Goal: Information Seeking & Learning: Learn about a topic

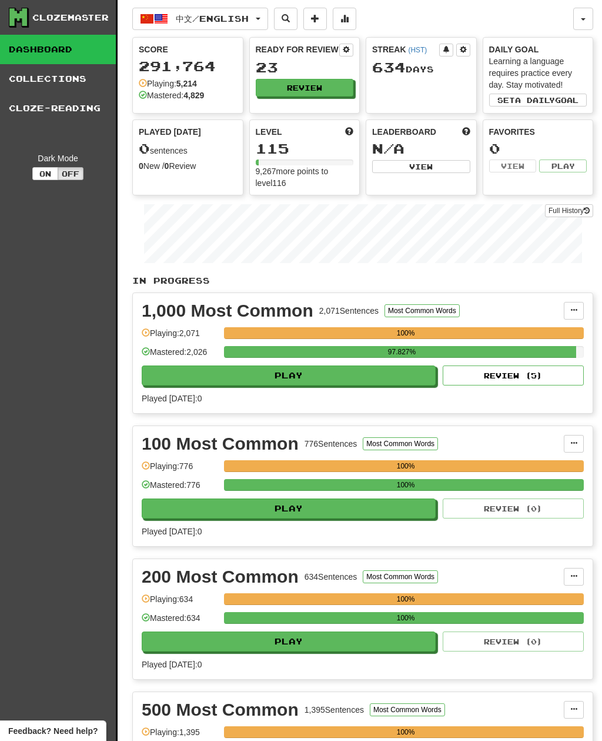
click at [264, 11] on button "中文 / English" at bounding box center [200, 19] width 136 height 22
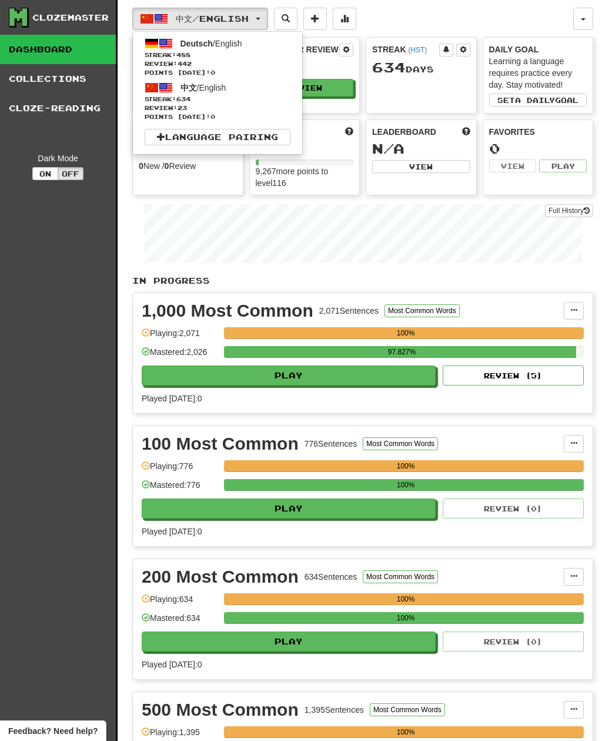
click at [256, 54] on span "Streak: 488" at bounding box center [218, 55] width 146 height 9
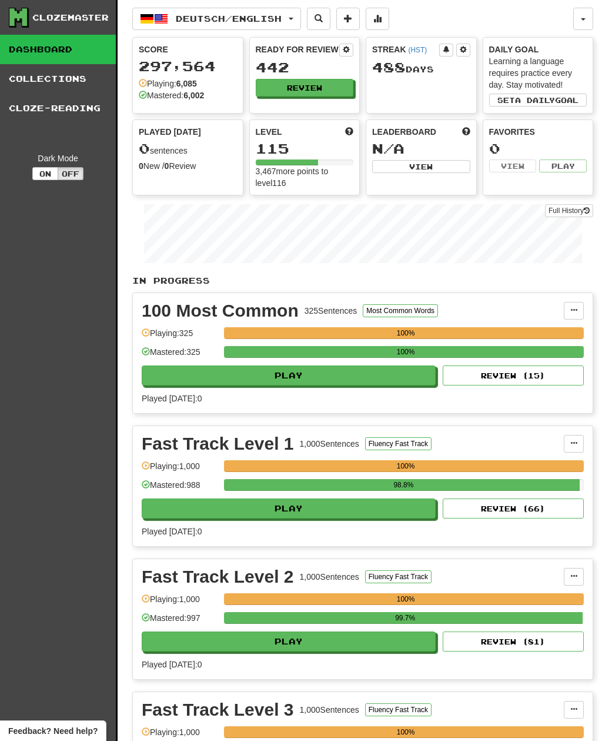
click at [328, 89] on button "Review" at bounding box center [305, 88] width 98 height 18
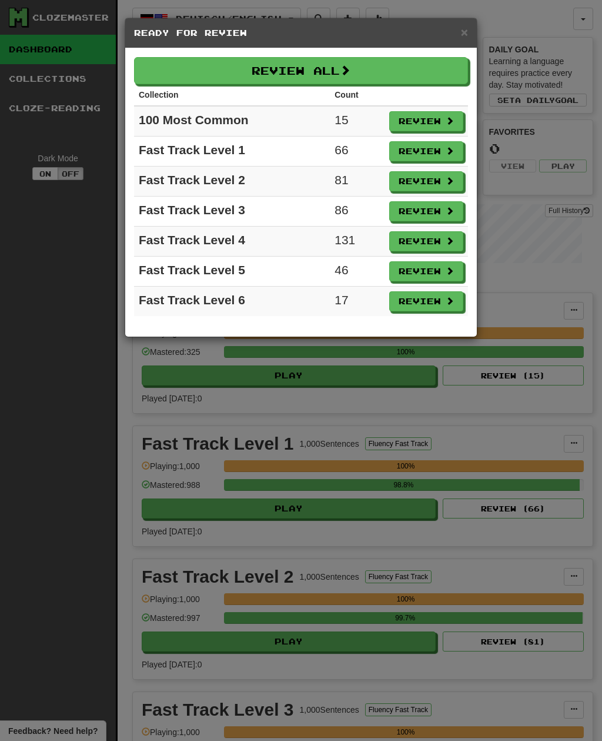
click at [372, 70] on button "Review All" at bounding box center [301, 70] width 334 height 27
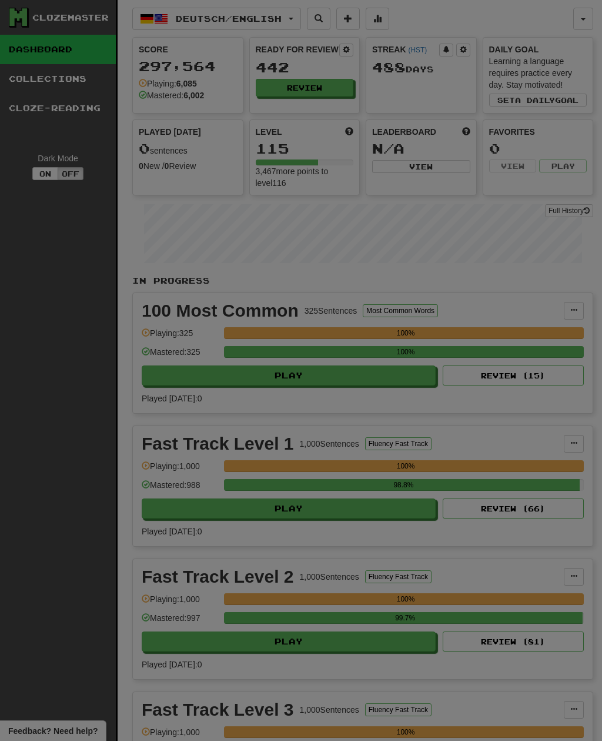
select select "**"
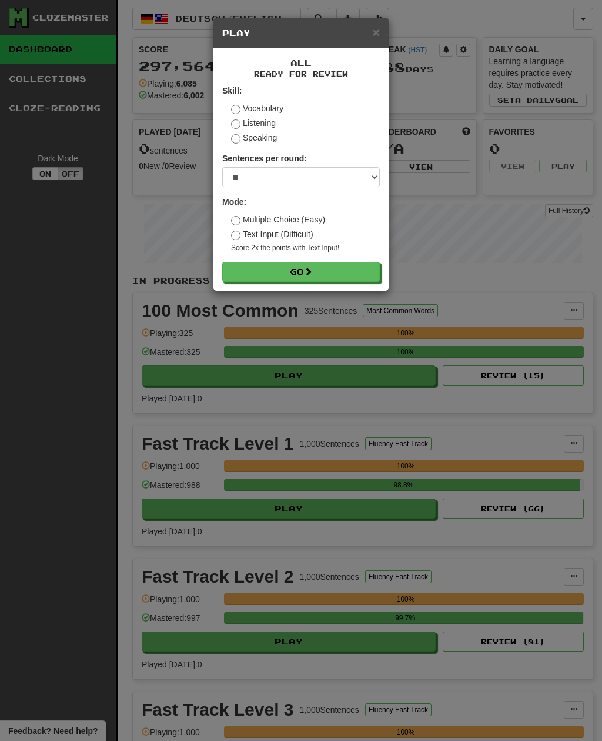
click at [335, 268] on button "Go" at bounding box center [301, 272] width 158 height 20
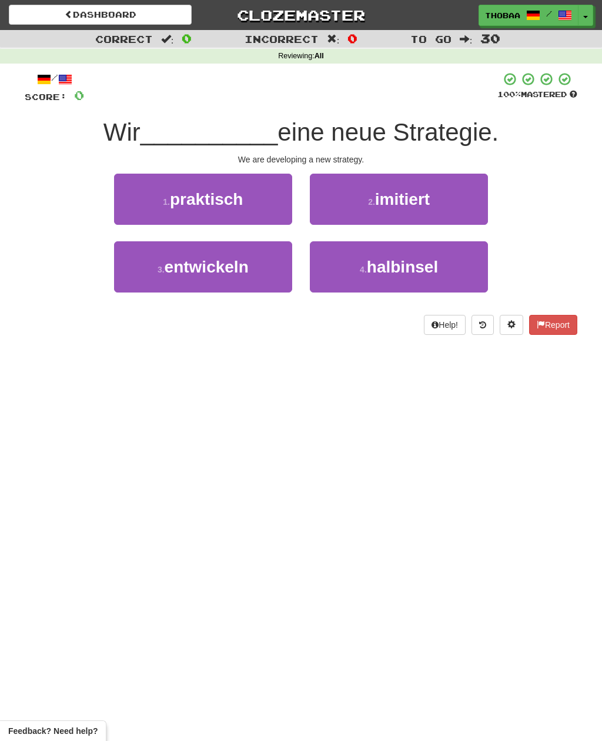
click at [151, 278] on button "3 . entwickeln" at bounding box center [203, 266] width 178 height 51
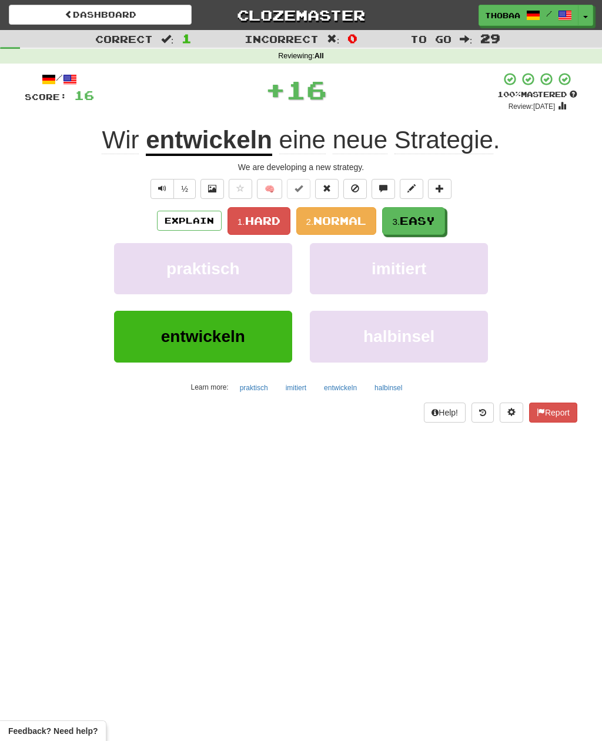
click at [435, 219] on span "Easy" at bounding box center [417, 220] width 35 height 13
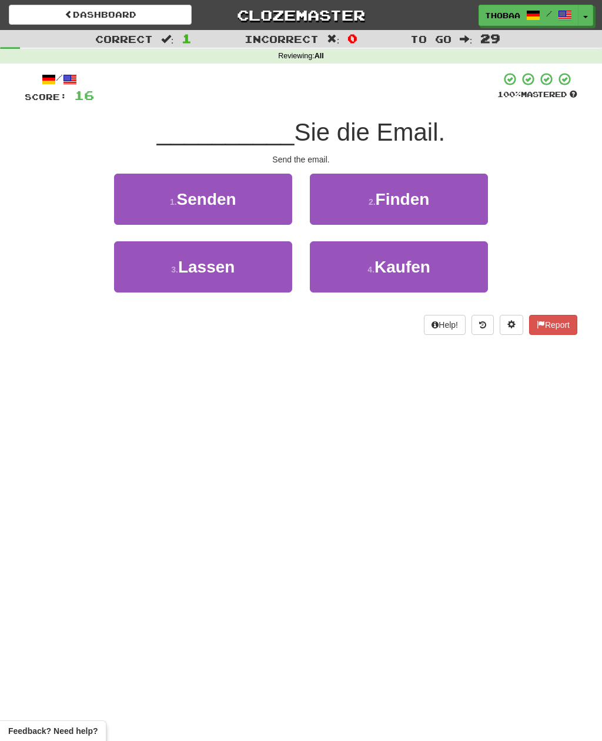
click at [144, 202] on button "1 . Senden" at bounding box center [203, 199] width 178 height 51
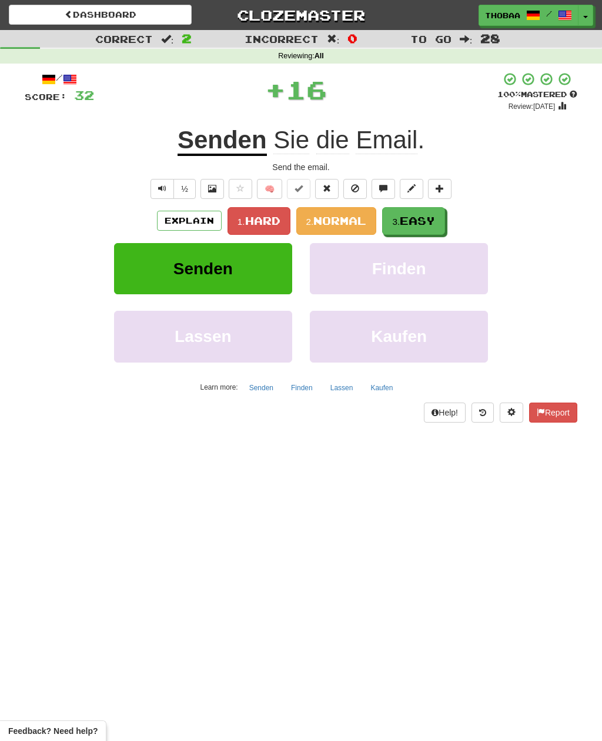
click at [443, 210] on button "3. Easy" at bounding box center [413, 221] width 63 height 28
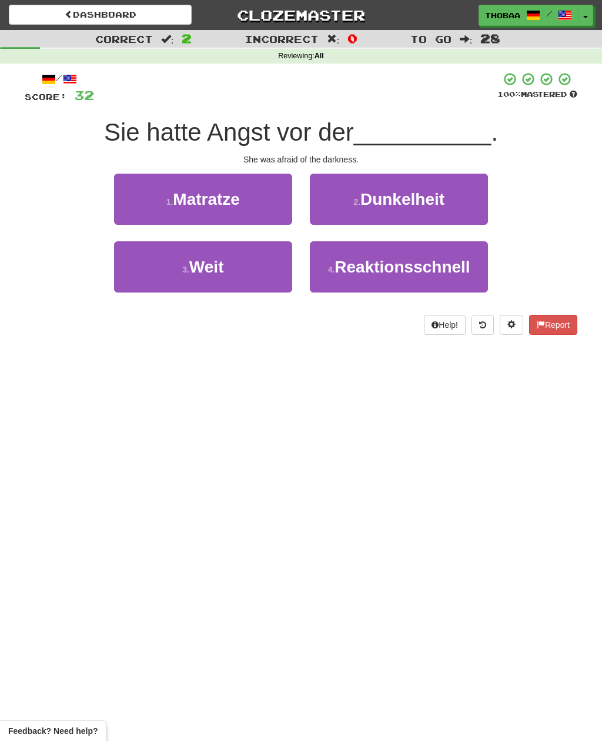
click at [478, 202] on button "2 . Dunkelheit" at bounding box center [399, 199] width 178 height 51
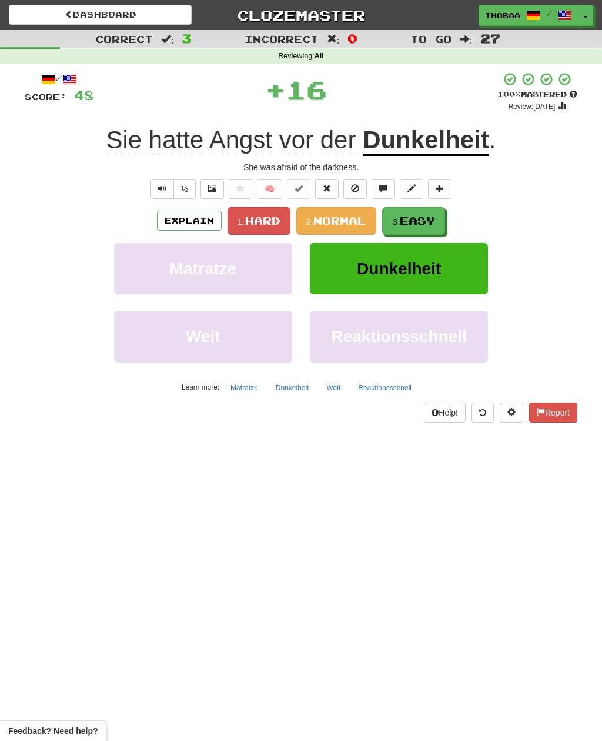
click at [440, 219] on button "3. Easy" at bounding box center [413, 221] width 63 height 28
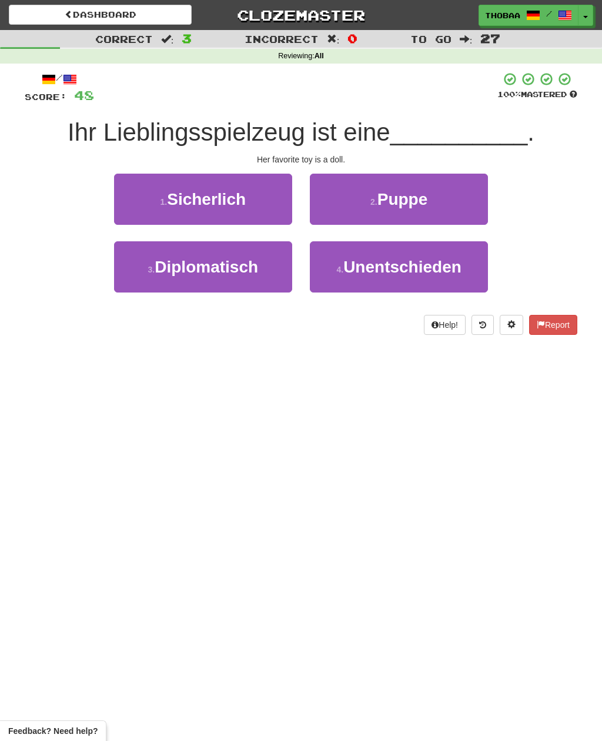
click at [466, 208] on button "2 . Puppe" at bounding box center [399, 199] width 178 height 51
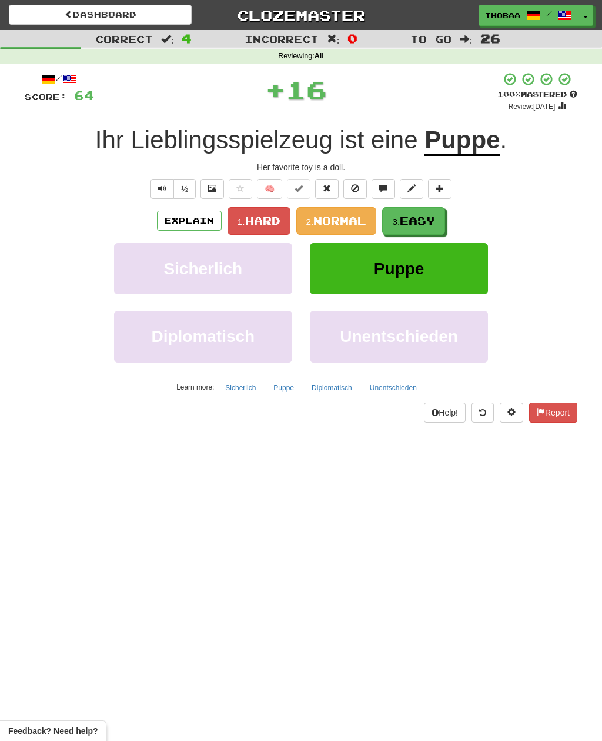
click at [428, 221] on span "Easy" at bounding box center [417, 220] width 35 height 13
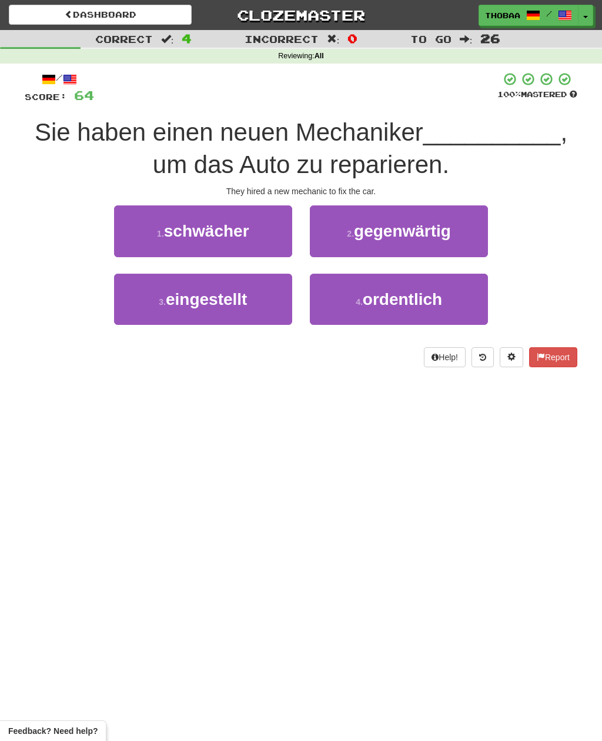
click at [141, 319] on button "3 . eingestellt" at bounding box center [203, 299] width 178 height 51
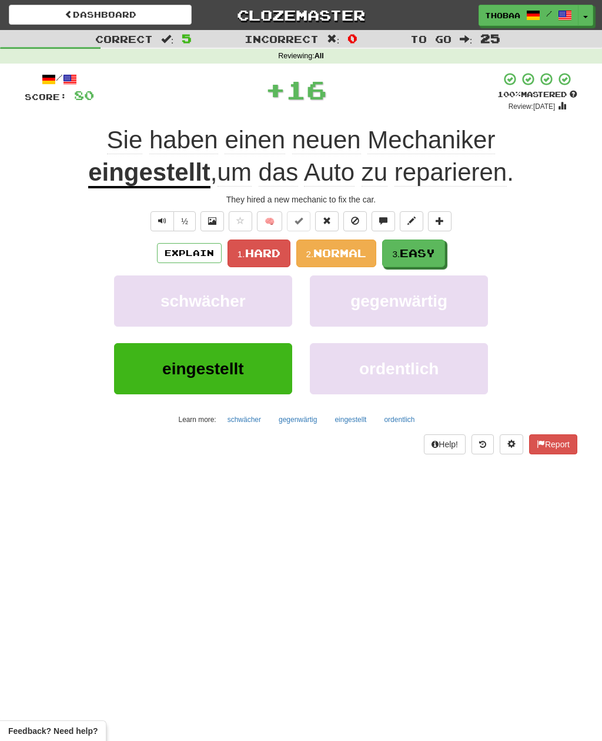
click at [431, 251] on span "Easy" at bounding box center [417, 253] width 35 height 13
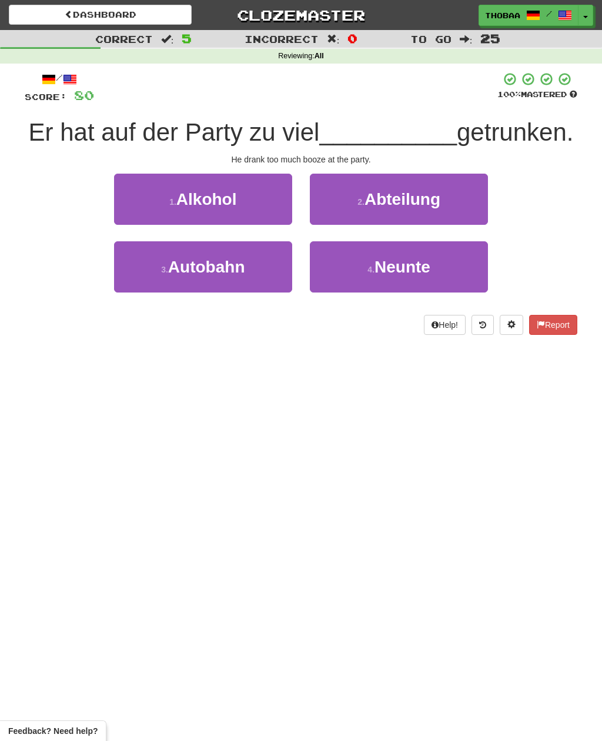
click at [130, 209] on button "1 . Alkohol" at bounding box center [203, 199] width 178 height 51
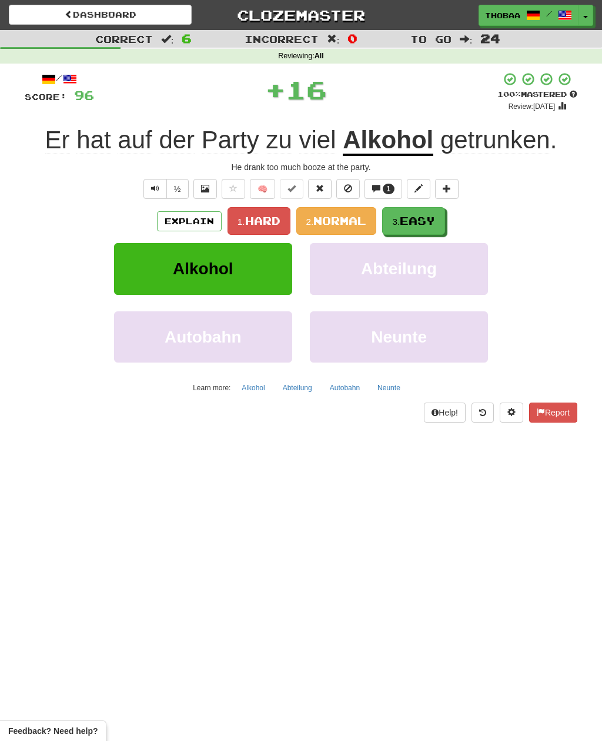
click at [440, 221] on button "3. Easy" at bounding box center [413, 221] width 63 height 28
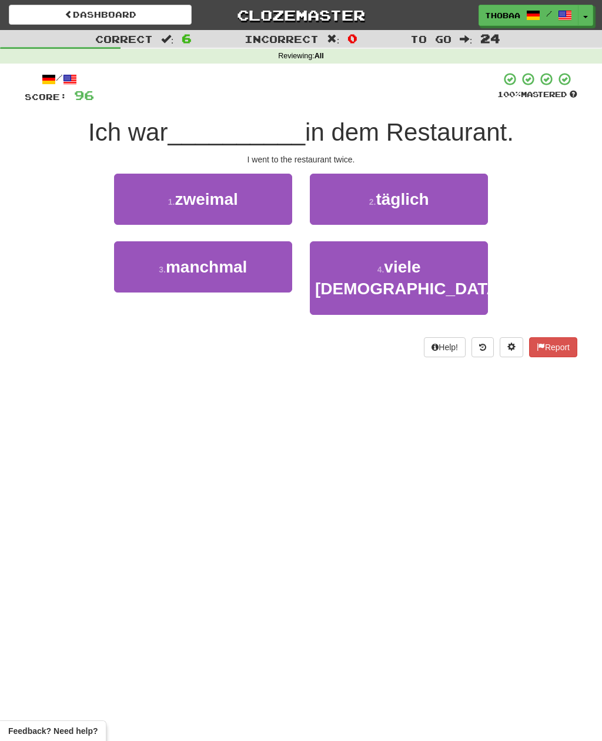
click at [132, 195] on button "1 . zweimal" at bounding box center [203, 199] width 178 height 51
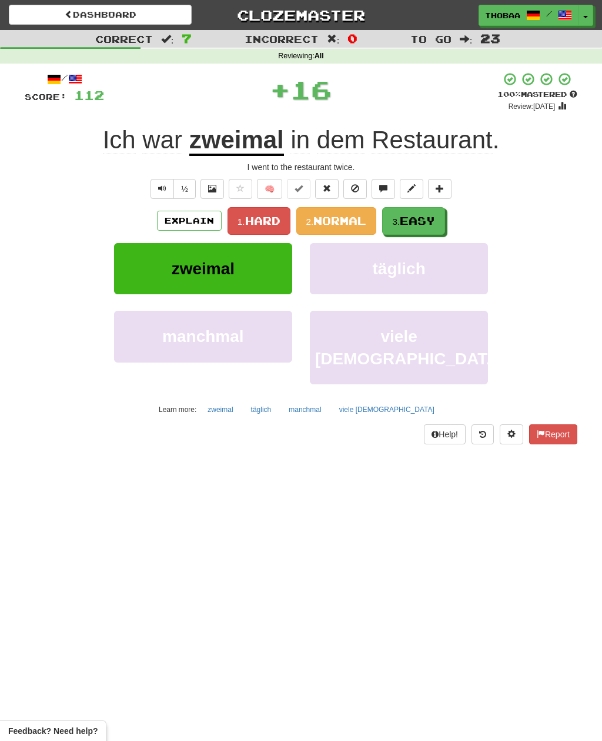
click at [444, 217] on button "3. Easy" at bounding box center [413, 221] width 63 height 28
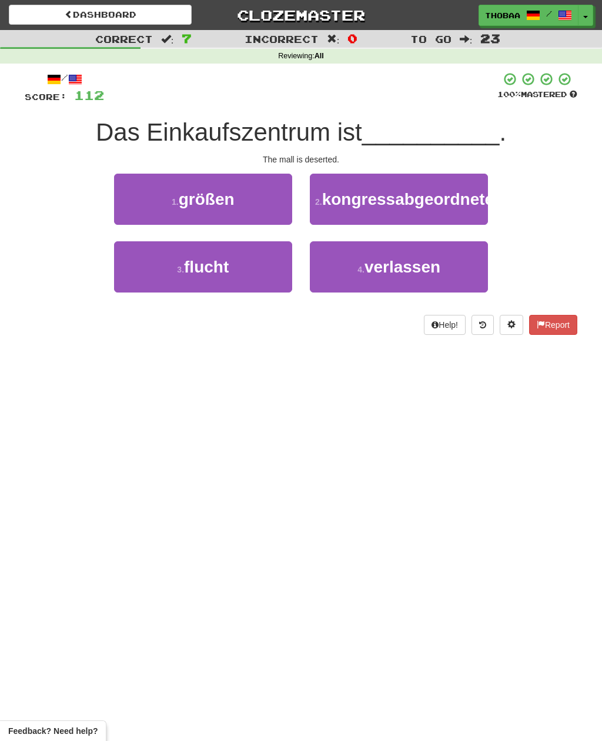
click at [465, 292] on button "4 . verlassen" at bounding box center [399, 266] width 178 height 51
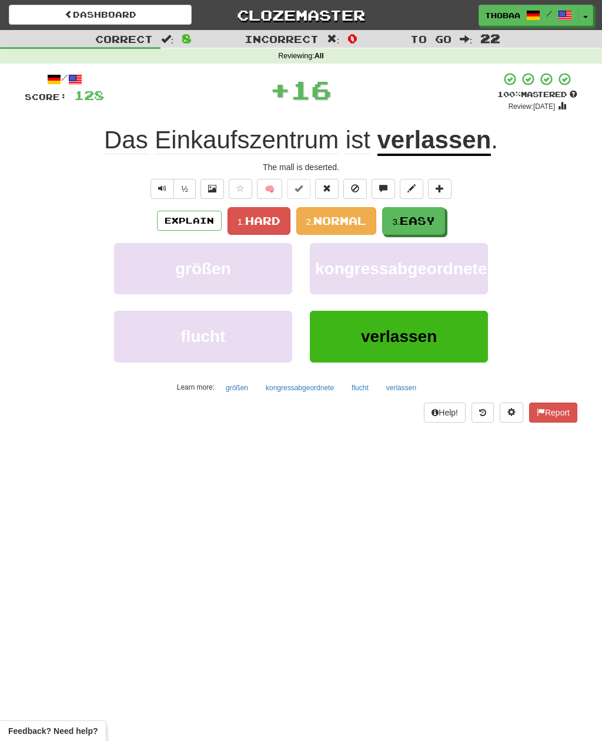
click at [439, 218] on button "3. Easy" at bounding box center [413, 221] width 63 height 28
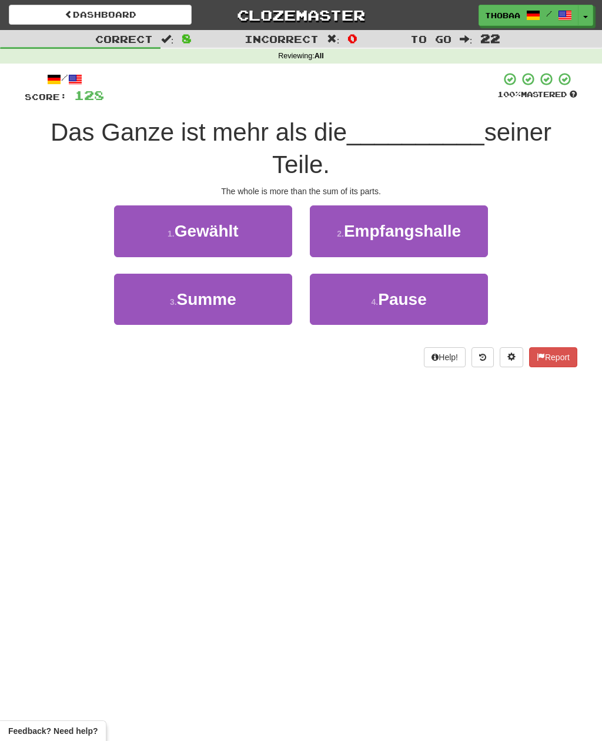
click at [132, 309] on button "3 . Summe" at bounding box center [203, 299] width 178 height 51
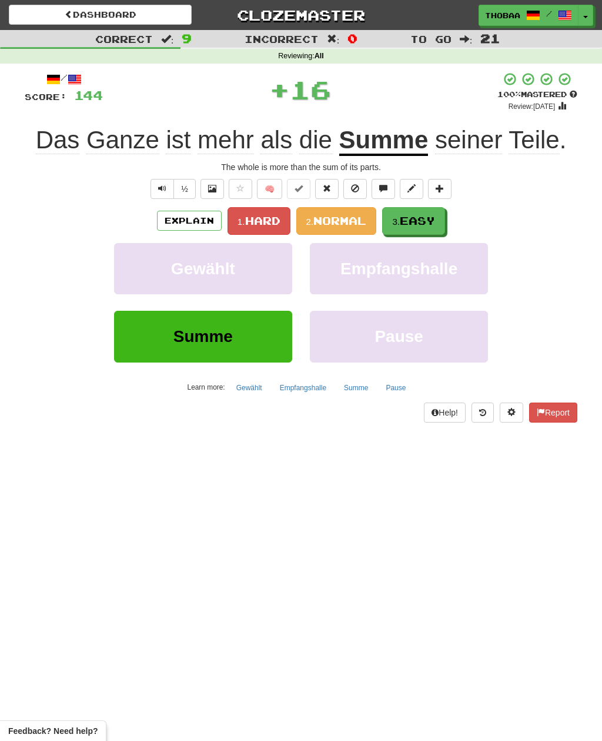
click at [435, 219] on span "Easy" at bounding box center [417, 220] width 35 height 13
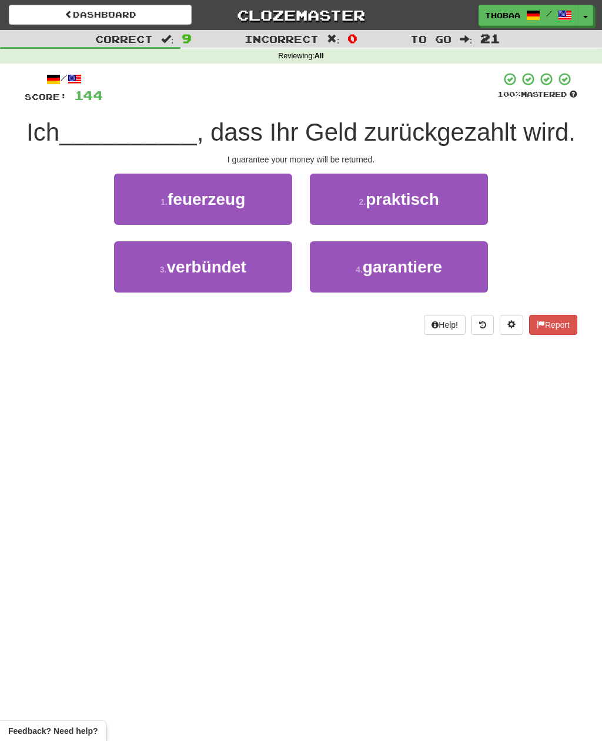
click at [468, 277] on button "4 . garantiere" at bounding box center [399, 266] width 178 height 51
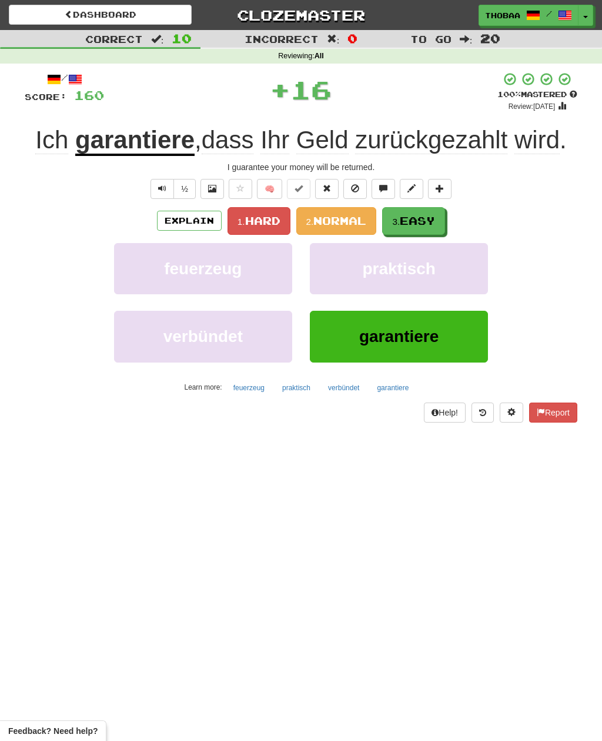
click at [440, 222] on button "3. Easy" at bounding box center [413, 221] width 63 height 28
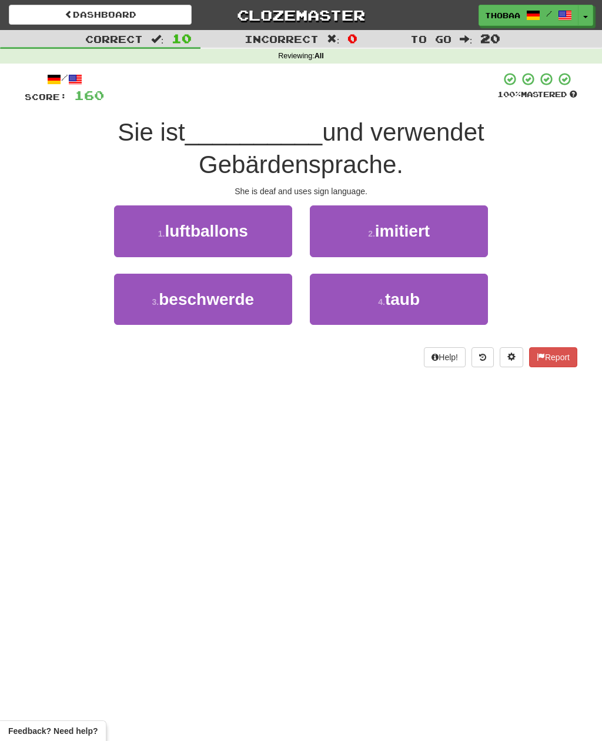
click at [456, 303] on button "4 . taub" at bounding box center [399, 299] width 178 height 51
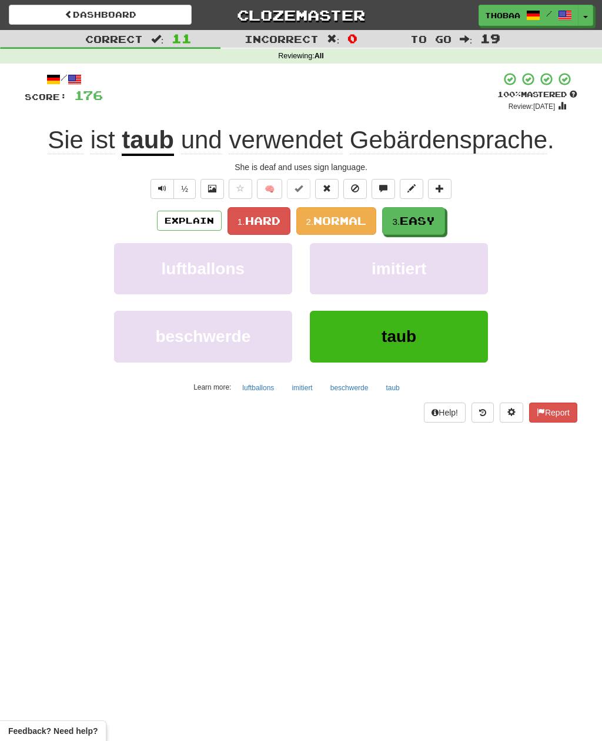
click at [445, 224] on button "3. Easy" at bounding box center [413, 221] width 63 height 28
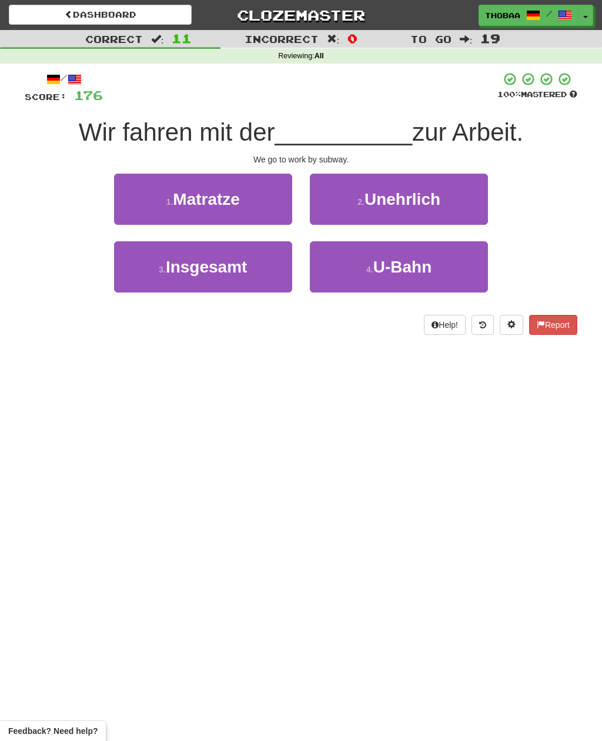
click at [458, 271] on button "4 . U-Bahn" at bounding box center [399, 266] width 178 height 51
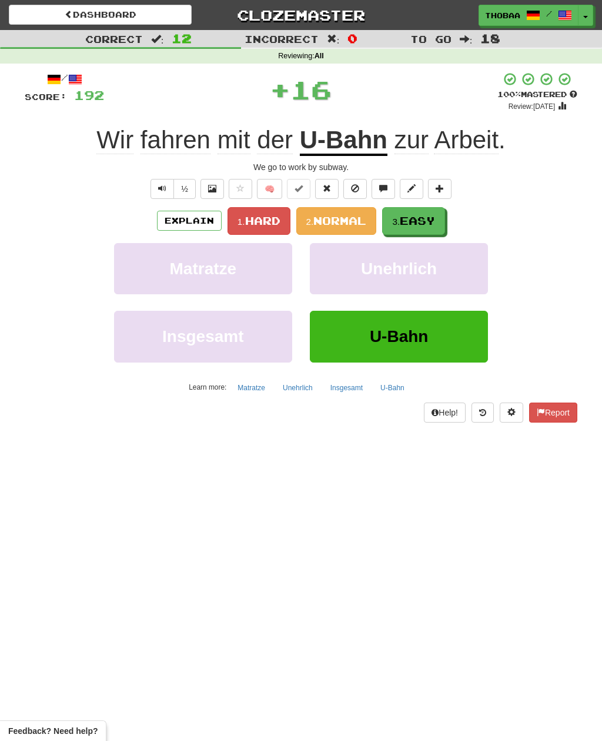
click at [444, 222] on button "3. Easy" at bounding box center [413, 221] width 63 height 28
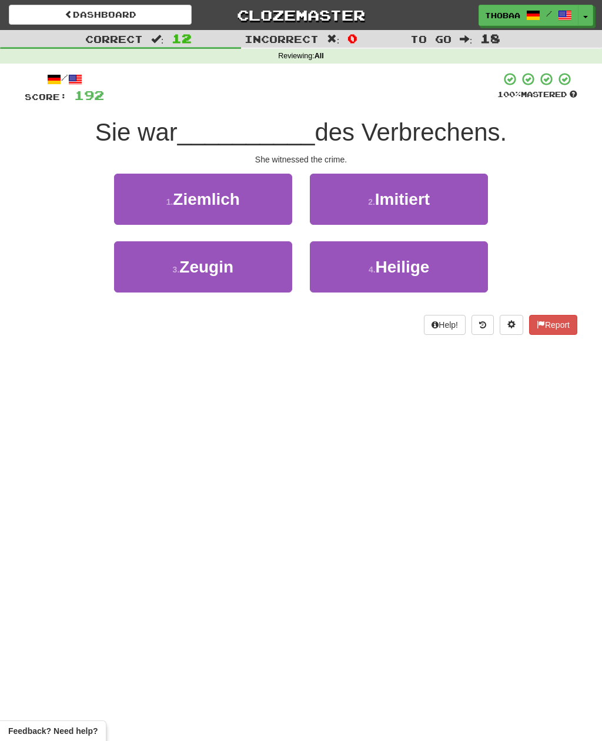
click at [130, 284] on button "3 . Zeugin" at bounding box center [203, 266] width 178 height 51
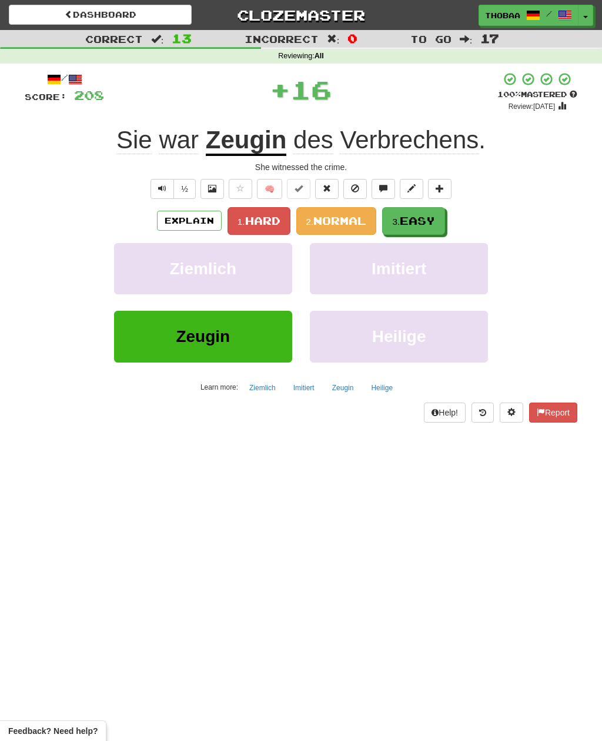
click at [442, 221] on button "3. Easy" at bounding box center [413, 221] width 63 height 28
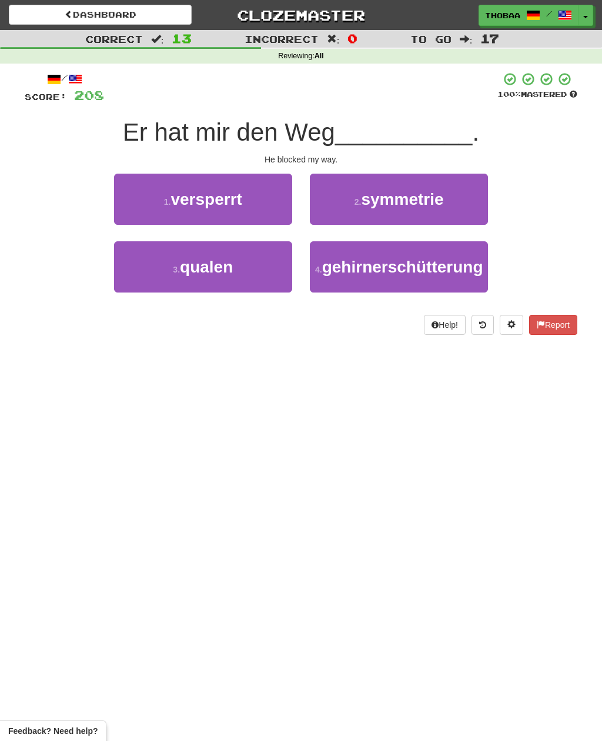
click at [114, 200] on button "1 . versperrt" at bounding box center [203, 199] width 178 height 51
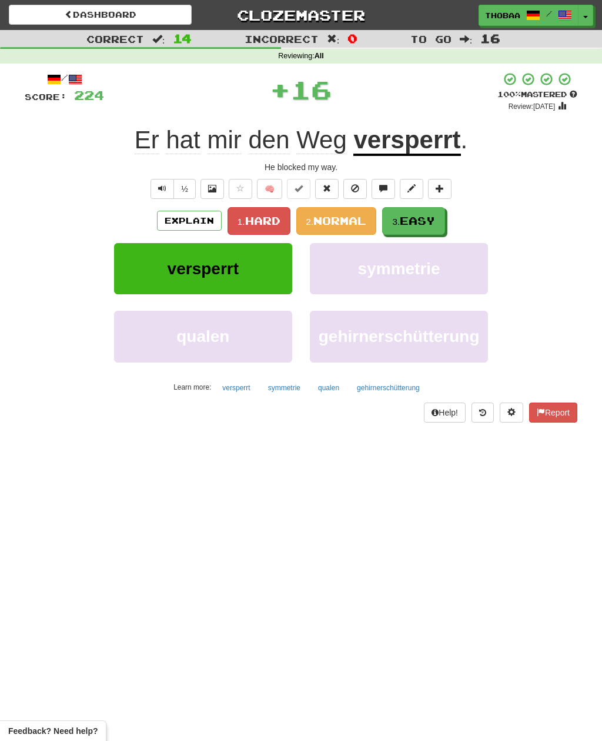
click at [434, 224] on span "Easy" at bounding box center [417, 220] width 35 height 13
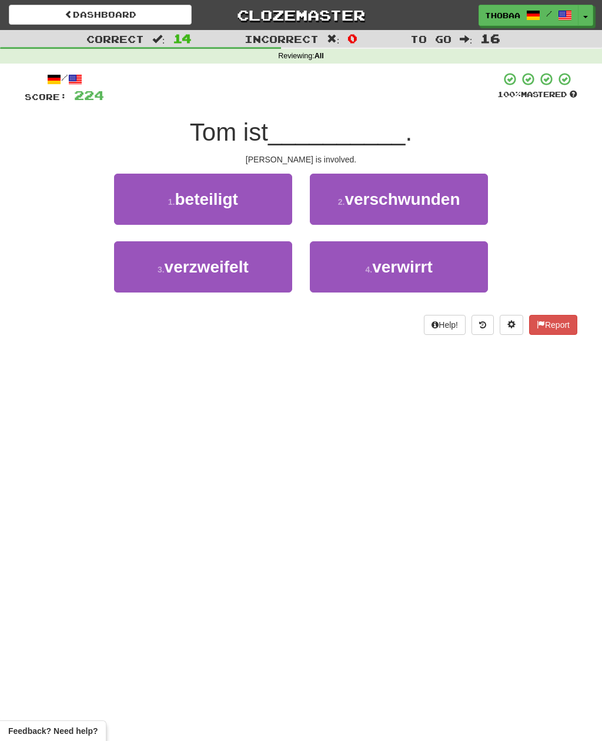
click at [128, 201] on button "1 . beteiligt" at bounding box center [203, 199] width 178 height 51
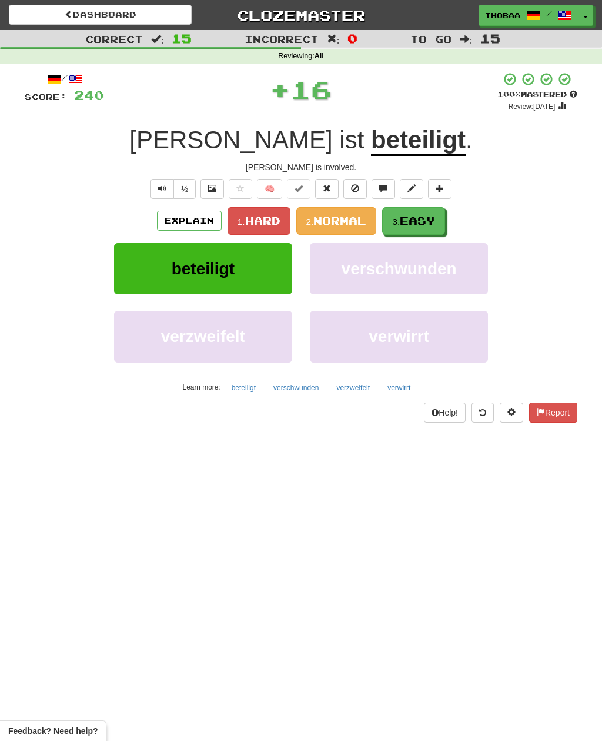
click at [439, 223] on button "3. Easy" at bounding box center [413, 221] width 63 height 28
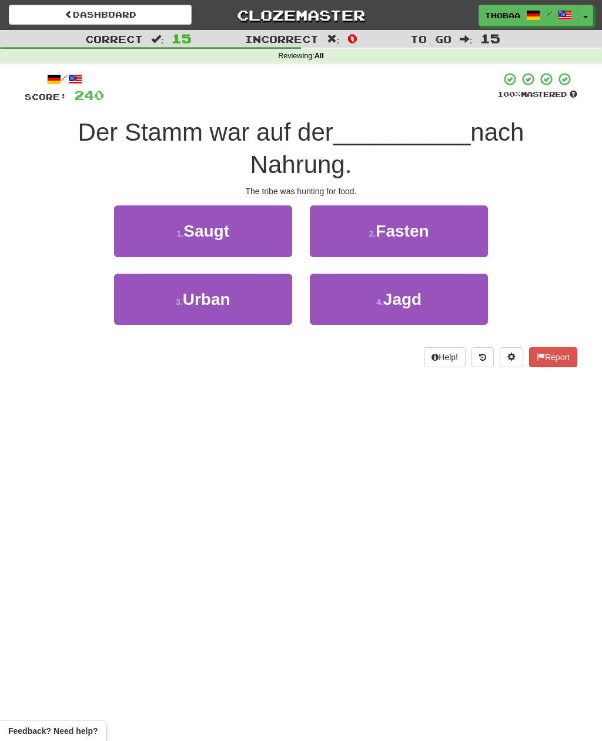
click at [454, 313] on button "4 . Jagd" at bounding box center [399, 299] width 178 height 51
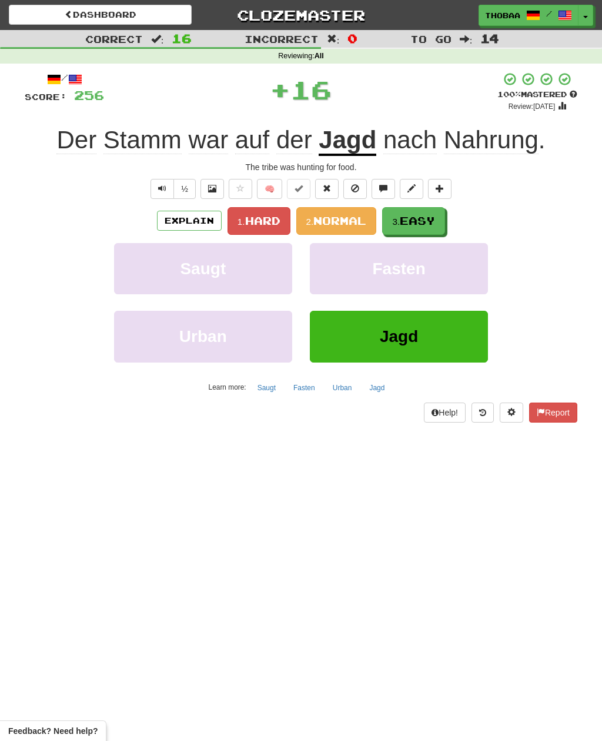
click at [435, 219] on span "Easy" at bounding box center [417, 220] width 35 height 13
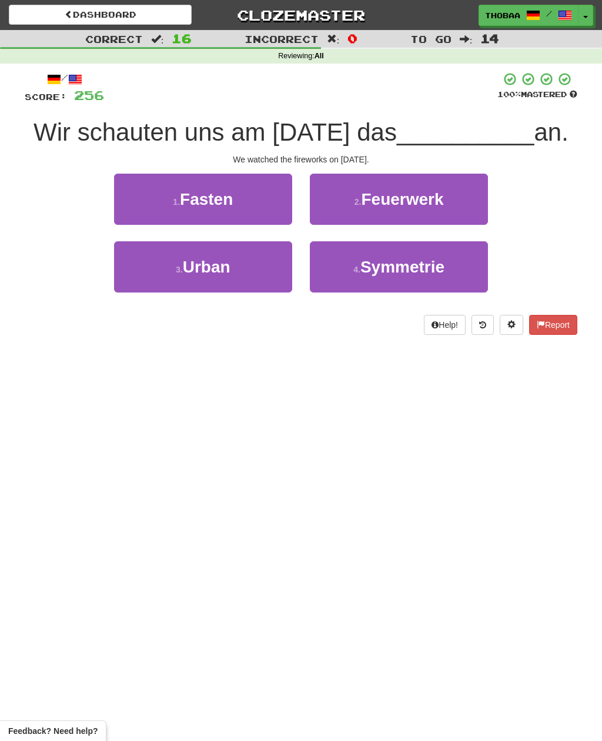
click at [476, 200] on button "2 . Feuerwerk" at bounding box center [399, 199] width 178 height 51
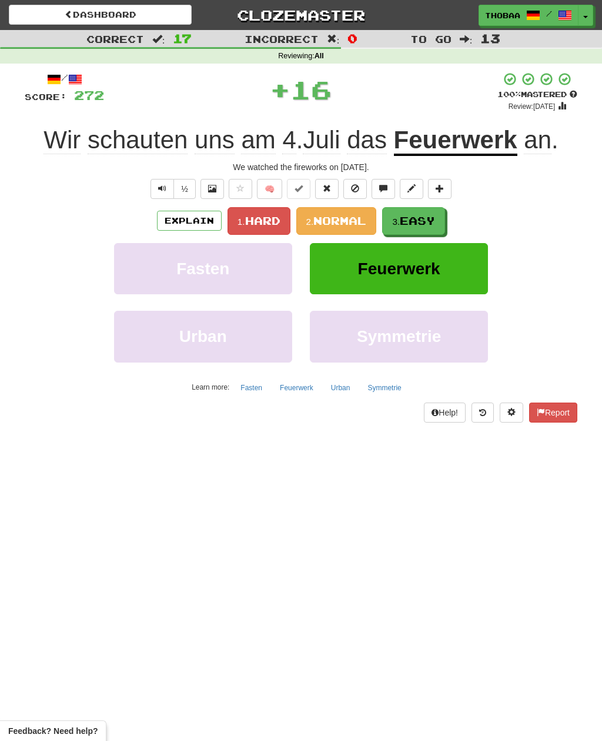
click at [440, 219] on button "3. Easy" at bounding box center [413, 221] width 63 height 28
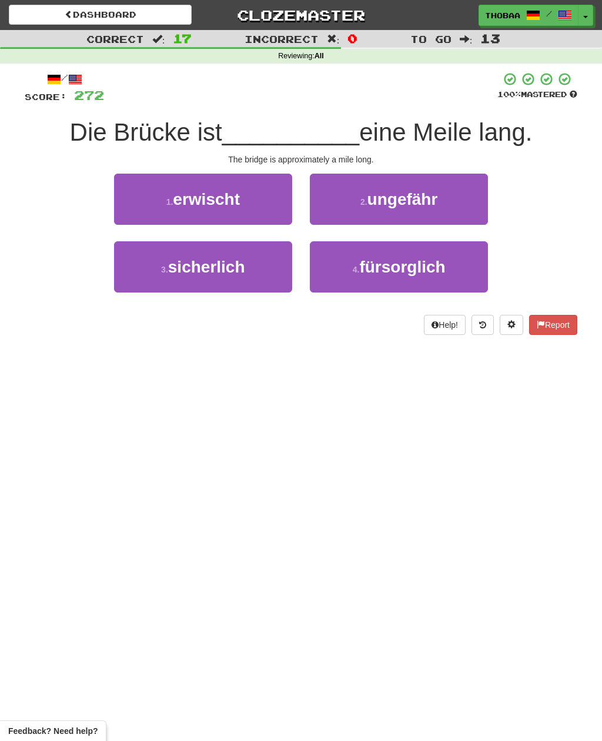
click at [471, 204] on button "2 . ungefähr" at bounding box center [399, 199] width 178 height 51
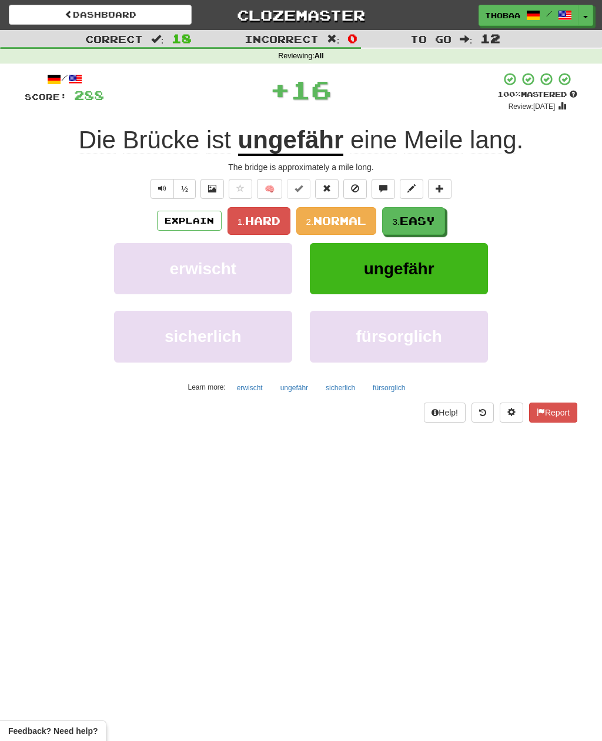
click at [438, 221] on button "3. Easy" at bounding box center [413, 221] width 63 height 28
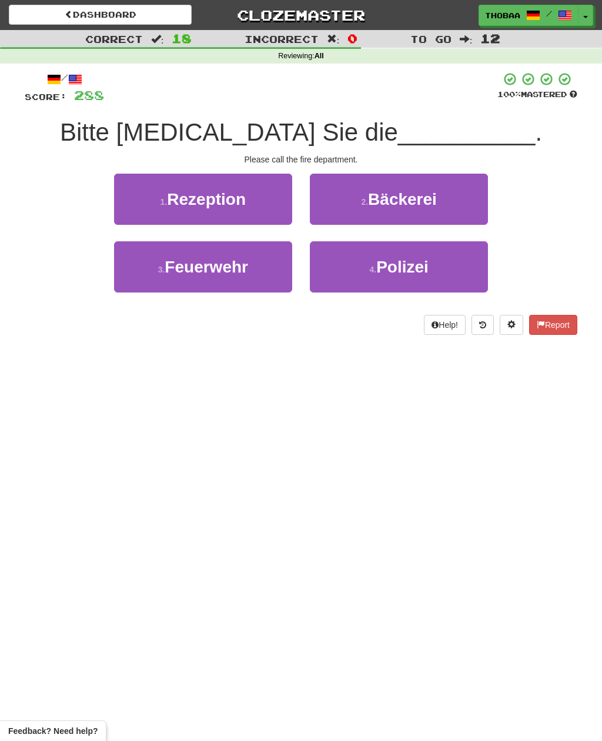
click at [118, 288] on button "3 . Feuerwehr" at bounding box center [203, 266] width 178 height 51
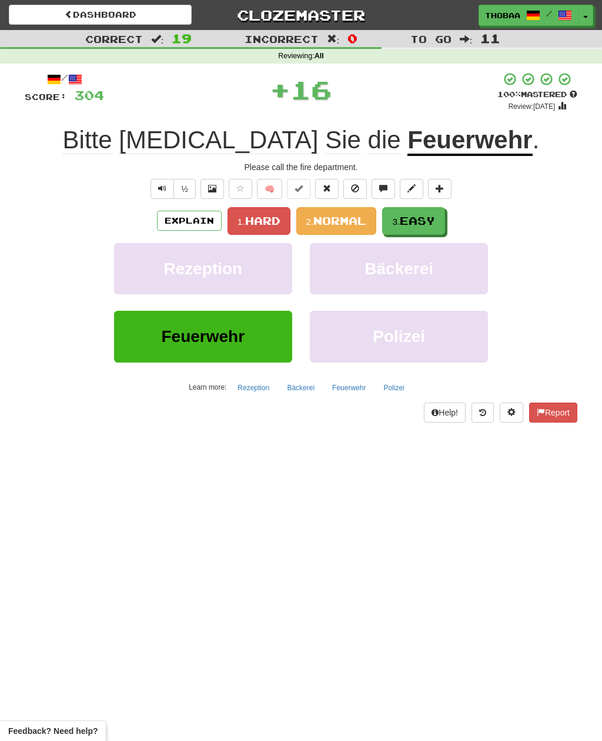
click at [433, 225] on span "Easy" at bounding box center [417, 220] width 35 height 13
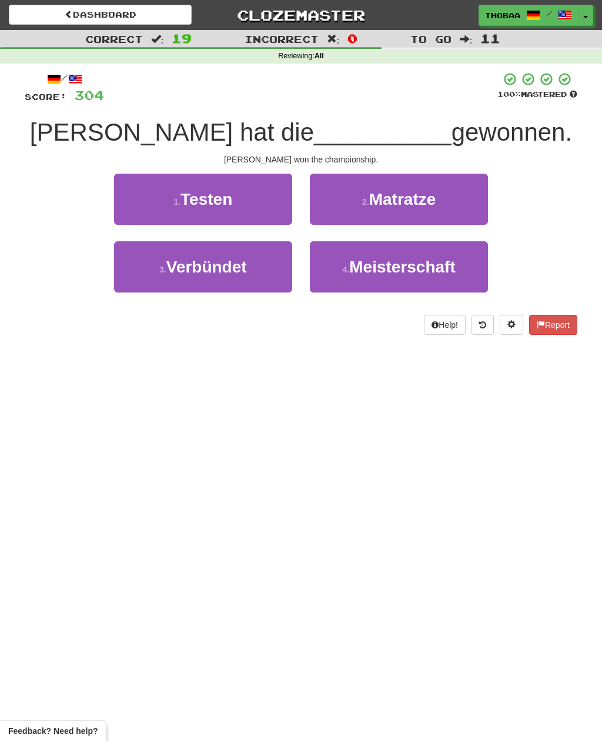
click at [451, 272] on span "Meisterschaft" at bounding box center [402, 267] width 106 height 18
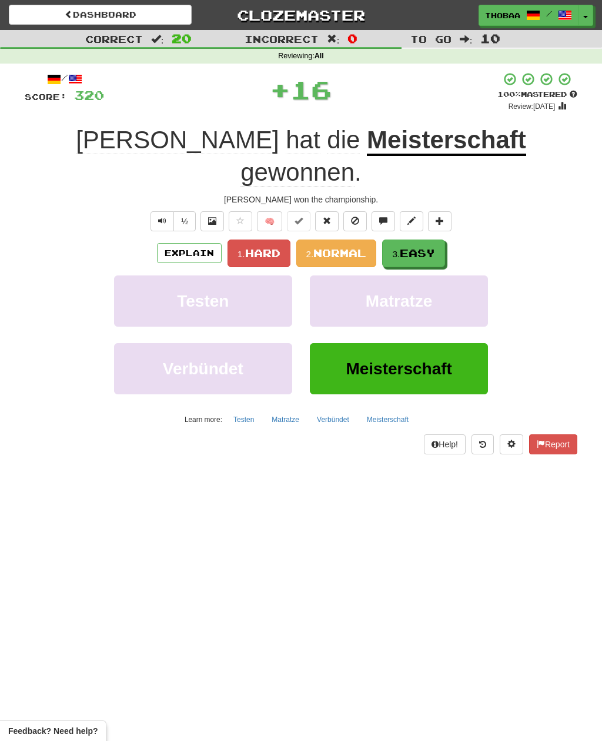
click at [441, 239] on button "3. Easy" at bounding box center [413, 253] width 63 height 28
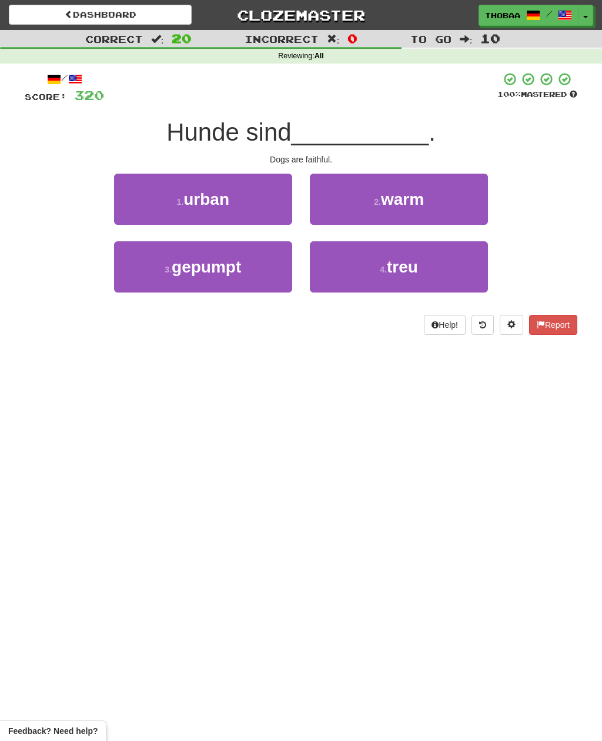
click at [454, 279] on button "4 . treu" at bounding box center [399, 266] width 178 height 51
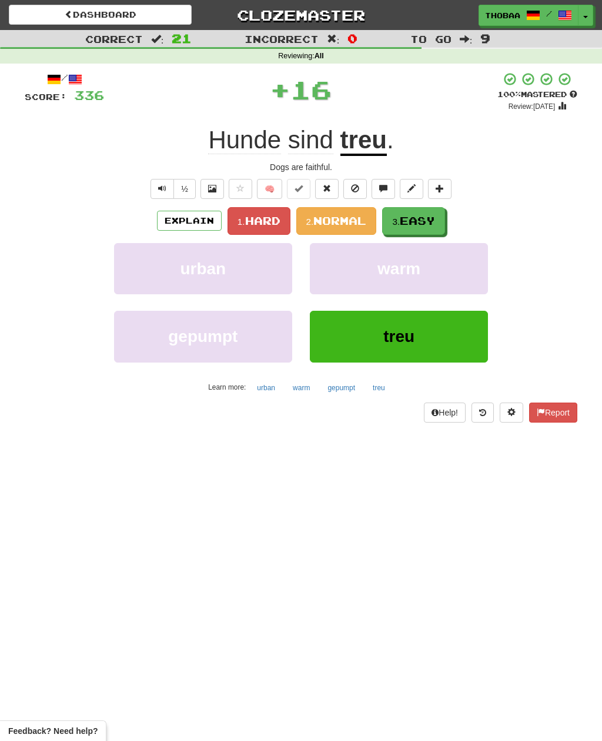
click at [434, 219] on span "Easy" at bounding box center [417, 220] width 35 height 13
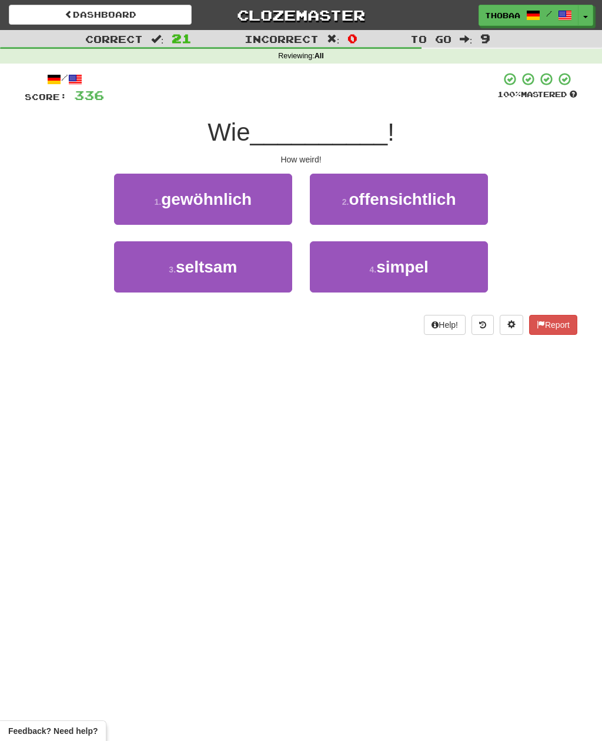
click at [133, 278] on button "3 . seltsam" at bounding box center [203, 266] width 178 height 51
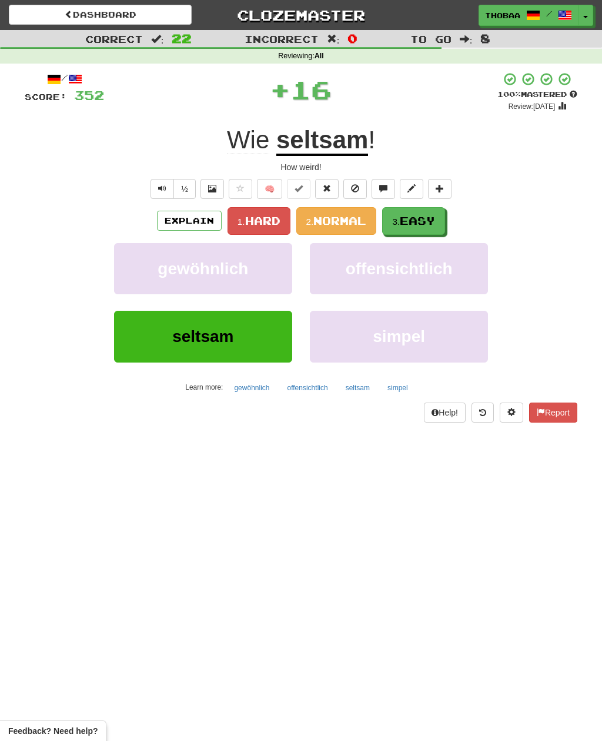
click at [435, 215] on span "Easy" at bounding box center [417, 220] width 35 height 13
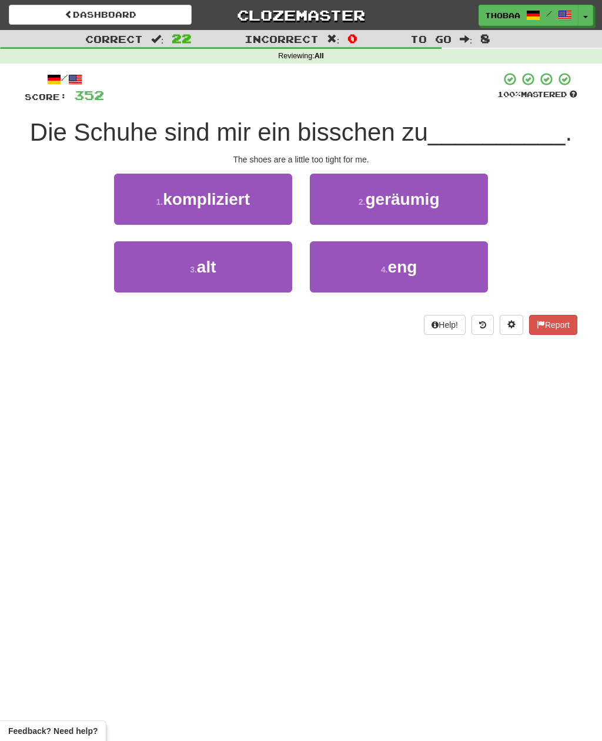
click at [458, 275] on button "4 . eng" at bounding box center [399, 266] width 178 height 51
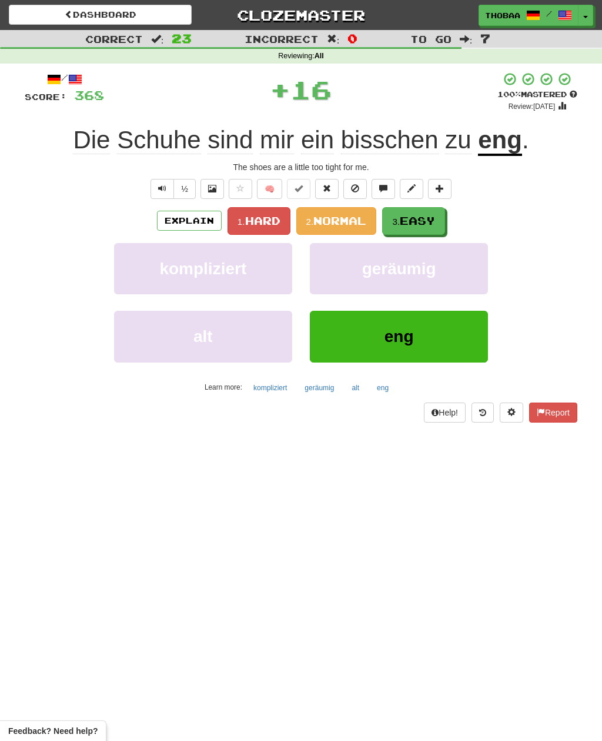
click at [439, 219] on button "3. Easy" at bounding box center [413, 221] width 63 height 28
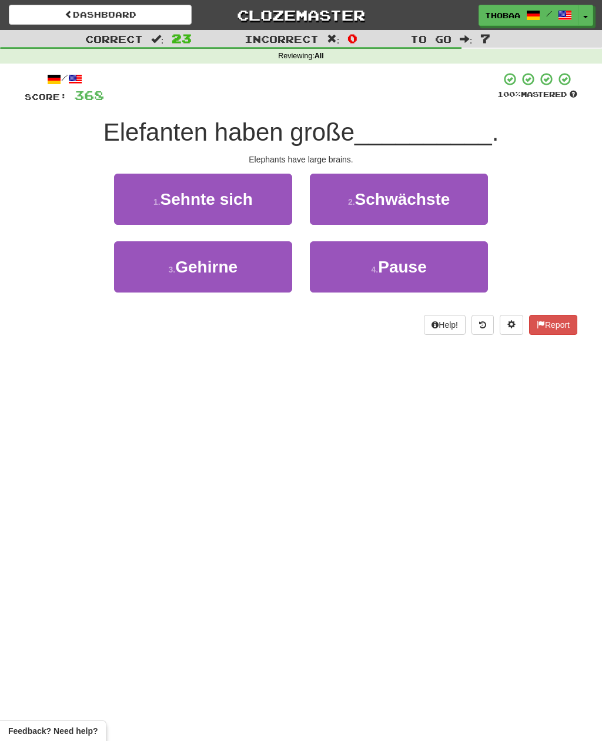
click at [135, 274] on button "3 . Gehirne" at bounding box center [203, 266] width 178 height 51
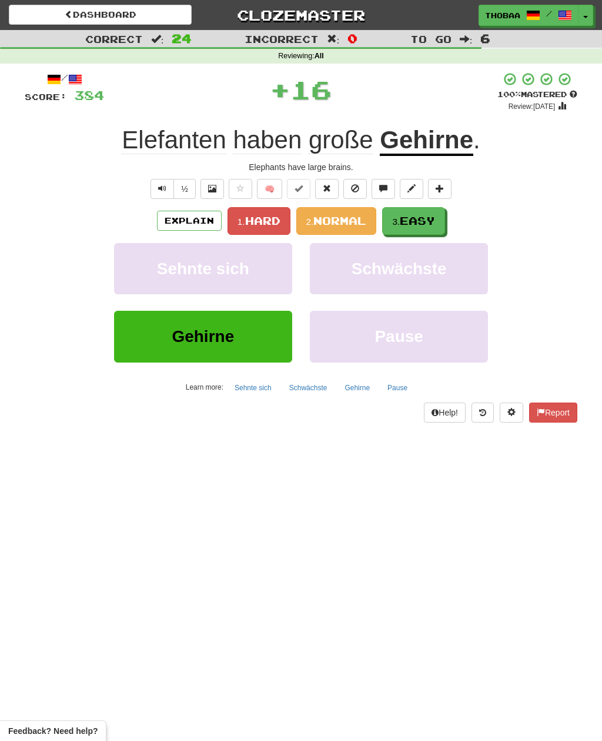
click at [431, 224] on span "Easy" at bounding box center [417, 220] width 35 height 13
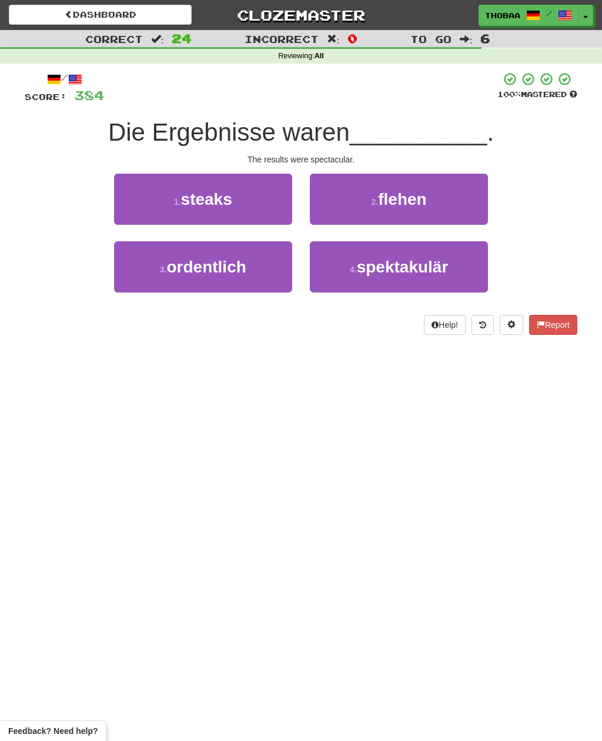
click at [464, 279] on button "4 . spektakulär" at bounding box center [399, 266] width 178 height 51
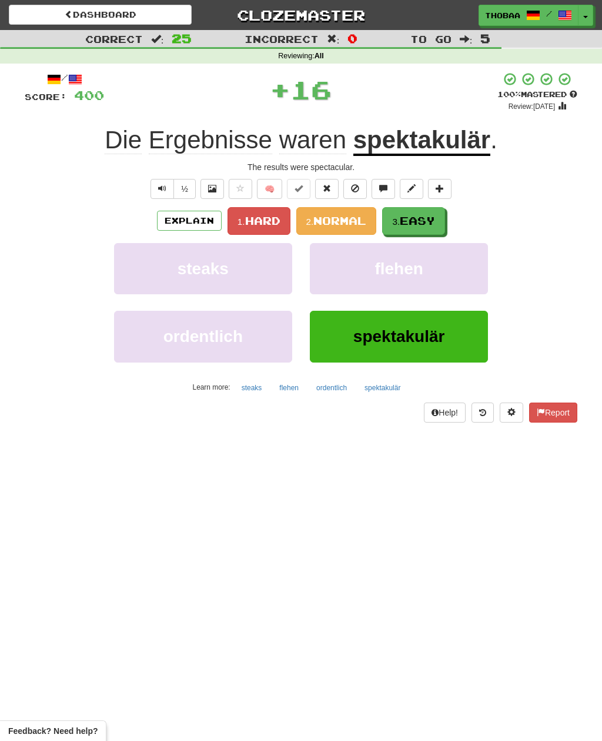
click at [442, 219] on button "3. Easy" at bounding box center [413, 221] width 63 height 28
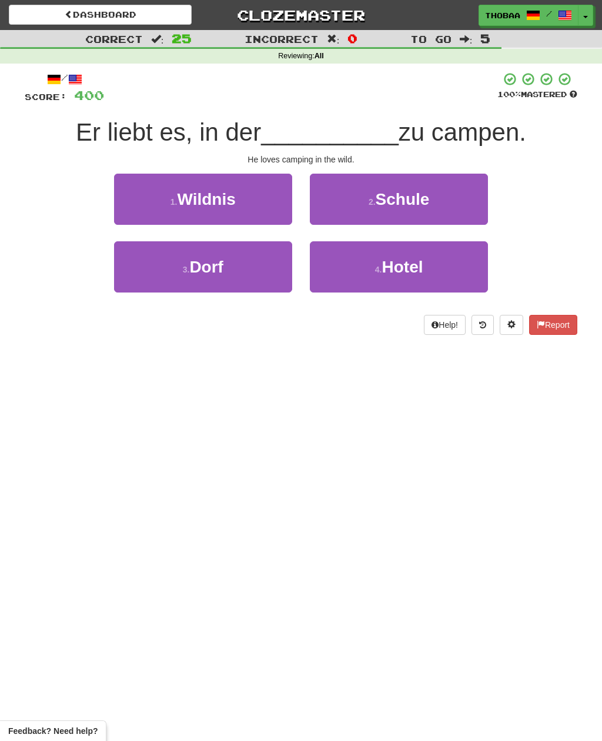
click at [115, 194] on button "1 . Wildnis" at bounding box center [203, 199] width 178 height 51
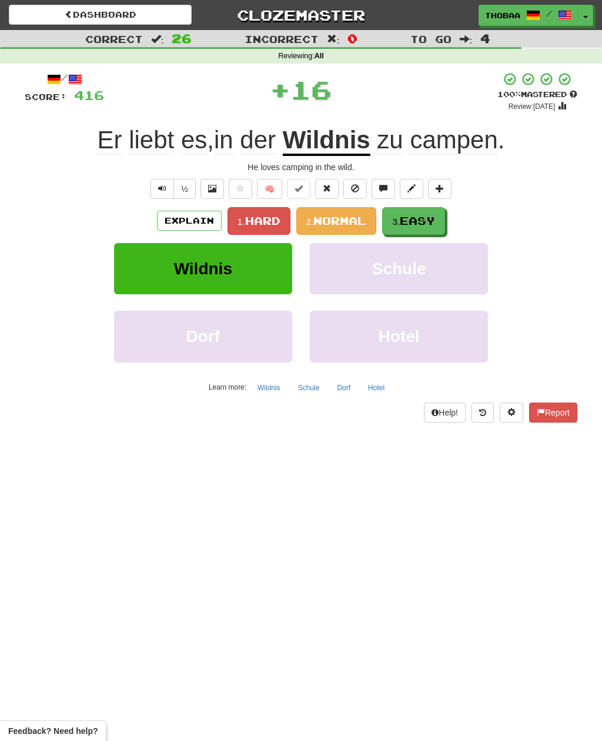
click at [433, 220] on span "Easy" at bounding box center [417, 220] width 35 height 13
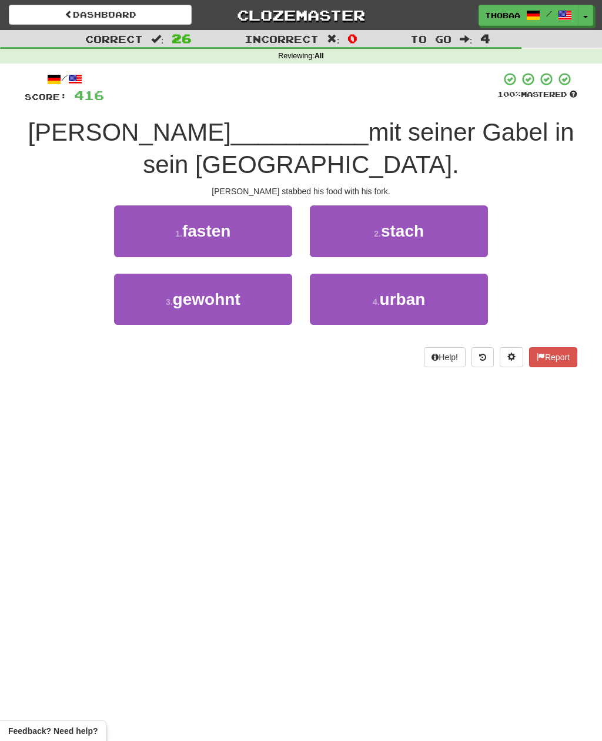
click at [467, 205] on button "2 . stach" at bounding box center [399, 230] width 178 height 51
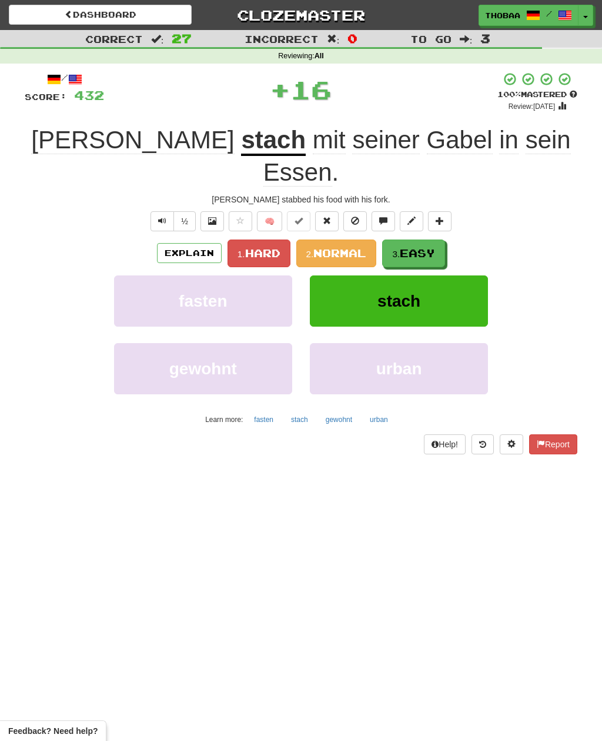
click at [416, 239] on button "3. Easy" at bounding box center [413, 253] width 63 height 28
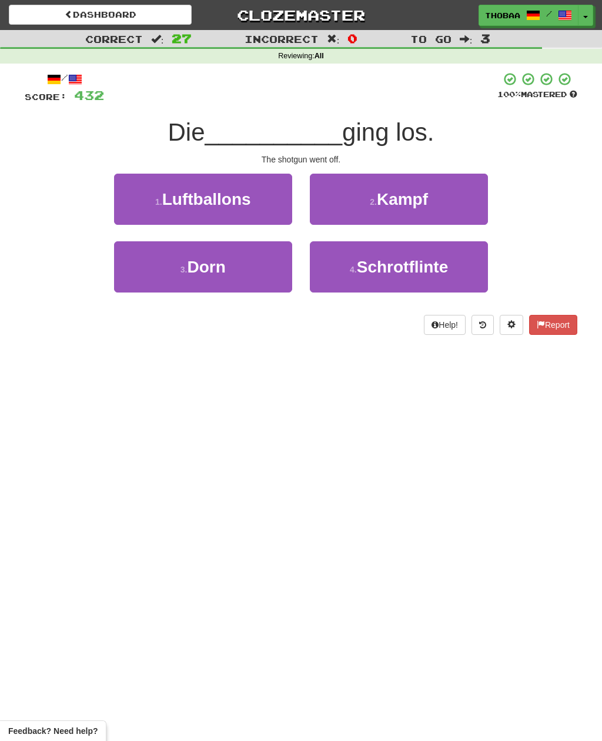
click at [472, 274] on button "4 . Schrotflinte" at bounding box center [399, 266] width 178 height 51
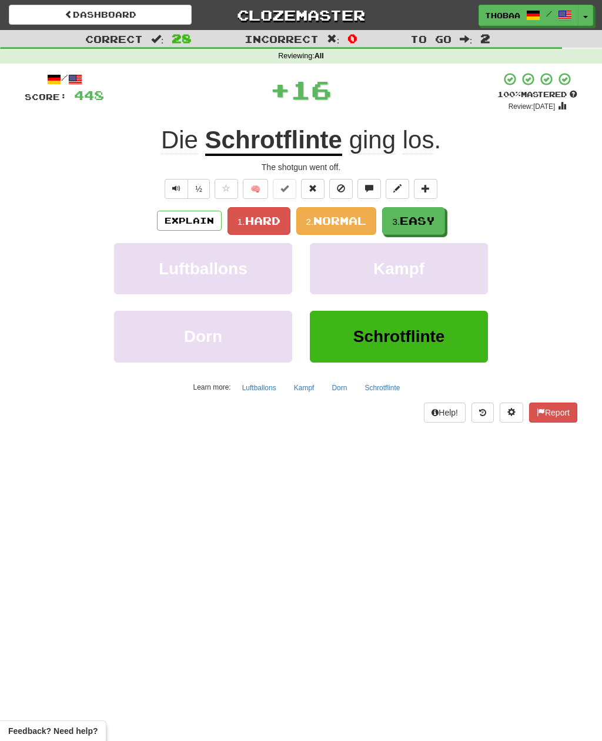
click at [435, 220] on span "Easy" at bounding box center [417, 220] width 35 height 13
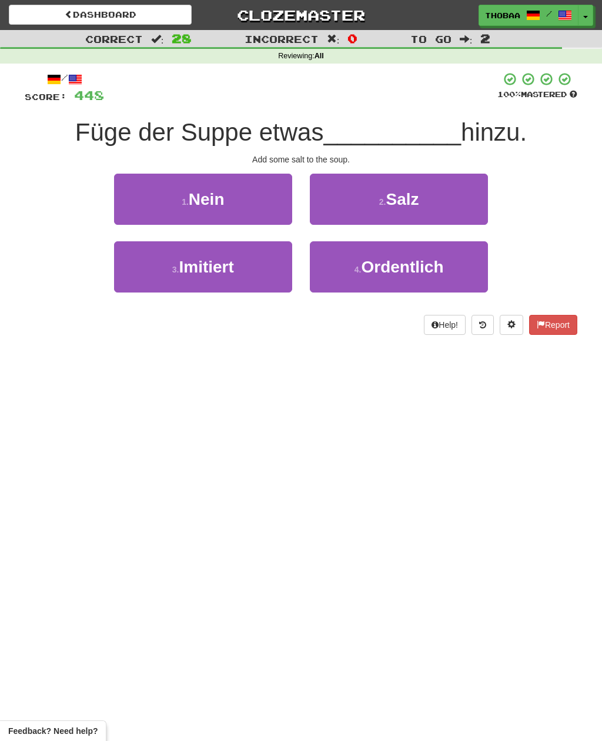
click at [470, 201] on button "2 . Salz" at bounding box center [399, 199] width 178 height 51
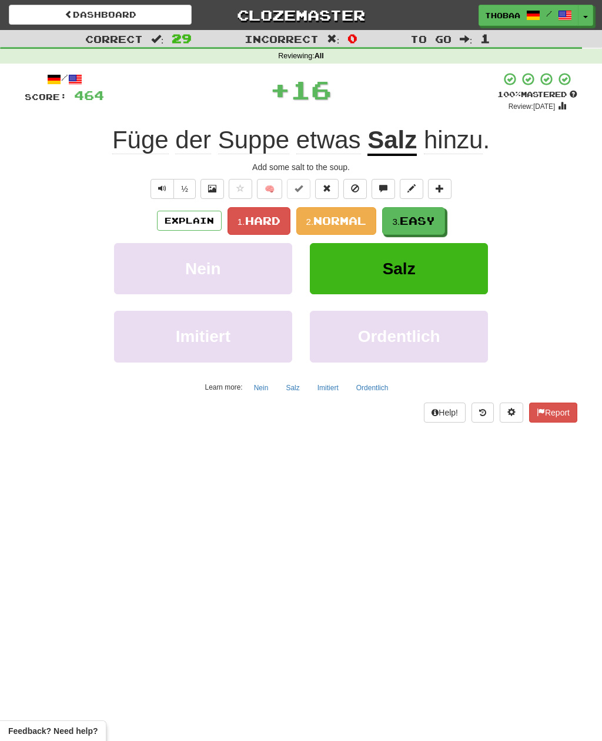
click at [435, 218] on span "Easy" at bounding box center [417, 220] width 35 height 13
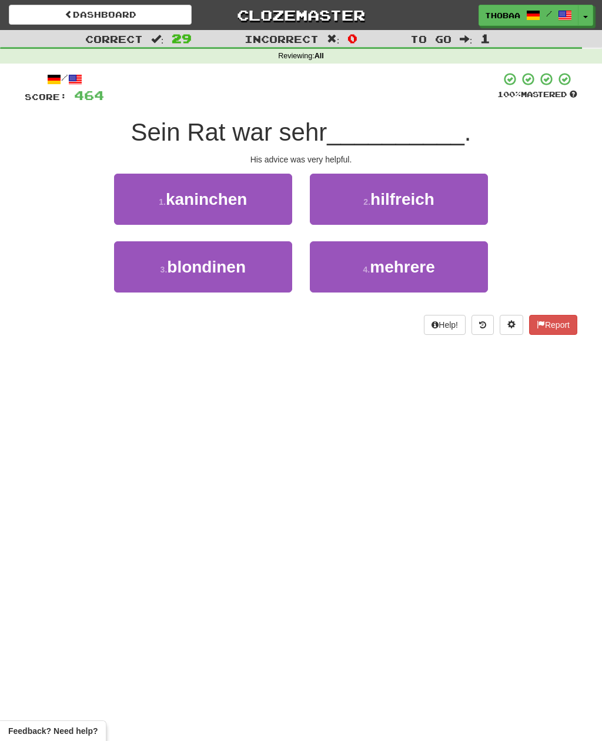
click at [478, 206] on button "2 . hilfreich" at bounding box center [399, 199] width 178 height 51
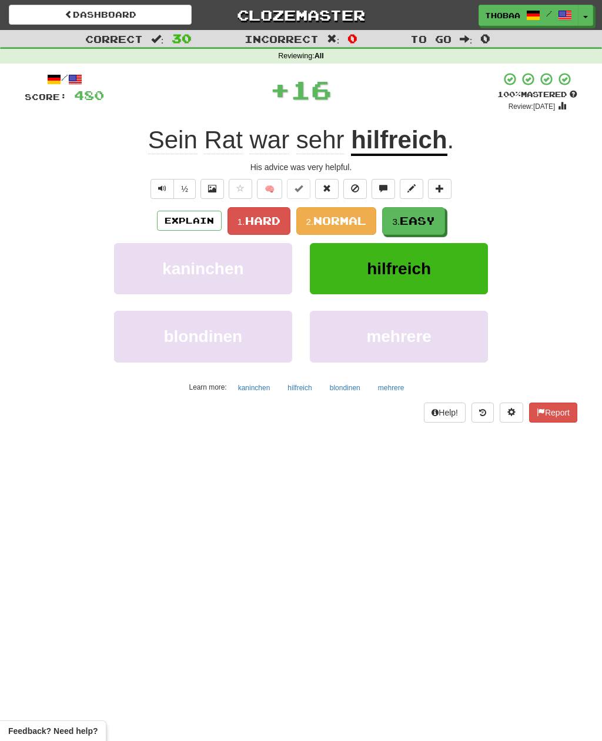
click at [440, 218] on button "3. Easy" at bounding box center [413, 221] width 63 height 28
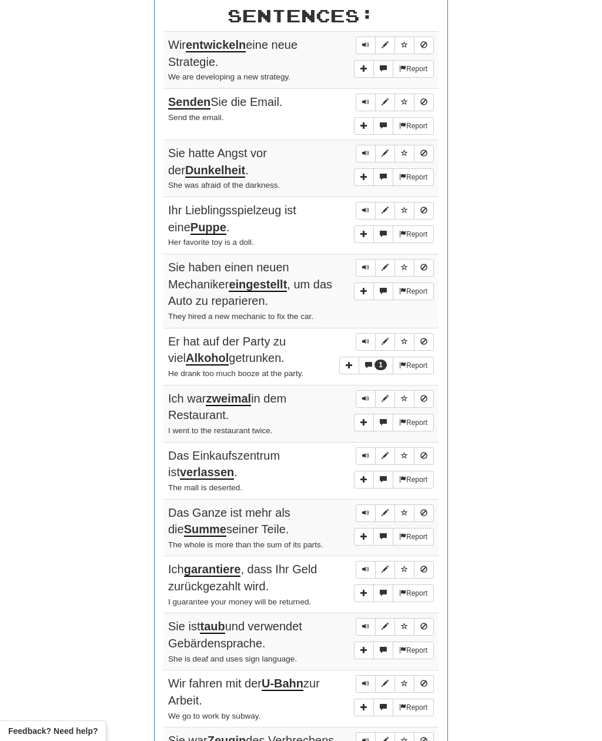
scroll to position [437, 0]
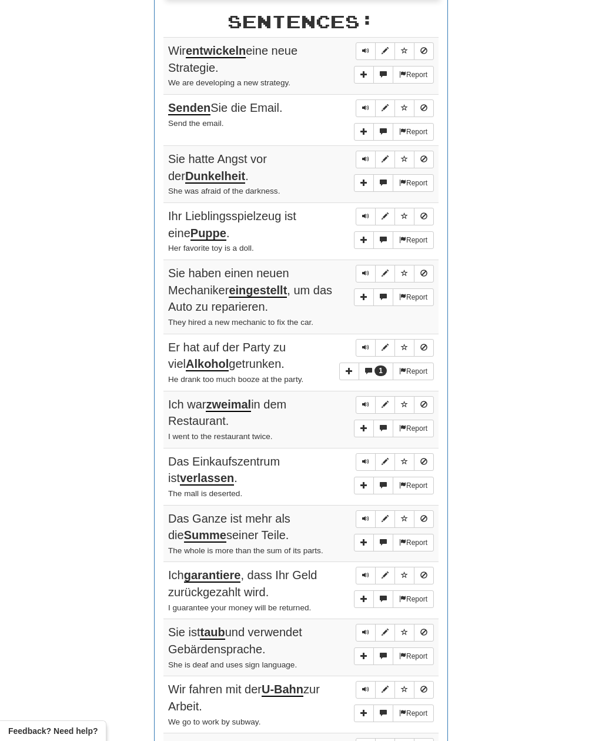
click at [375, 365] on span "1" at bounding box center [381, 370] width 12 height 11
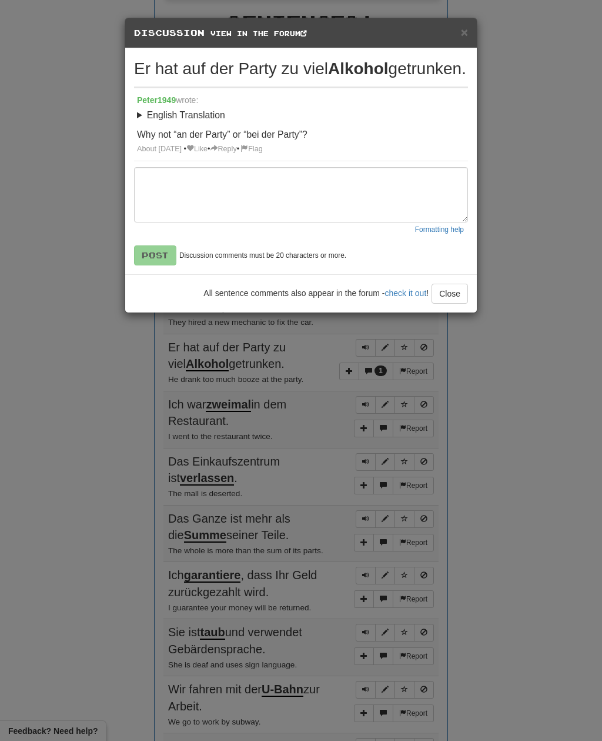
click at [533, 184] on div "× Discussion View in the forum Er hat auf der Party zu viel Alkohol getrunken. …" at bounding box center [301, 370] width 602 height 741
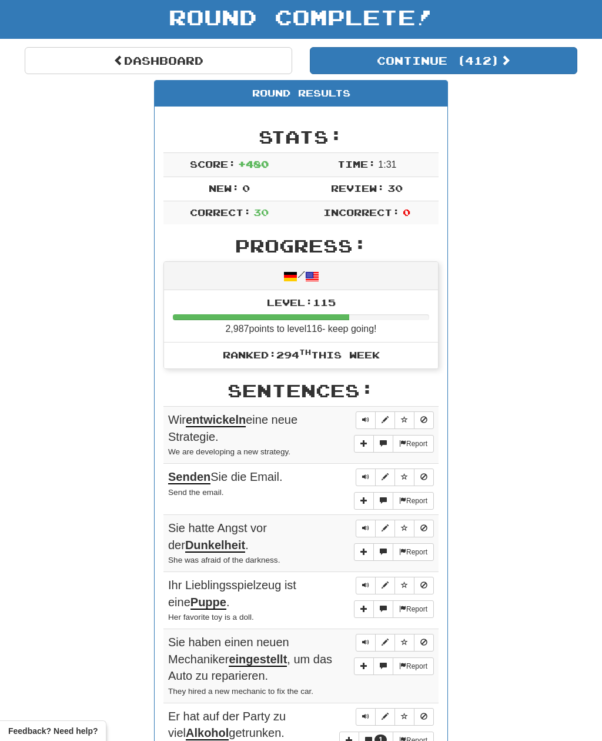
scroll to position [0, 0]
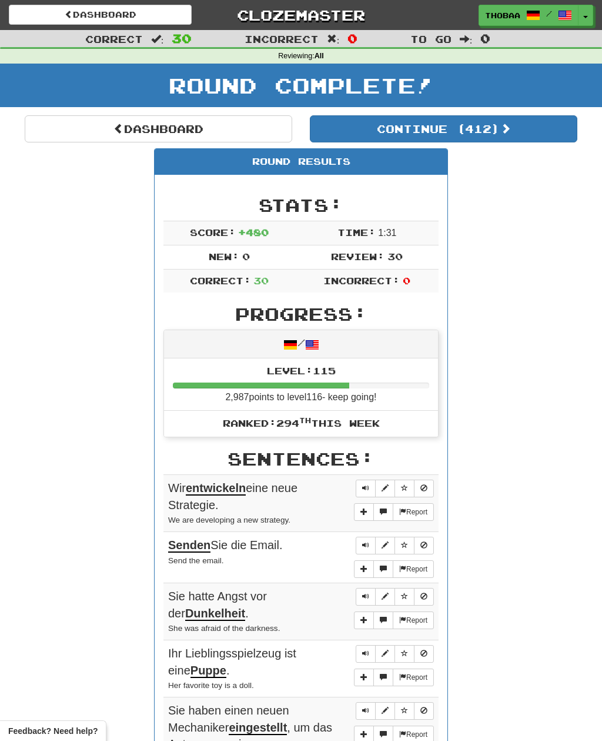
click at [556, 121] on button "Continue ( 412 )" at bounding box center [444, 128] width 268 height 27
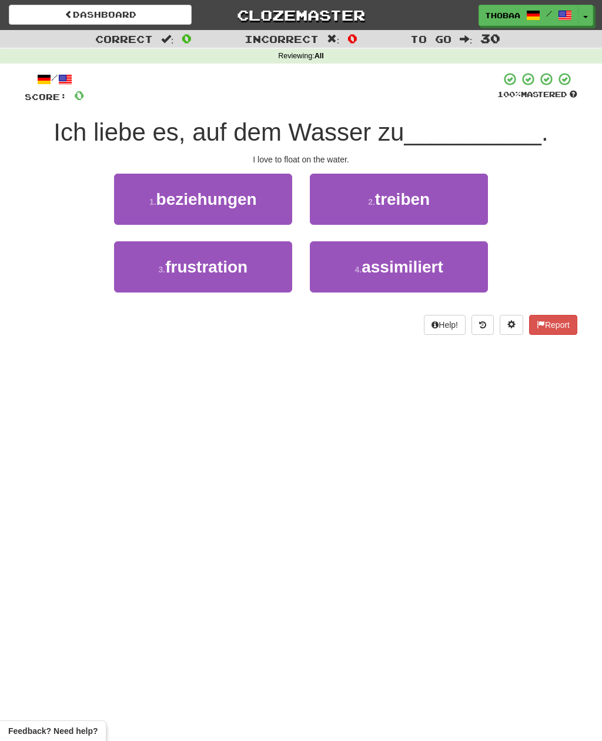
click at [476, 187] on button "2 . treiben" at bounding box center [399, 199] width 178 height 51
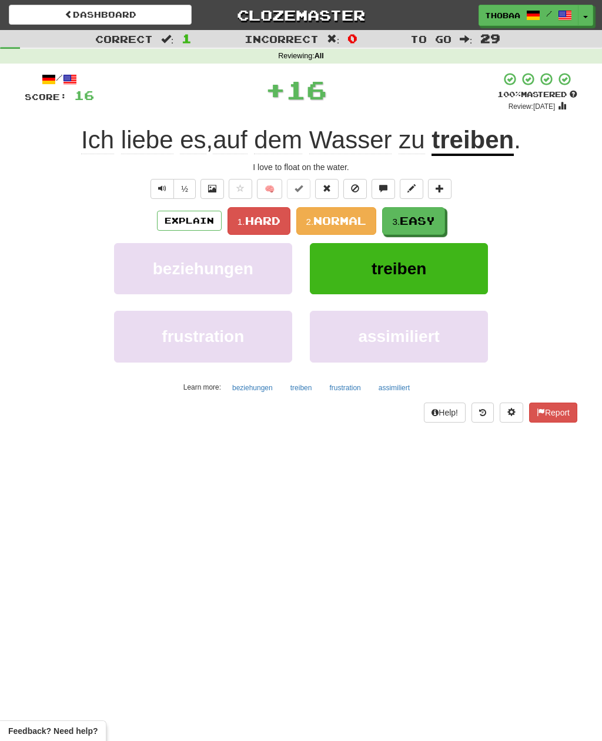
click at [354, 227] on button "2. Normal" at bounding box center [337, 221] width 81 height 28
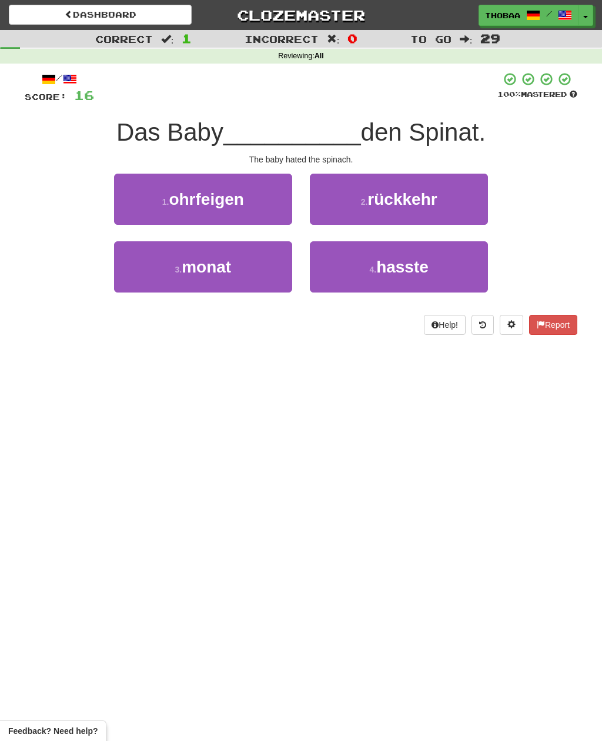
click at [449, 276] on button "4 . hasste" at bounding box center [399, 266] width 178 height 51
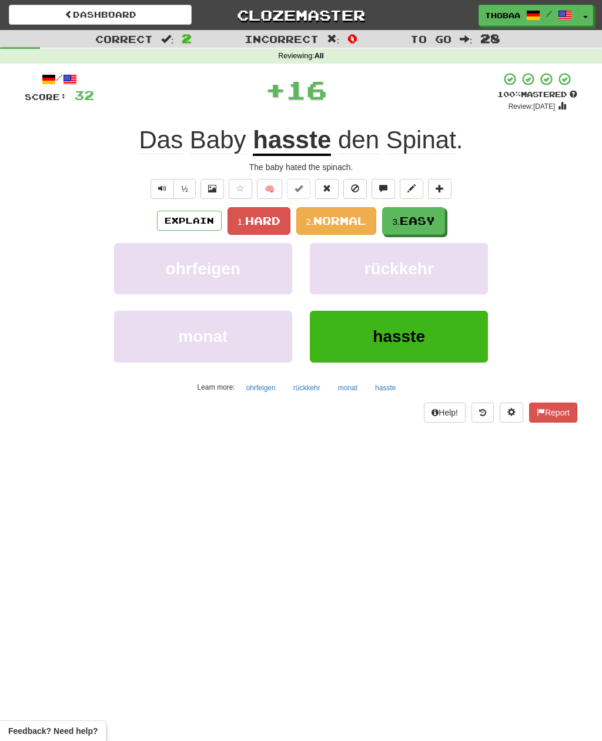
click at [435, 221] on span "Easy" at bounding box center [417, 220] width 35 height 13
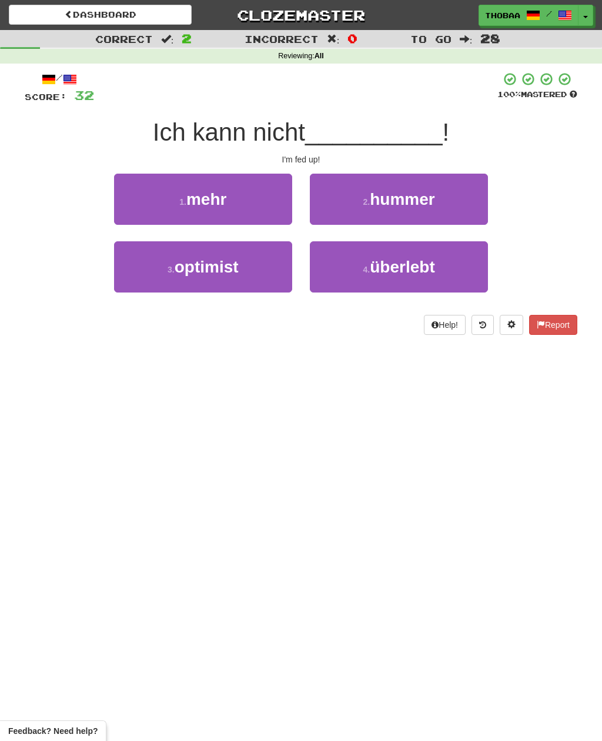
click at [137, 193] on button "1 . mehr" at bounding box center [203, 199] width 178 height 51
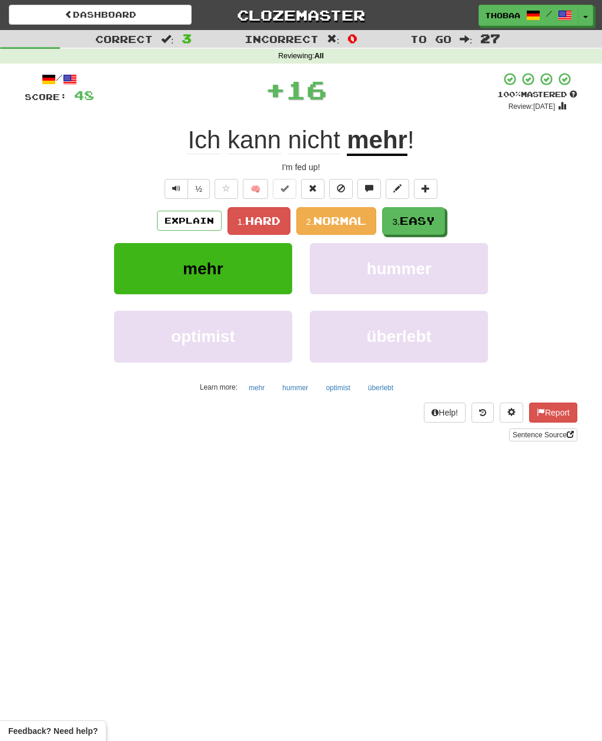
click at [444, 221] on button "3. Easy" at bounding box center [413, 221] width 63 height 28
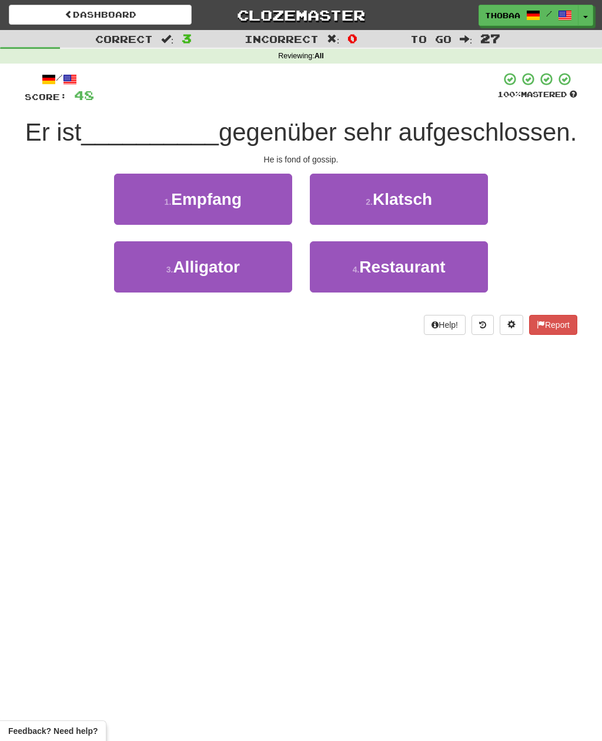
click at [475, 198] on button "2 . Klatsch" at bounding box center [399, 199] width 178 height 51
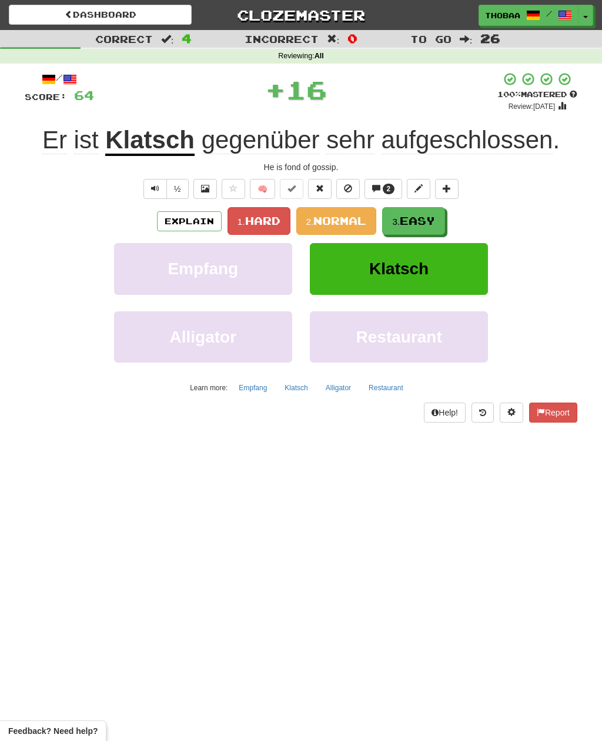
click at [432, 225] on span "Easy" at bounding box center [417, 220] width 35 height 13
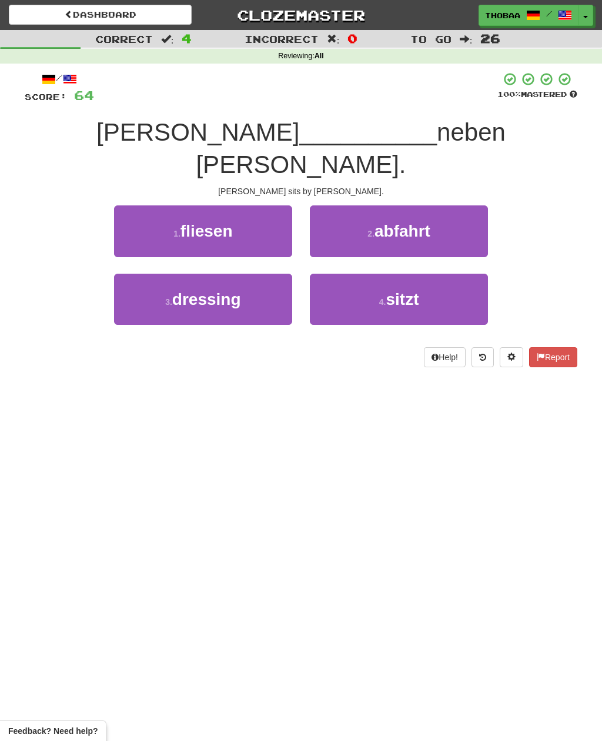
click at [459, 274] on button "4 . sitzt" at bounding box center [399, 299] width 178 height 51
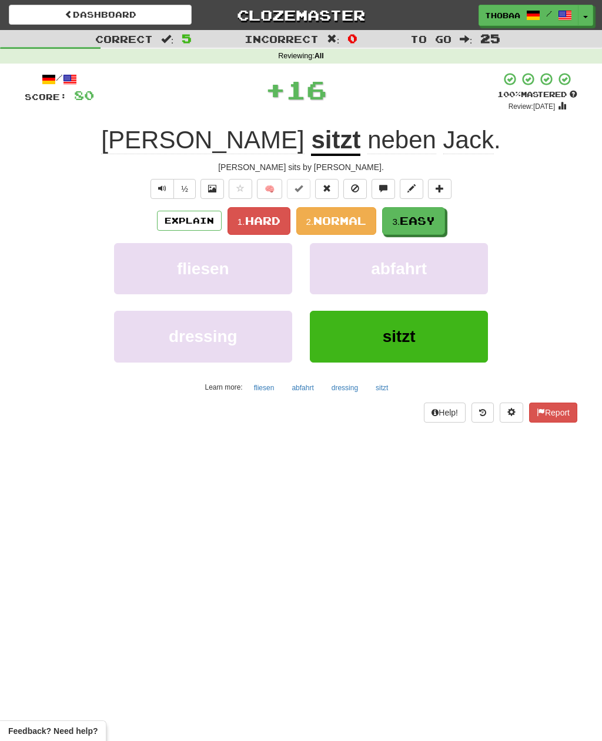
click at [445, 211] on button "3. Easy" at bounding box center [413, 221] width 63 height 28
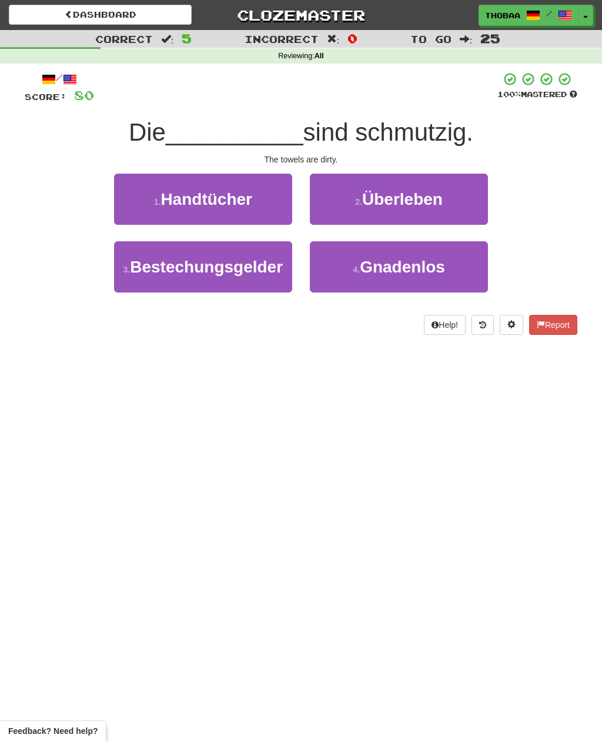
click at [136, 201] on button "1 . Handtücher" at bounding box center [203, 199] width 178 height 51
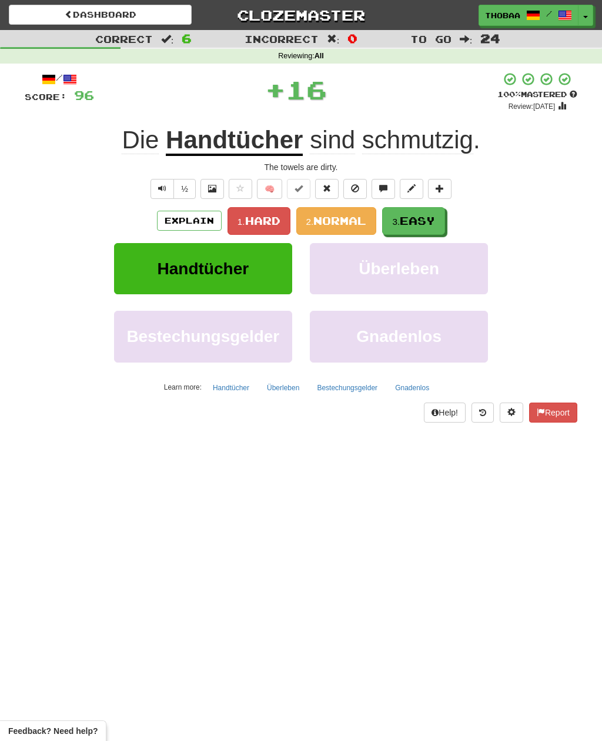
click at [435, 221] on span "Easy" at bounding box center [417, 220] width 35 height 13
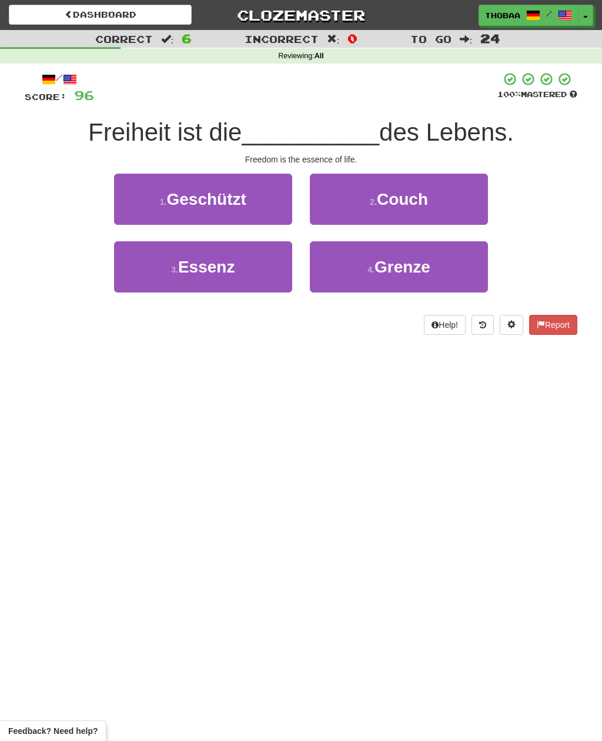
click at [142, 289] on button "3 . Essenz" at bounding box center [203, 266] width 178 height 51
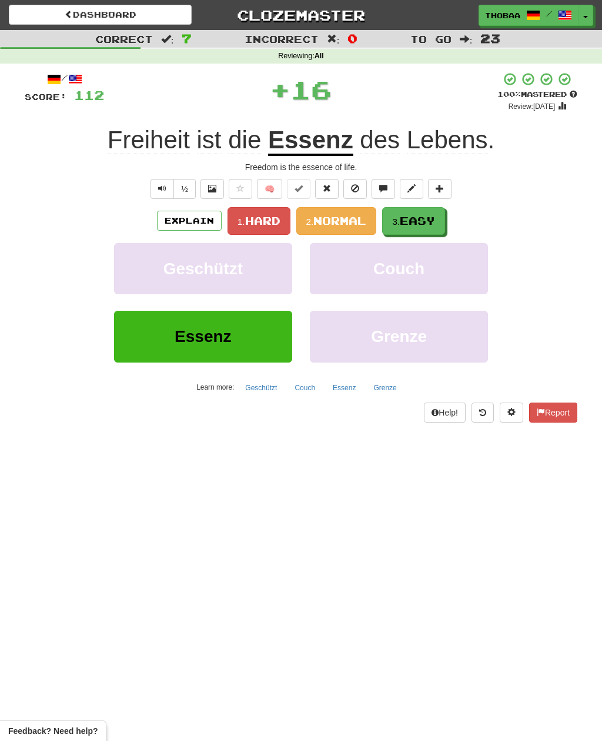
click at [435, 226] on button "3. Easy" at bounding box center [413, 221] width 63 height 28
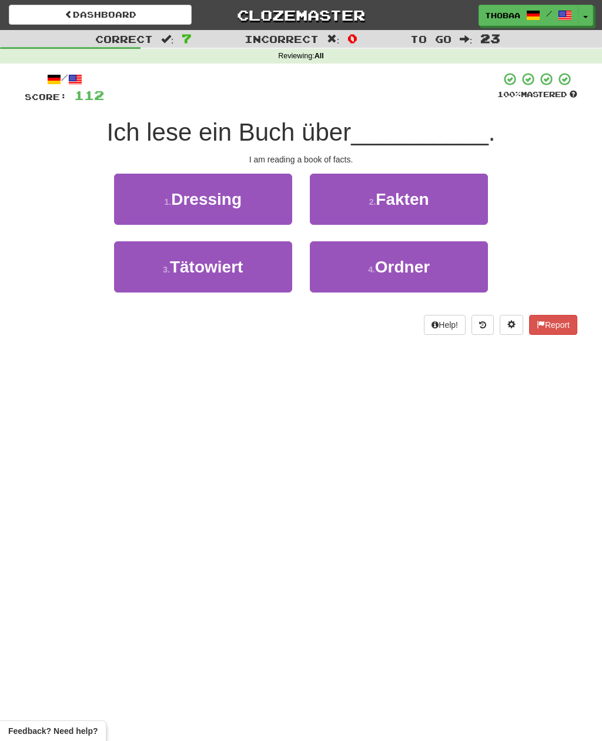
click at [481, 212] on button "2 . Fakten" at bounding box center [399, 199] width 178 height 51
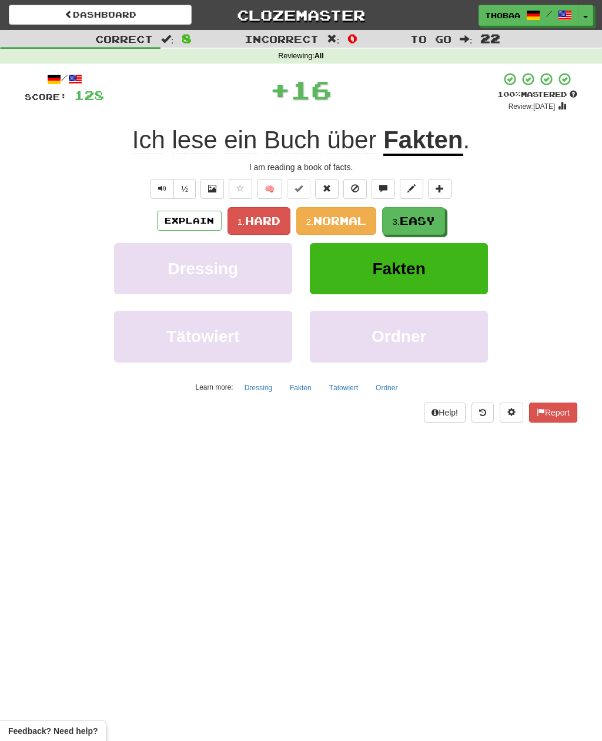
click at [441, 224] on button "3. Easy" at bounding box center [413, 221] width 63 height 28
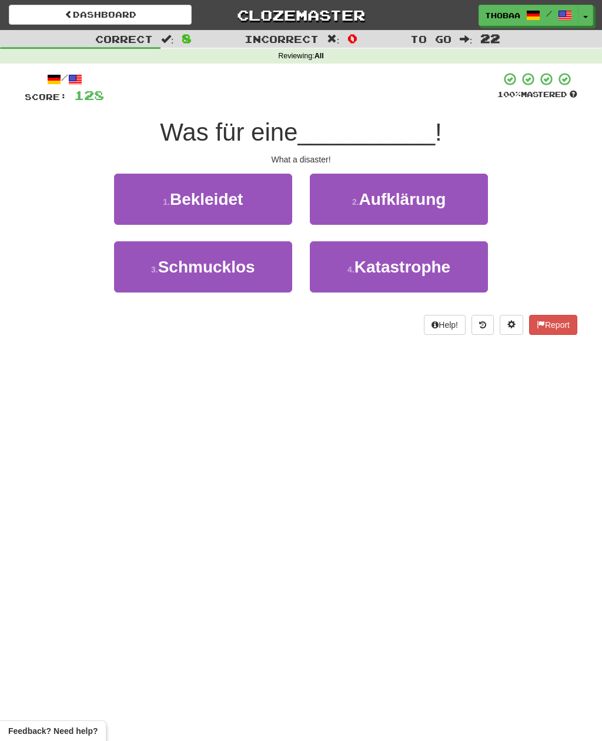
click at [470, 267] on button "4 . Katastrophe" at bounding box center [399, 266] width 178 height 51
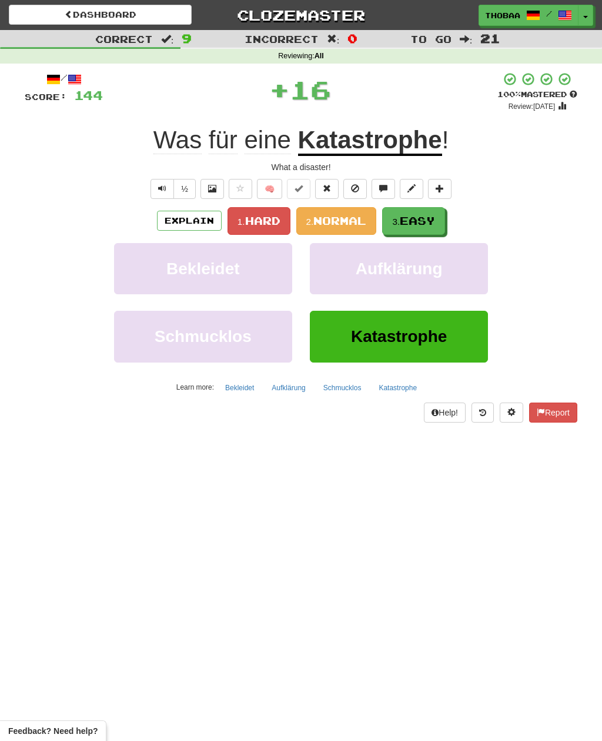
click at [441, 220] on button "3. Easy" at bounding box center [413, 221] width 63 height 28
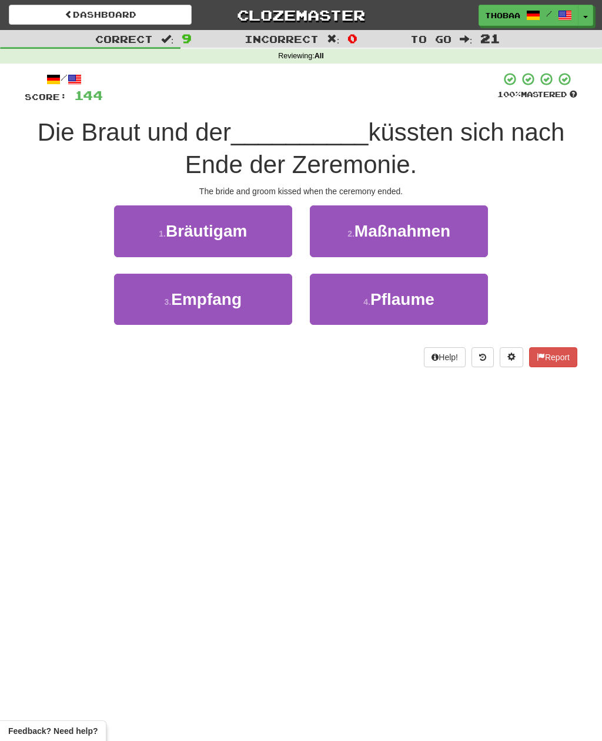
click at [141, 228] on button "1 . Bräutigam" at bounding box center [203, 230] width 178 height 51
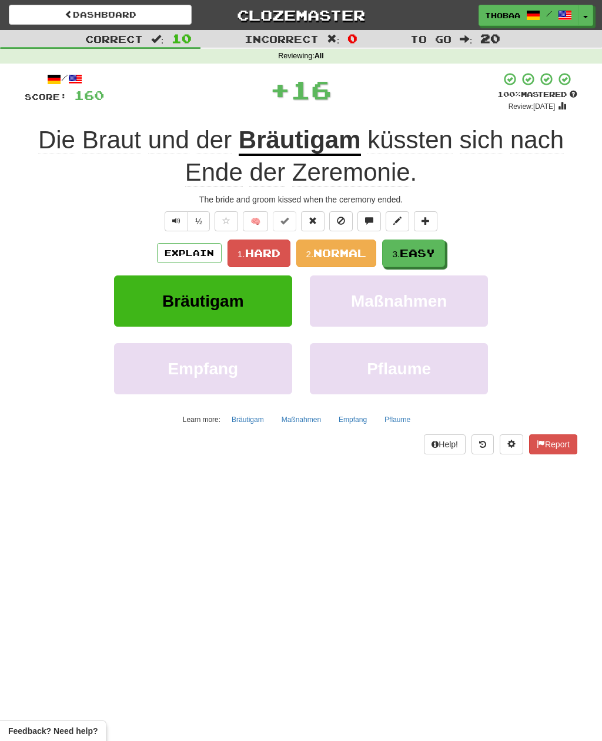
click at [423, 254] on span "Easy" at bounding box center [417, 253] width 35 height 13
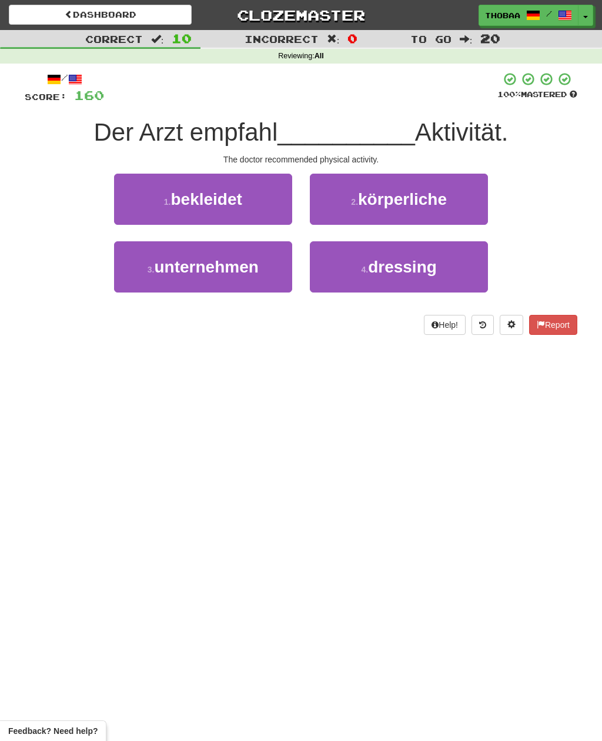
click at [482, 332] on button at bounding box center [483, 325] width 22 height 20
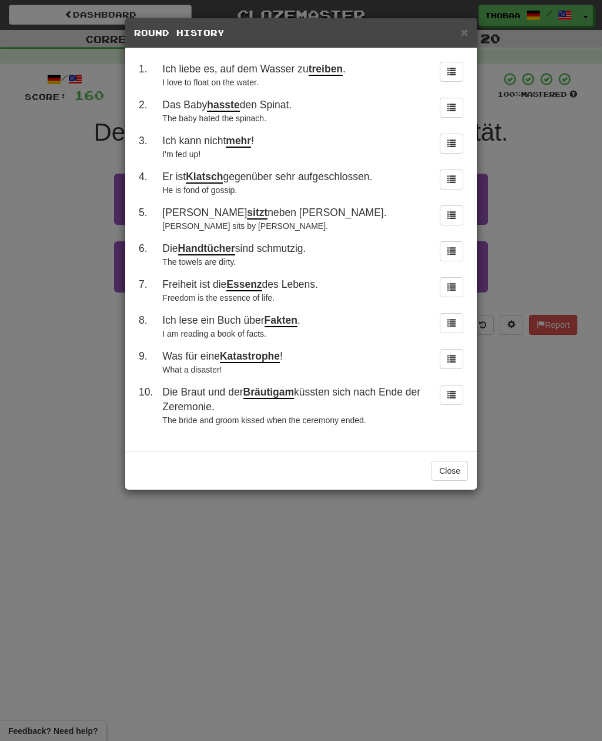
click at [46, 251] on div "× Round History 1 . Ich liebe es, auf dem Wasser zu treiben . I love to float o…" at bounding box center [301, 370] width 602 height 741
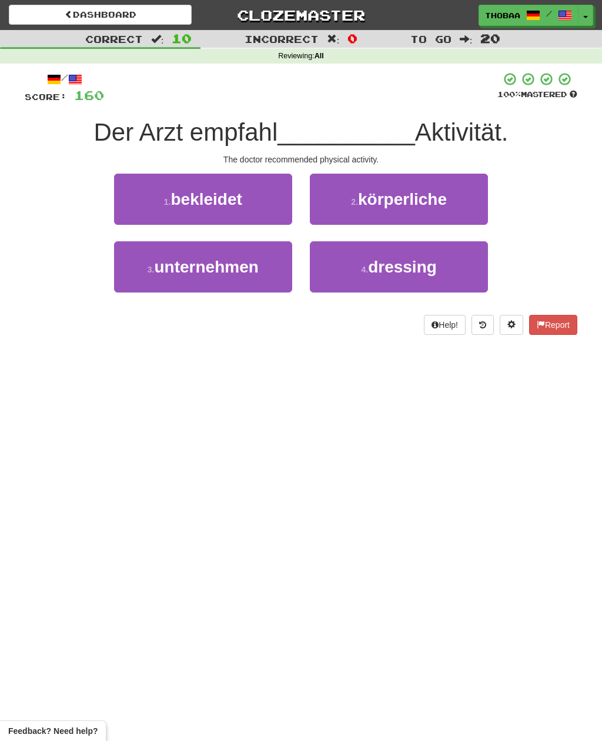
click at [477, 200] on button "2 . körperliche" at bounding box center [399, 199] width 178 height 51
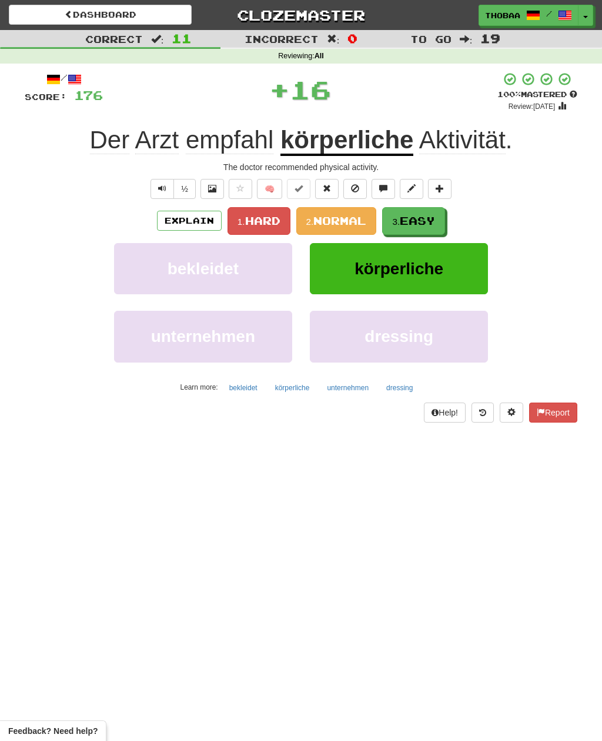
click at [442, 218] on button "3. Easy" at bounding box center [413, 221] width 63 height 28
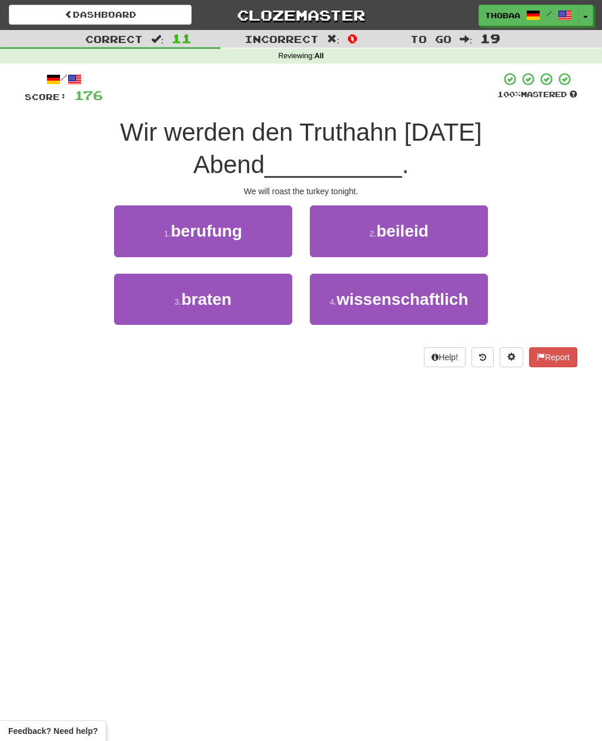
click at [134, 304] on button "3 . braten" at bounding box center [203, 299] width 178 height 51
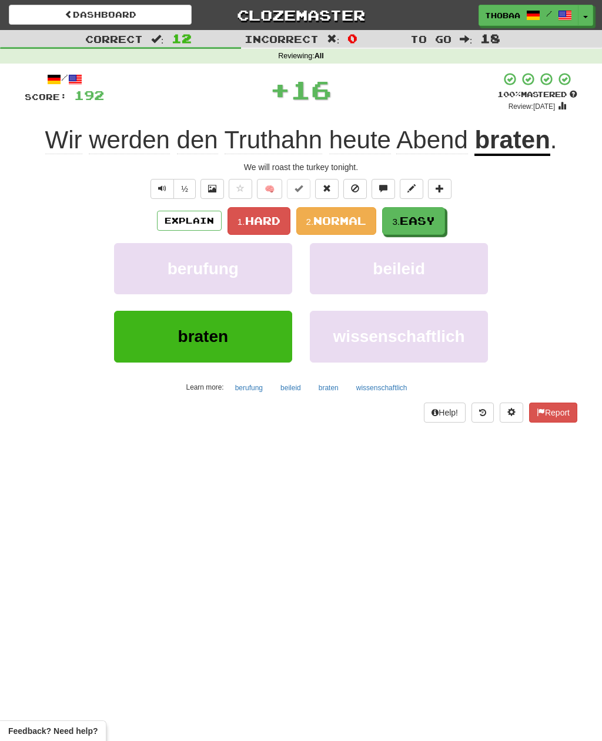
click at [442, 221] on button "3. Easy" at bounding box center [413, 221] width 63 height 28
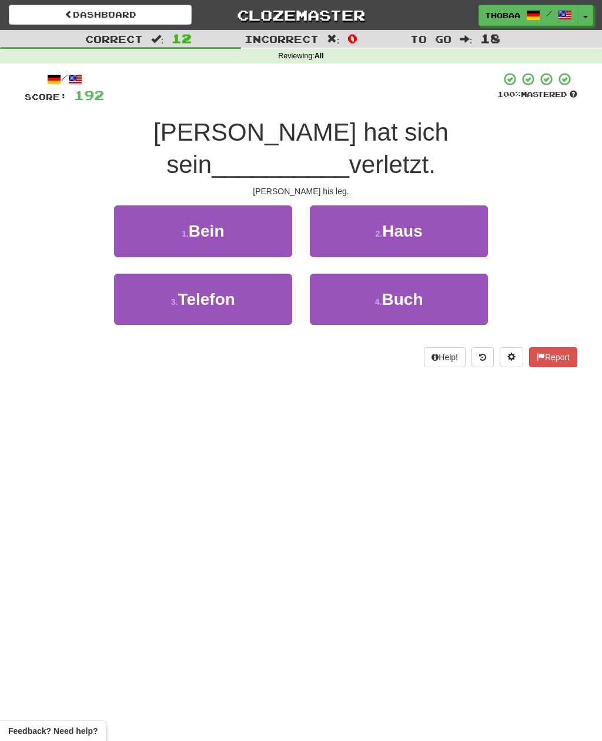
click at [131, 205] on button "1 . Bein" at bounding box center [203, 230] width 178 height 51
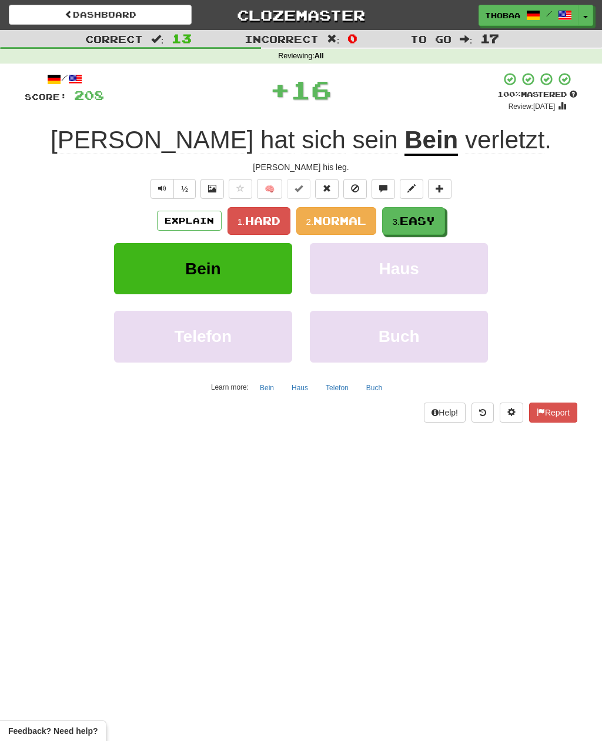
click at [444, 217] on button "3. Easy" at bounding box center [413, 221] width 63 height 28
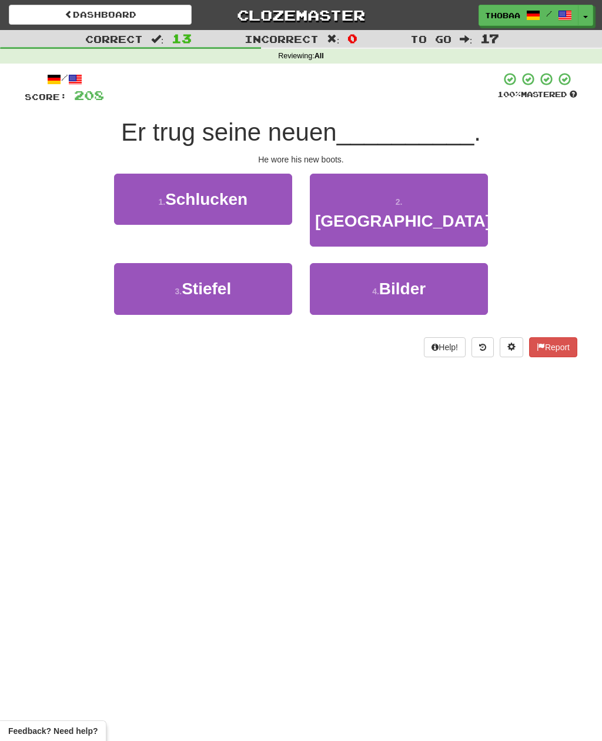
click at [124, 275] on button "3 . Stiefel" at bounding box center [203, 288] width 178 height 51
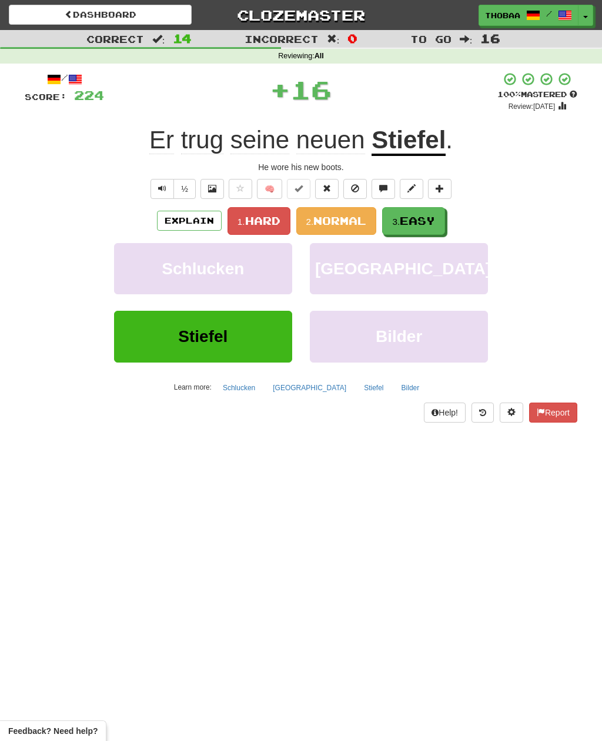
click at [435, 223] on span "Easy" at bounding box center [417, 220] width 35 height 13
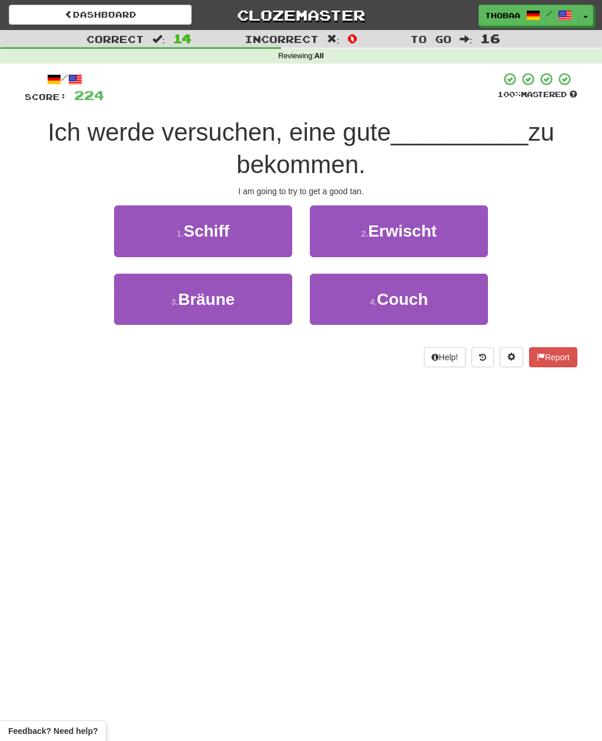
click at [134, 312] on button "3 . Bräune" at bounding box center [203, 299] width 178 height 51
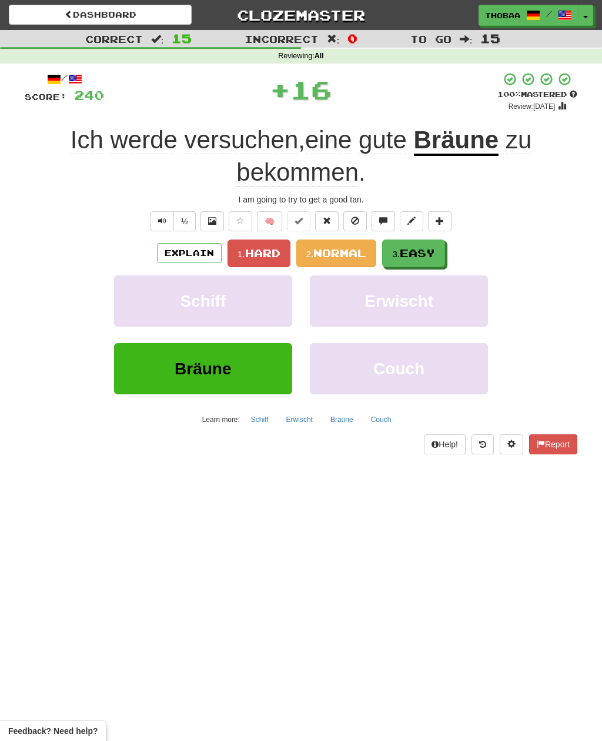
click at [434, 247] on span "Easy" at bounding box center [417, 253] width 35 height 13
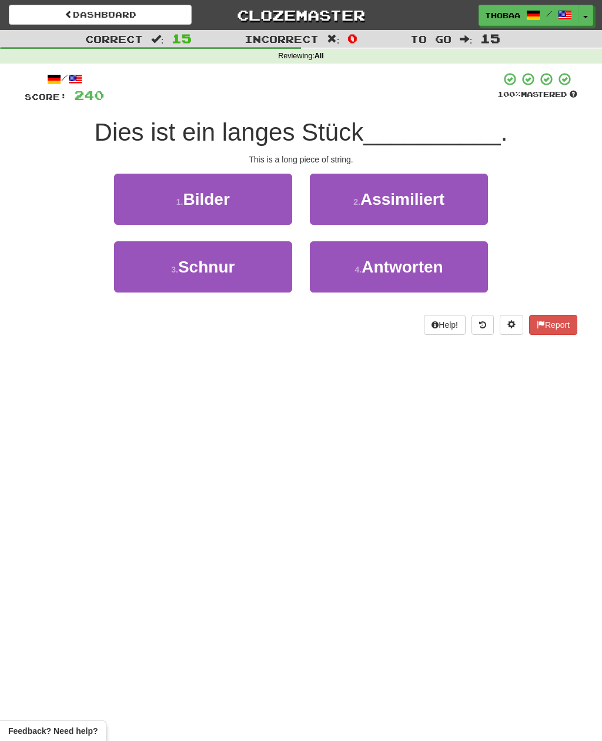
click at [126, 274] on button "3 . Schnur" at bounding box center [203, 266] width 178 height 51
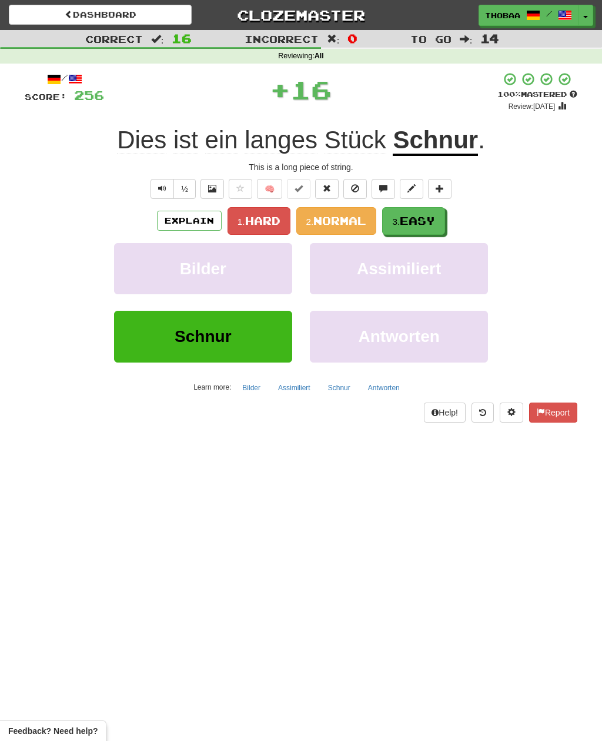
click at [432, 223] on span "Easy" at bounding box center [417, 220] width 35 height 13
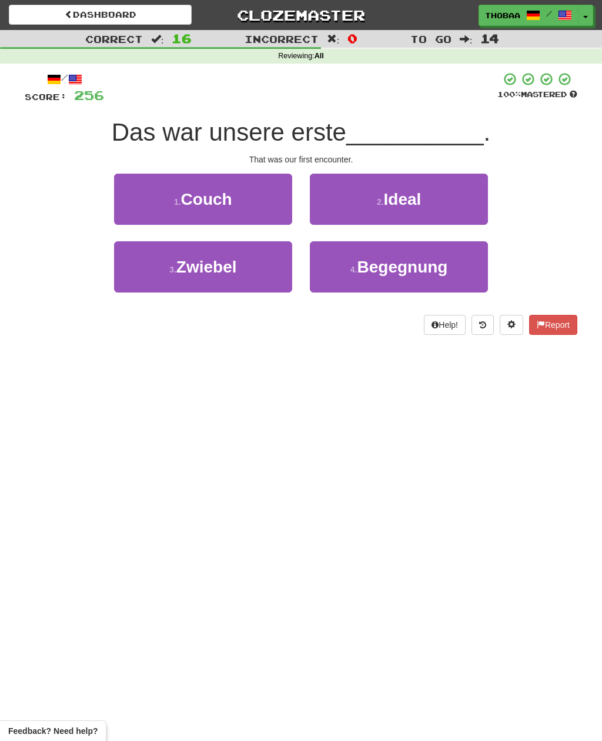
click at [442, 272] on span "Begegnung" at bounding box center [402, 267] width 91 height 18
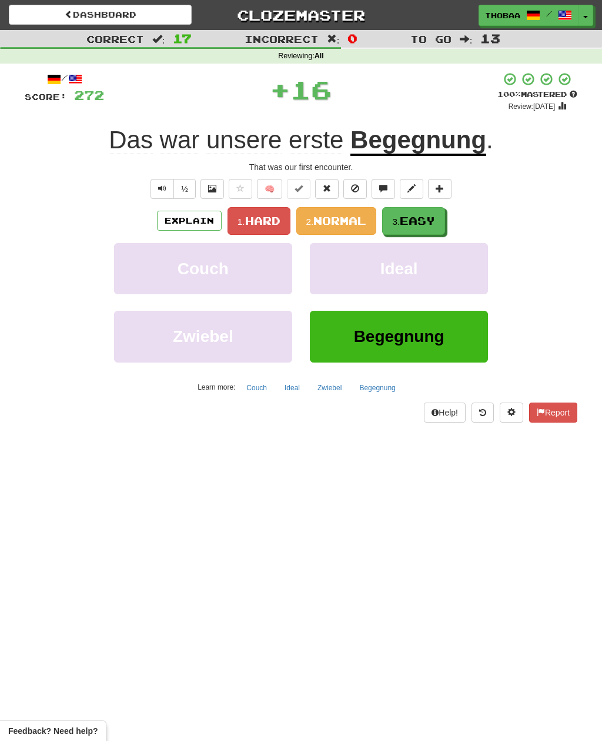
click at [431, 227] on button "3. Easy" at bounding box center [413, 221] width 63 height 28
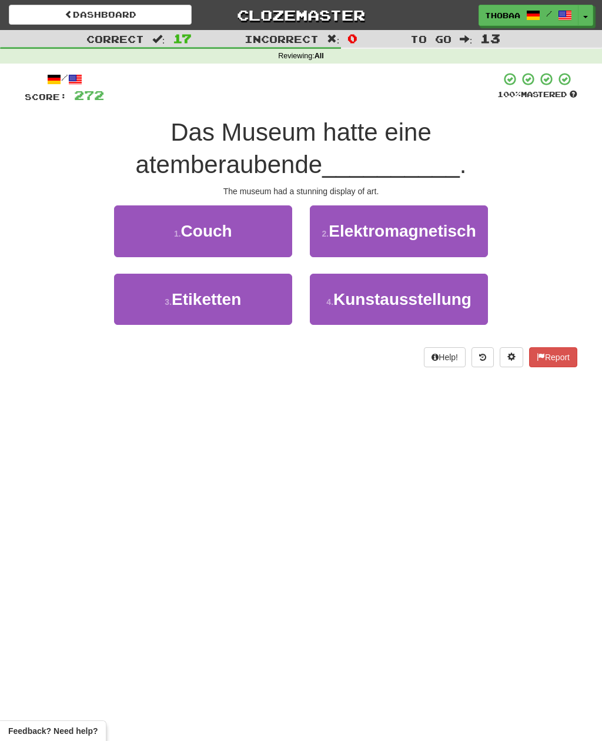
click at [464, 313] on button "4 . Kunstausstellung" at bounding box center [399, 299] width 178 height 51
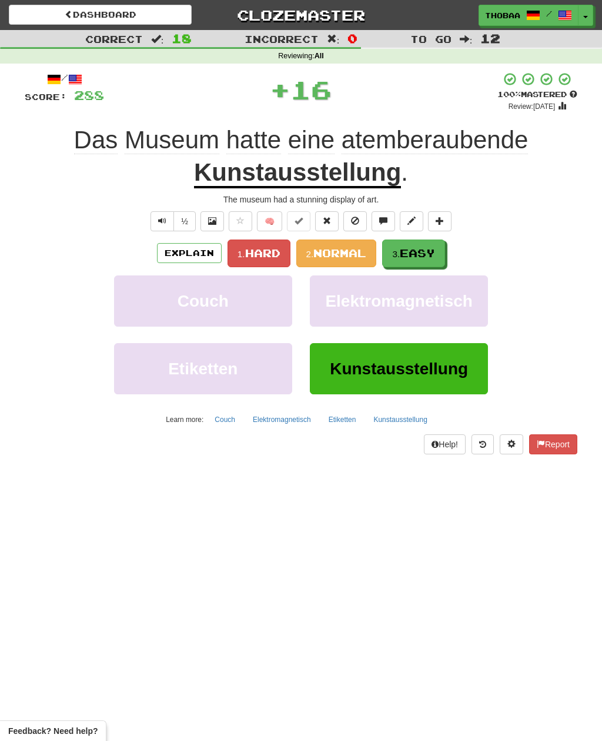
click at [432, 252] on span "Easy" at bounding box center [417, 253] width 35 height 13
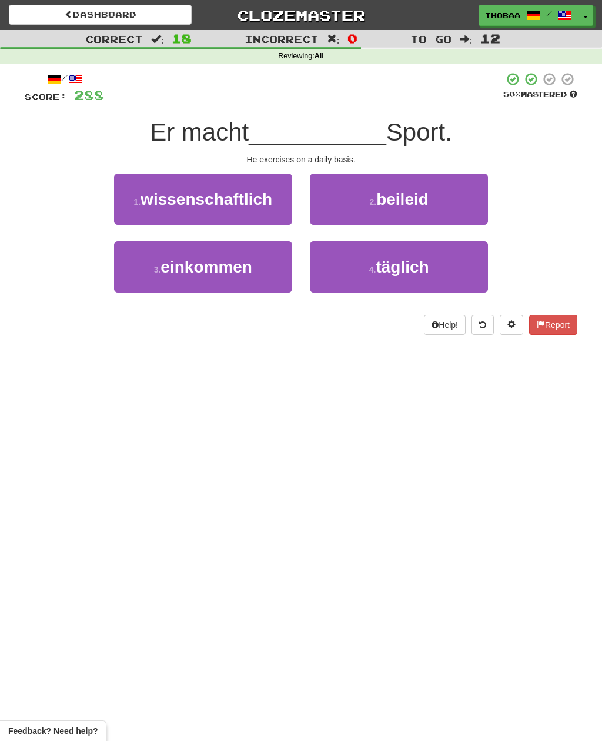
click at [471, 272] on button "4 . täglich" at bounding box center [399, 266] width 178 height 51
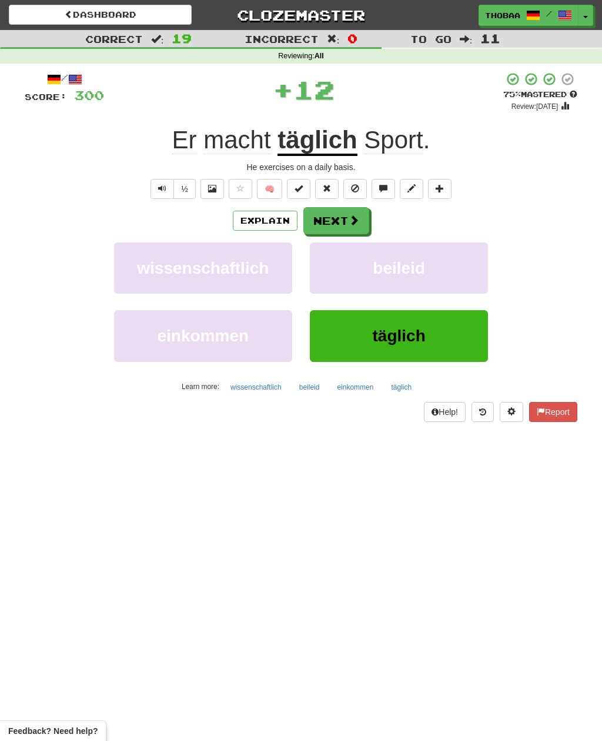
click at [475, 267] on button "beileid" at bounding box center [399, 267] width 178 height 51
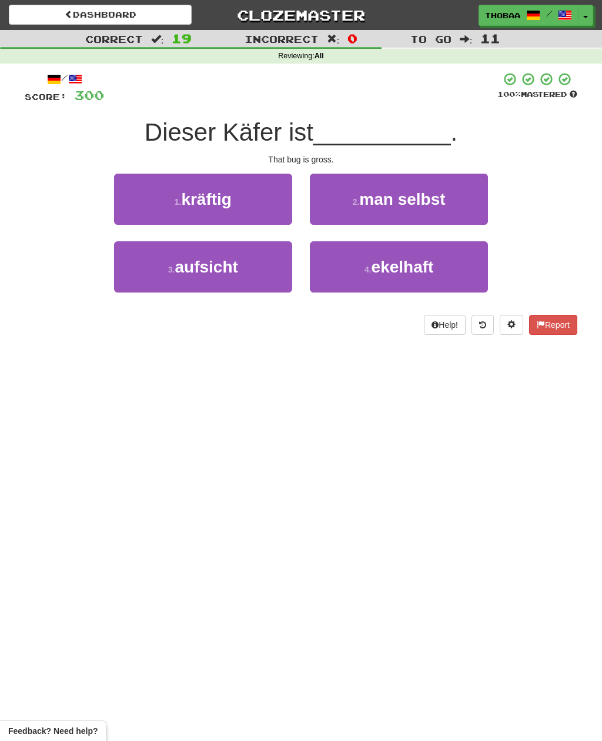
click at [465, 271] on button "4 . ekelhaft" at bounding box center [399, 266] width 178 height 51
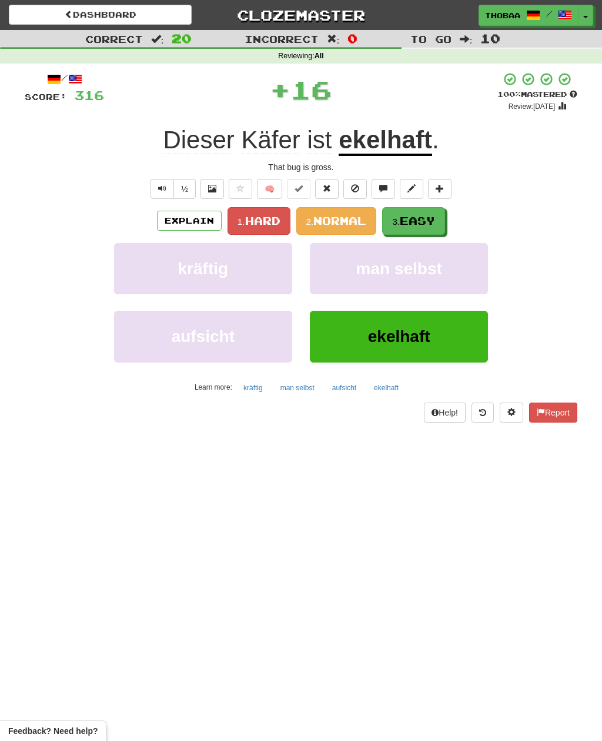
click at [439, 222] on button "3. Easy" at bounding box center [413, 221] width 63 height 28
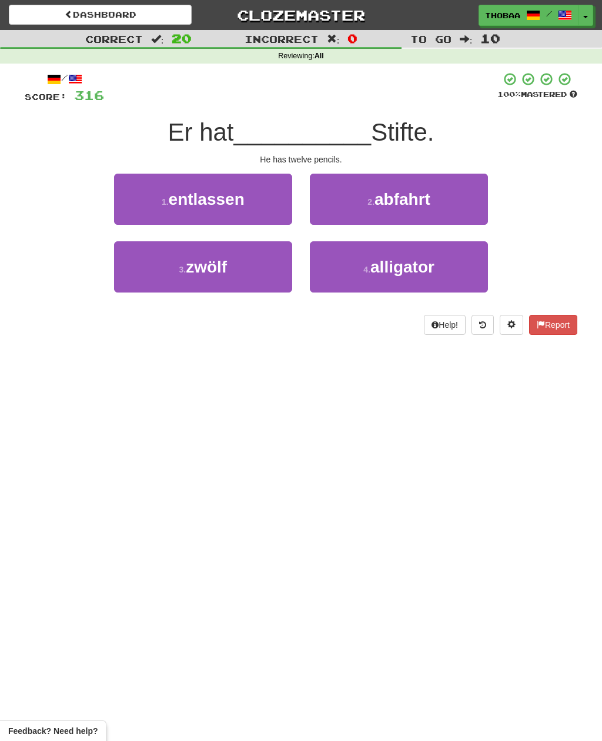
click at [134, 284] on button "3 . zwölf" at bounding box center [203, 266] width 178 height 51
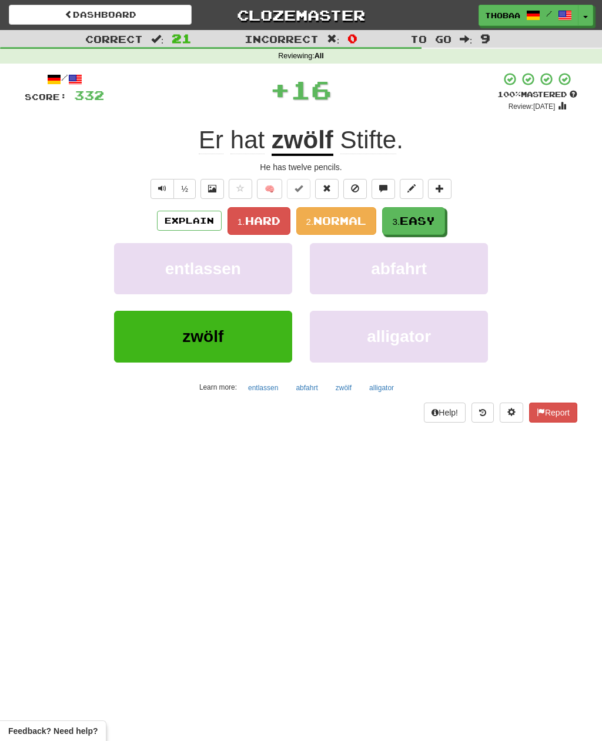
click at [444, 224] on button "3. Easy" at bounding box center [413, 221] width 63 height 28
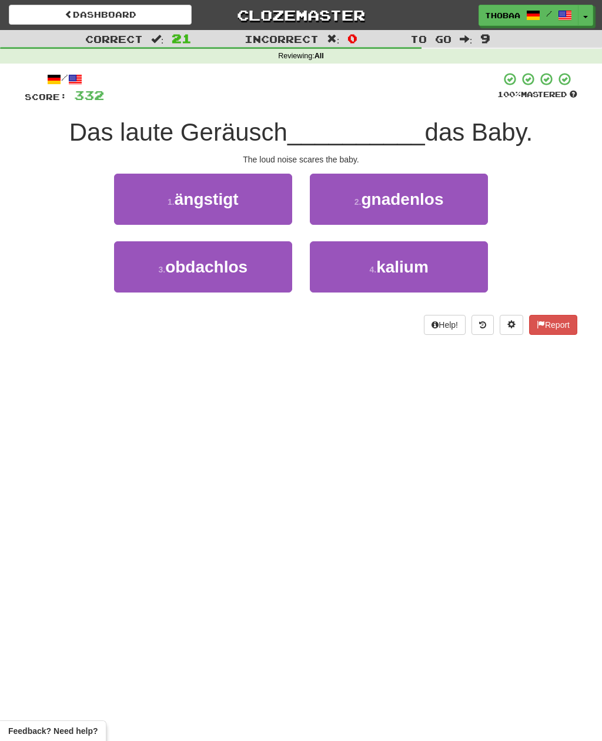
click at [132, 203] on button "1 . ängstigt" at bounding box center [203, 199] width 178 height 51
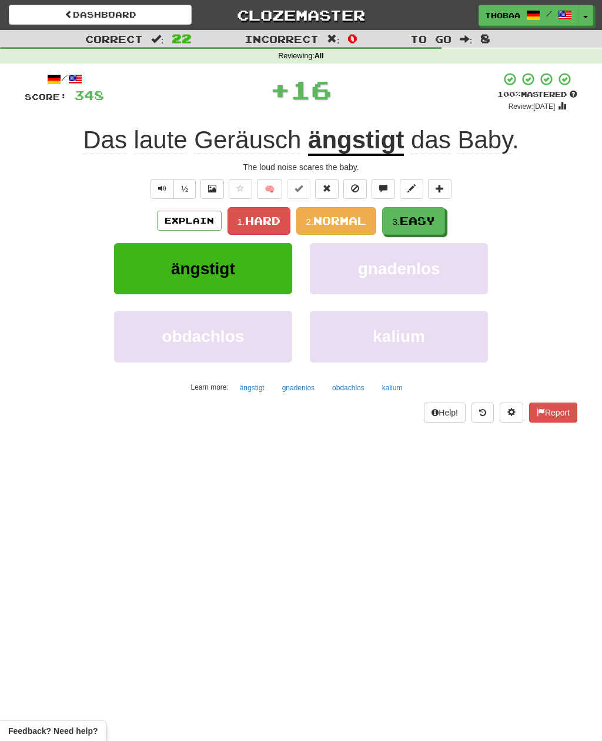
click at [444, 227] on button "3. Easy" at bounding box center [413, 221] width 63 height 28
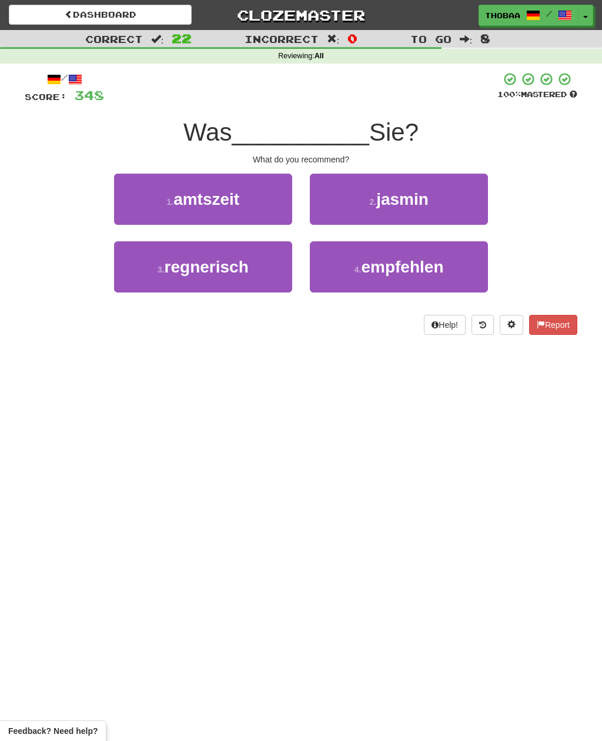
click at [448, 271] on button "4 . empfehlen" at bounding box center [399, 266] width 178 height 51
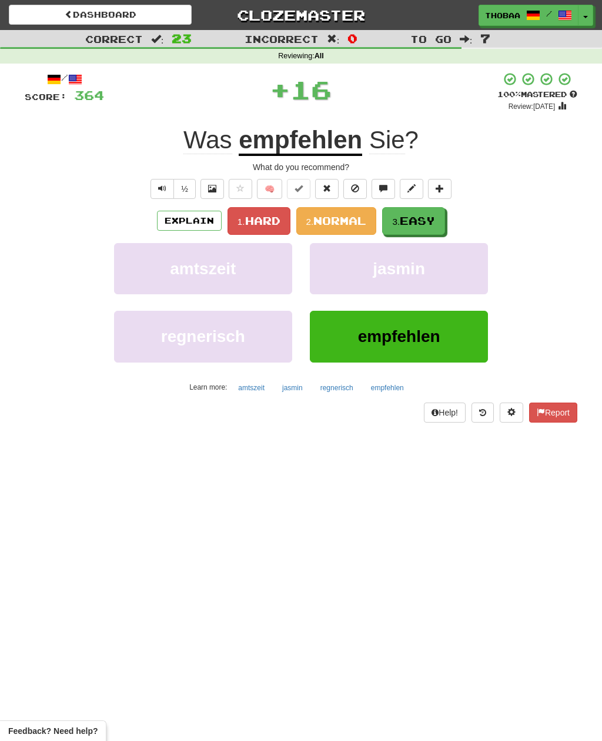
click at [445, 212] on button "3. Easy" at bounding box center [413, 221] width 63 height 28
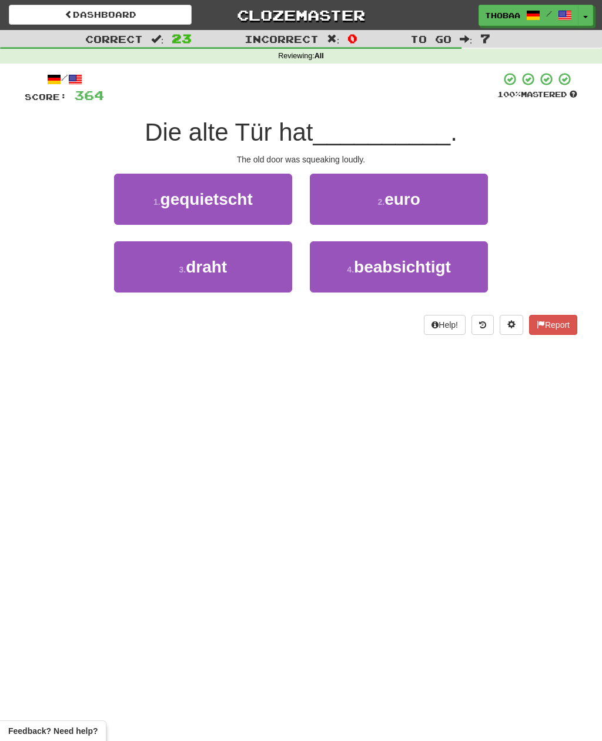
click at [131, 202] on button "1 . gequietscht" at bounding box center [203, 199] width 178 height 51
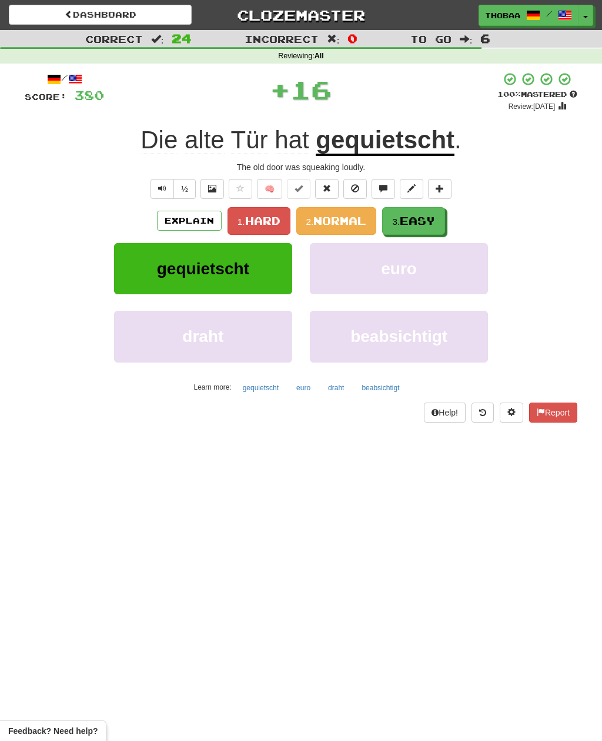
click at [441, 224] on button "3. Easy" at bounding box center [413, 221] width 63 height 28
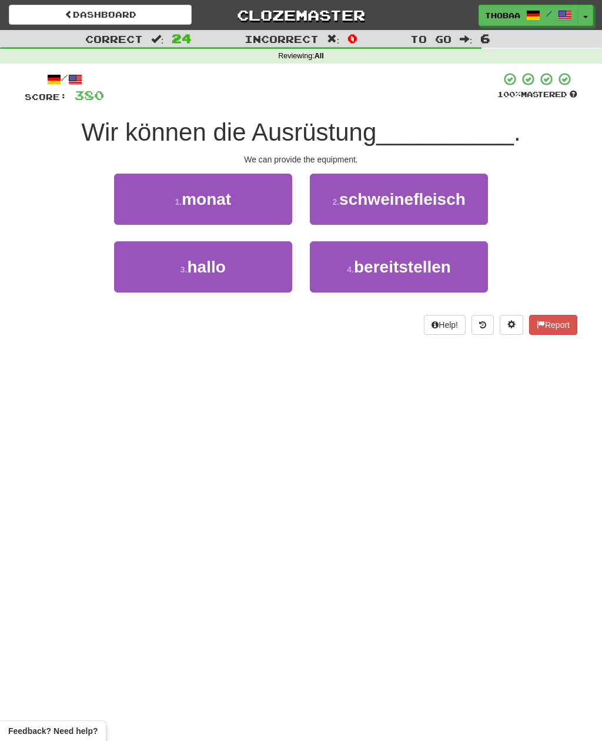
click at [469, 265] on button "4 . bereitstellen" at bounding box center [399, 266] width 178 height 51
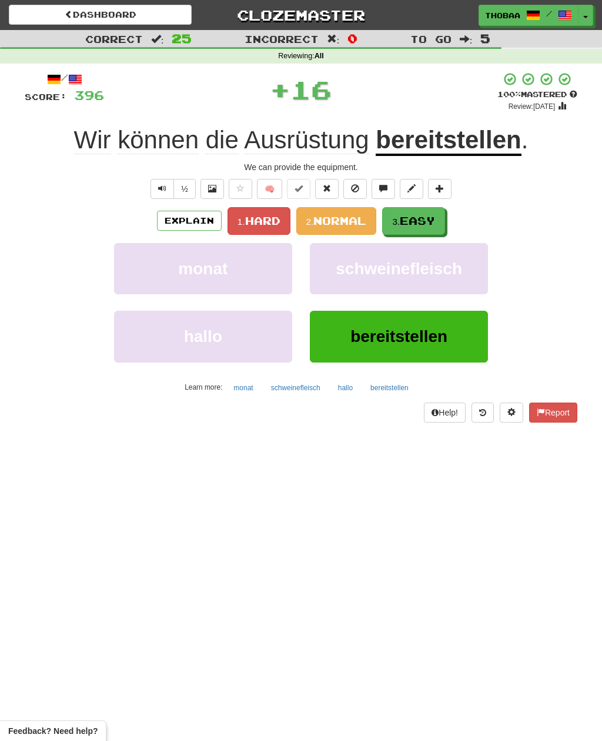
click at [355, 218] on span "Normal" at bounding box center [340, 220] width 53 height 13
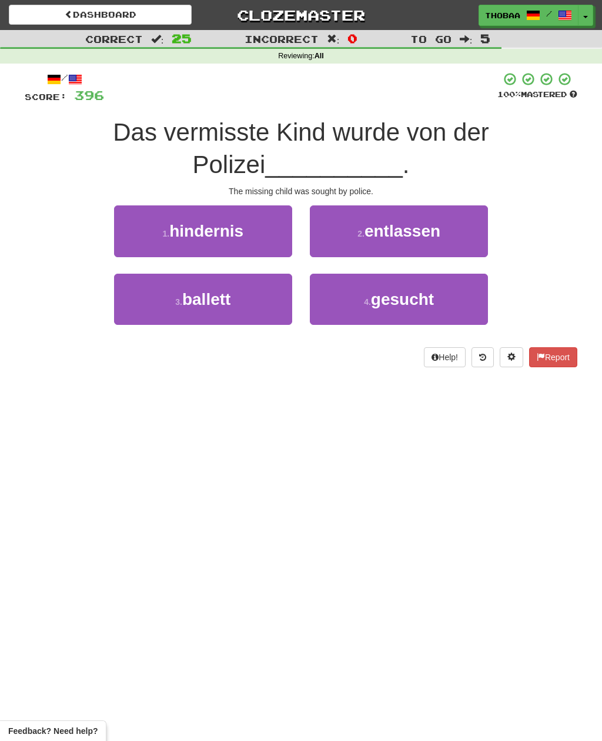
click at [441, 292] on button "4 . gesucht" at bounding box center [399, 299] width 178 height 51
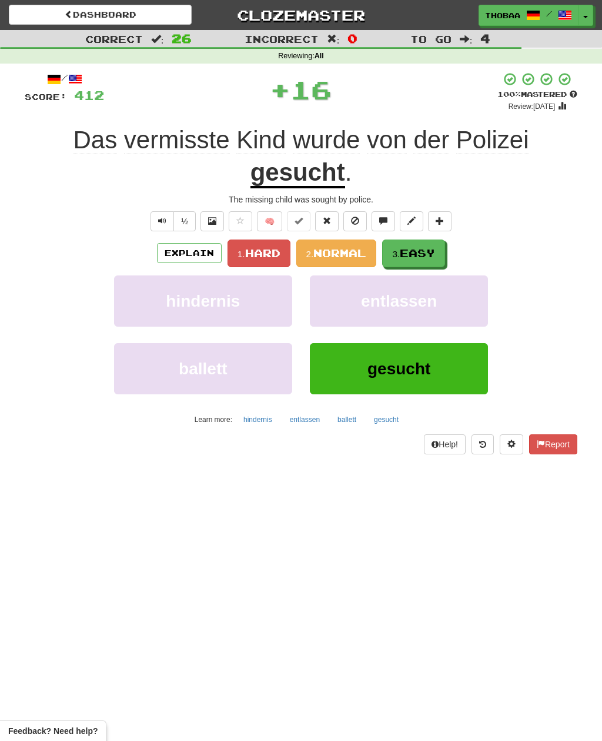
click at [431, 252] on span "Easy" at bounding box center [417, 253] width 35 height 13
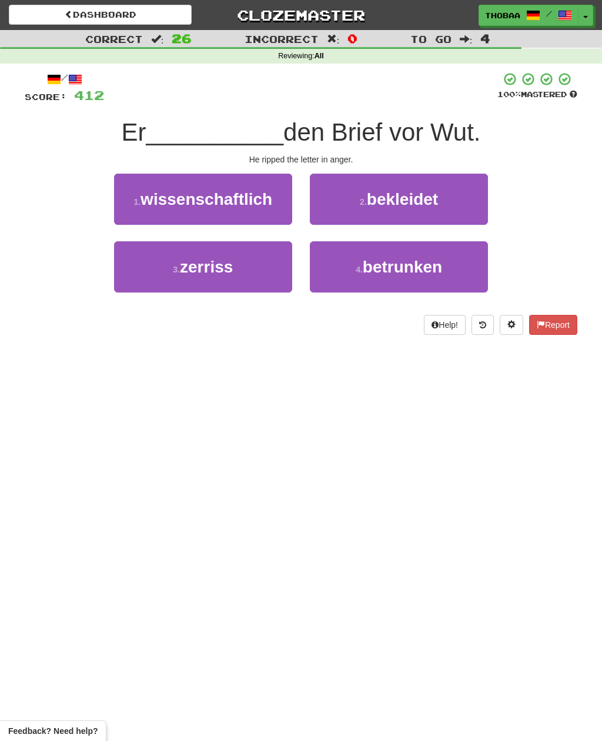
click at [135, 279] on button "3 . zerriss" at bounding box center [203, 266] width 178 height 51
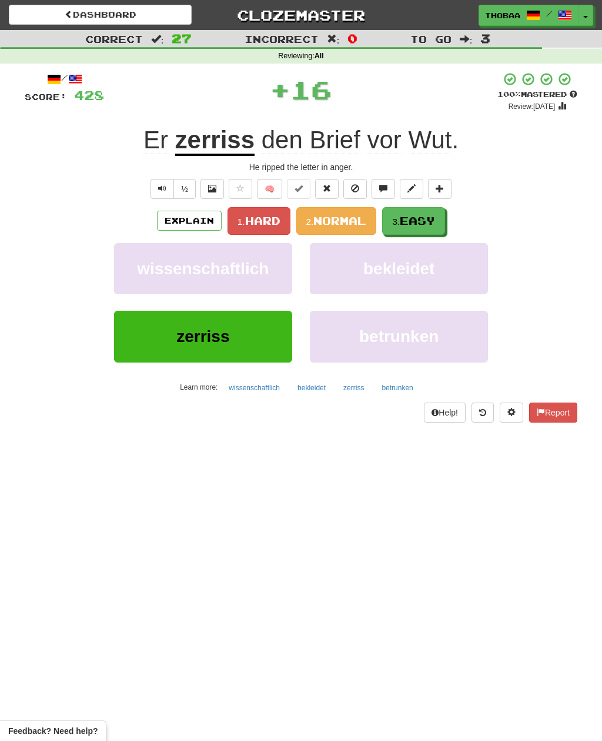
click at [435, 215] on span "Easy" at bounding box center [417, 220] width 35 height 13
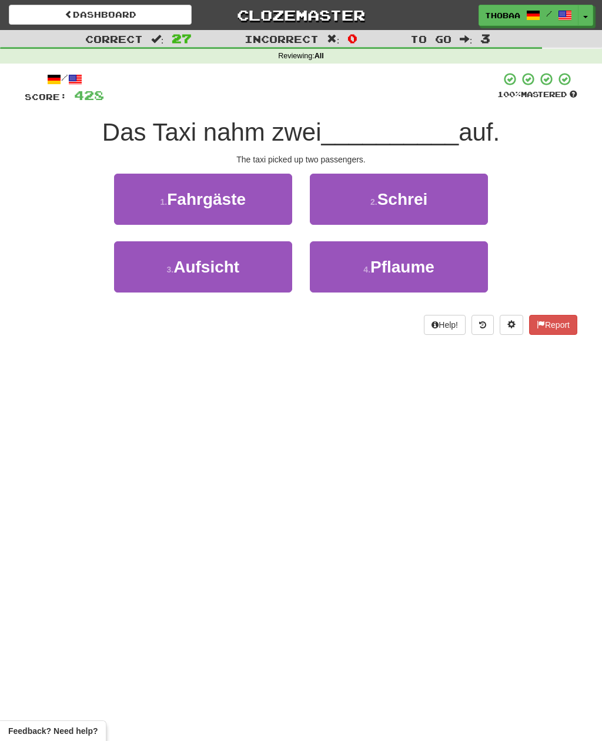
click at [137, 208] on button "1 . Fahrgäste" at bounding box center [203, 199] width 178 height 51
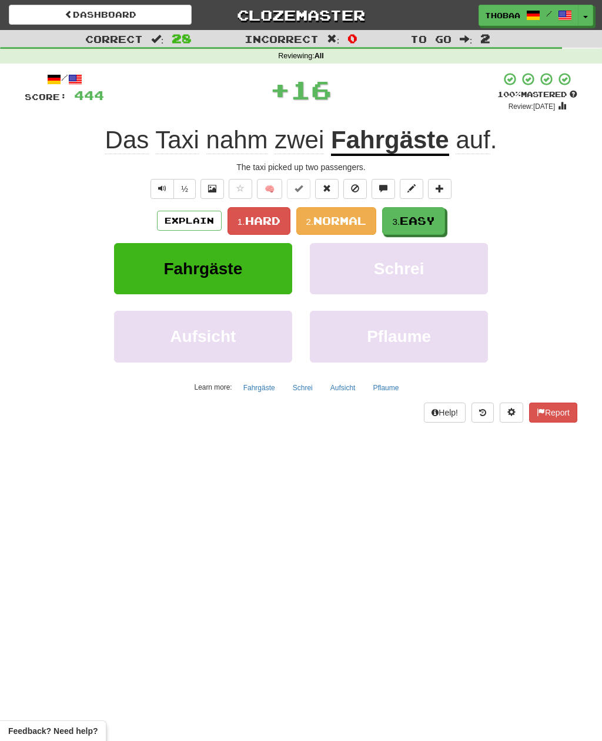
click at [435, 221] on span "Easy" at bounding box center [417, 220] width 35 height 13
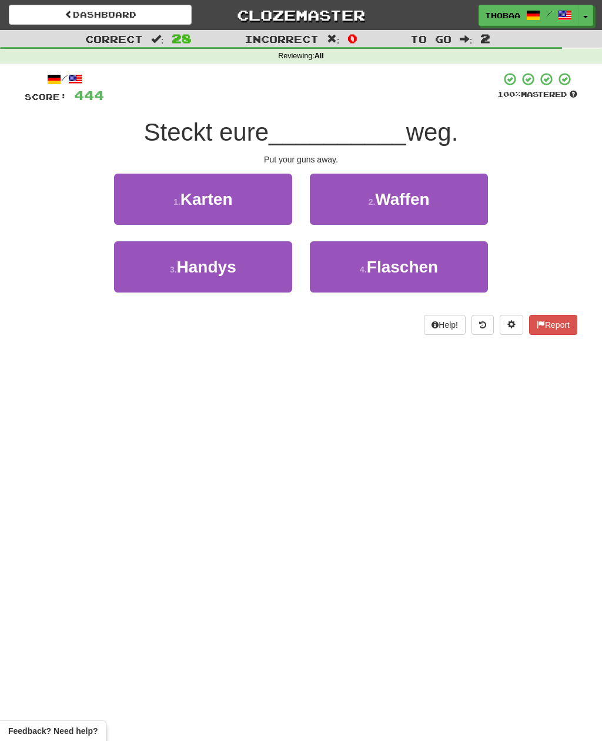
click at [466, 208] on button "2 . Waffen" at bounding box center [399, 199] width 178 height 51
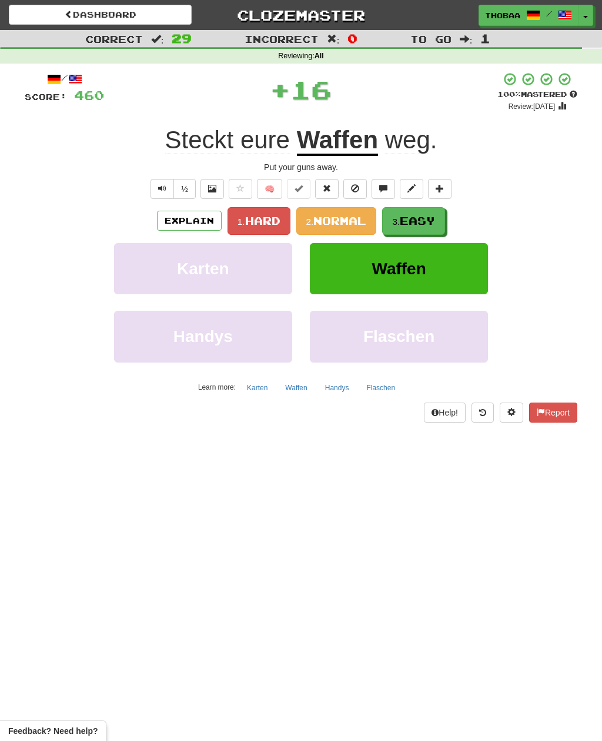
click at [435, 220] on span "Easy" at bounding box center [417, 220] width 35 height 13
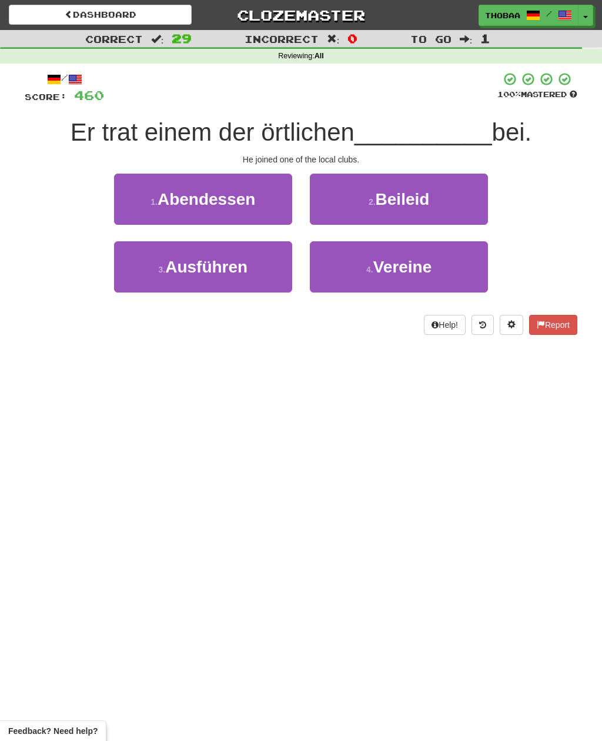
click at [451, 265] on button "4 . Vereine" at bounding box center [399, 266] width 178 height 51
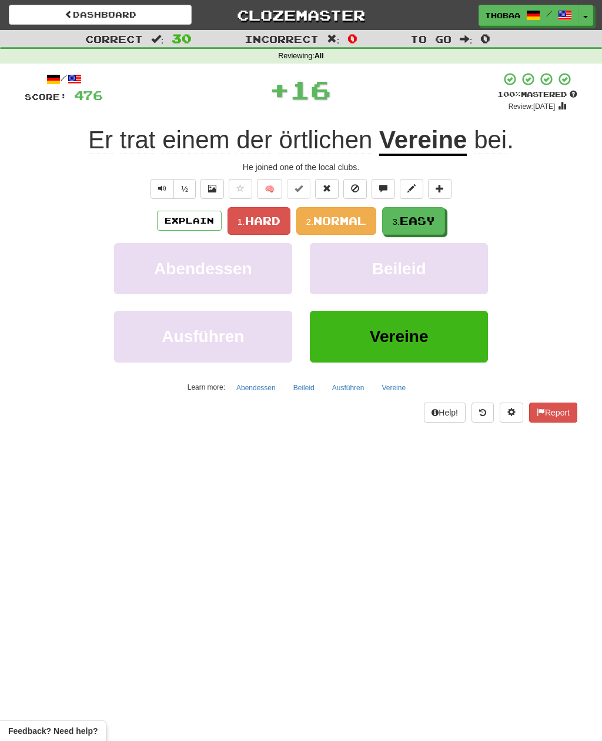
click at [438, 222] on button "3. Easy" at bounding box center [413, 221] width 63 height 28
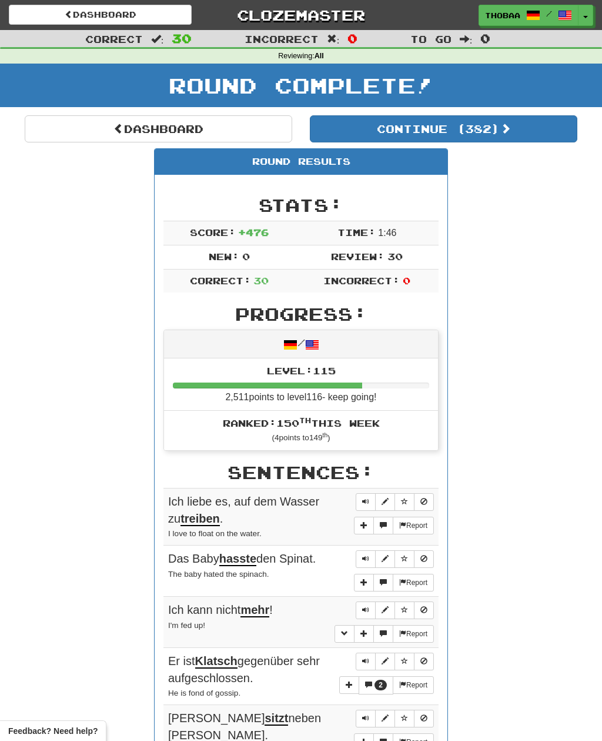
click at [34, 118] on link "Dashboard" at bounding box center [159, 128] width 268 height 27
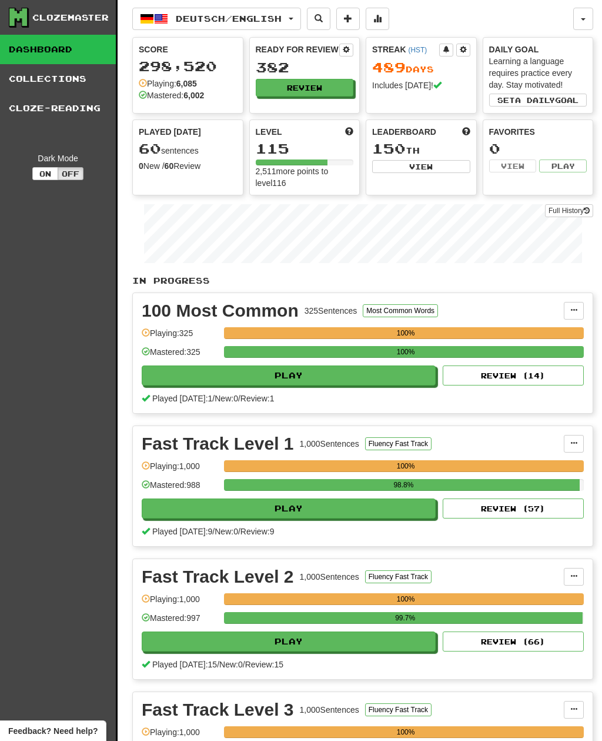
click at [275, 16] on span "Deutsch / English" at bounding box center [229, 19] width 106 height 10
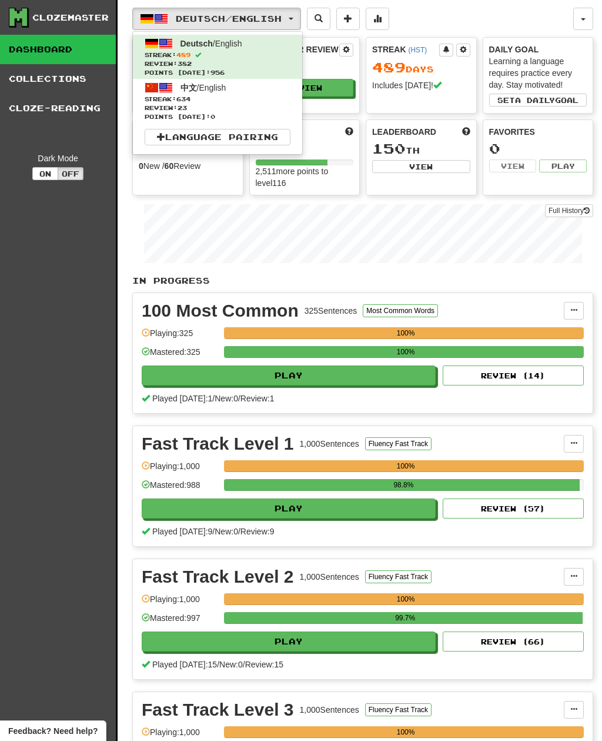
click at [244, 106] on span "Review: 23" at bounding box center [218, 108] width 146 height 9
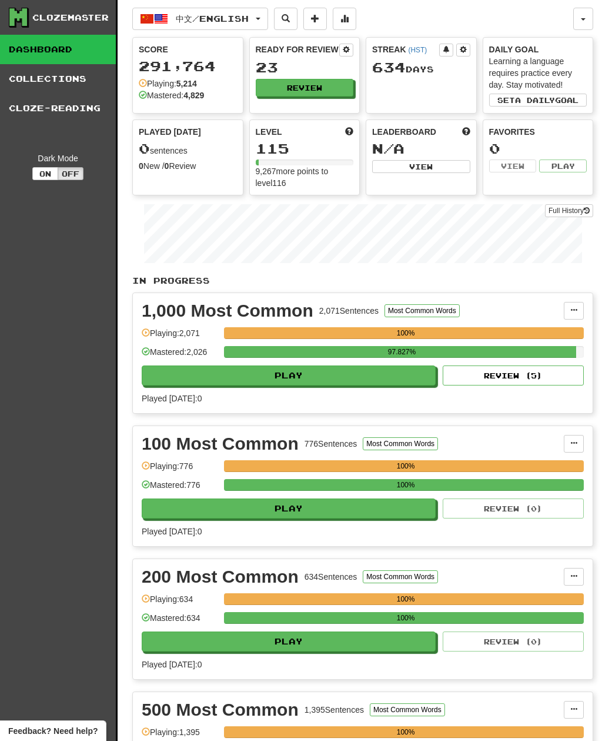
click at [320, 87] on button "Review" at bounding box center [305, 88] width 98 height 18
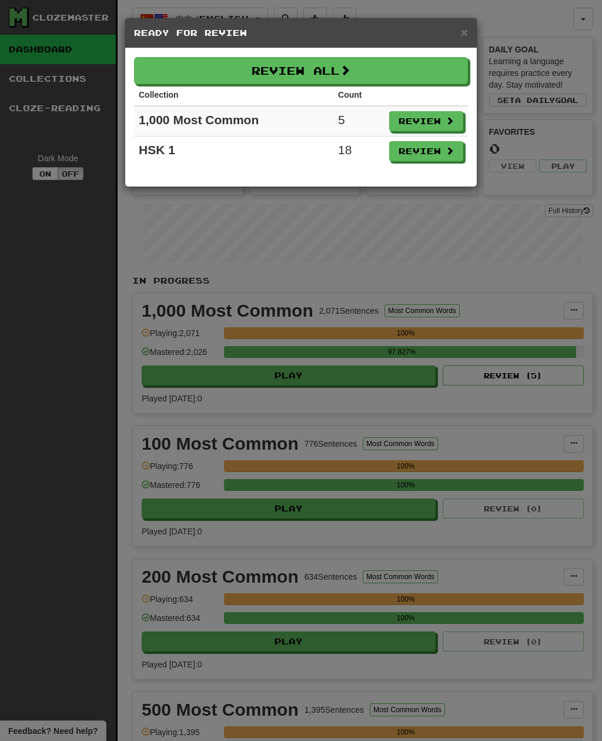
click at [424, 72] on button "Review All" at bounding box center [301, 70] width 334 height 27
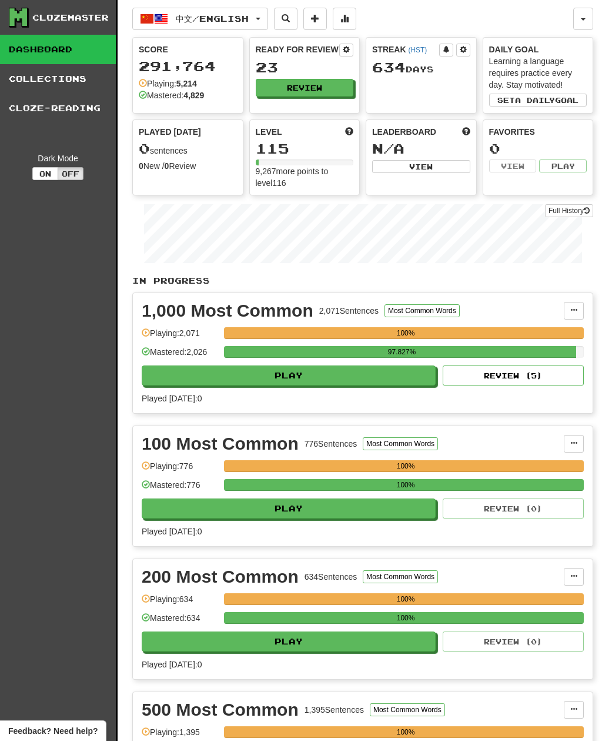
select select "**"
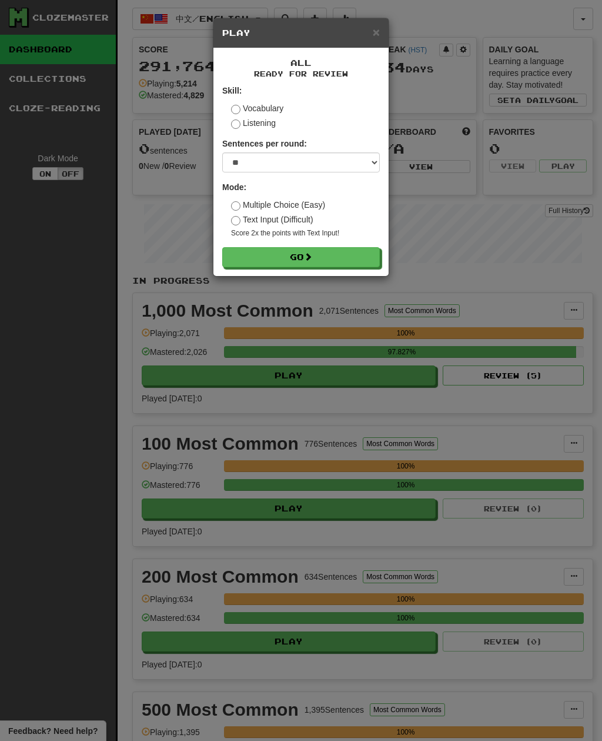
click at [366, 264] on button "Go" at bounding box center [301, 257] width 158 height 20
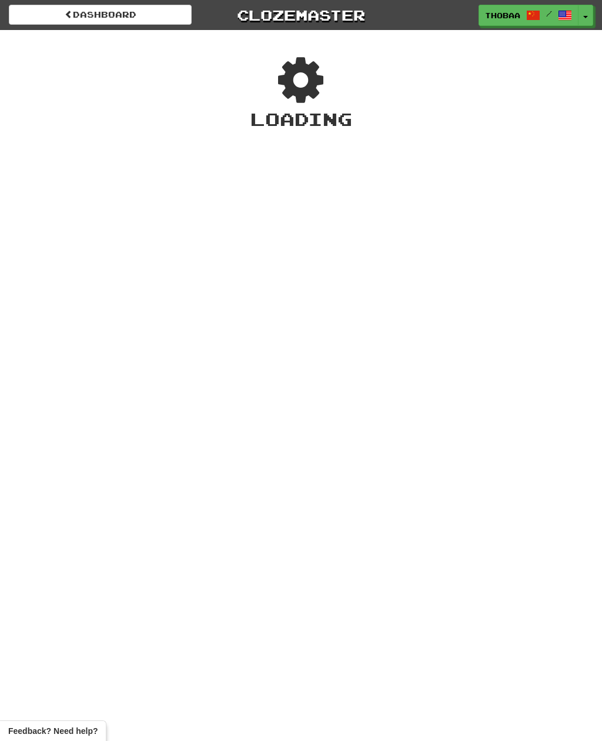
click at [352, 252] on div "Dashboard Clozemaster [GEOGRAPHIC_DATA] / Toggle Dropdown Dashboard Leaderboard…" at bounding box center [301, 370] width 602 height 741
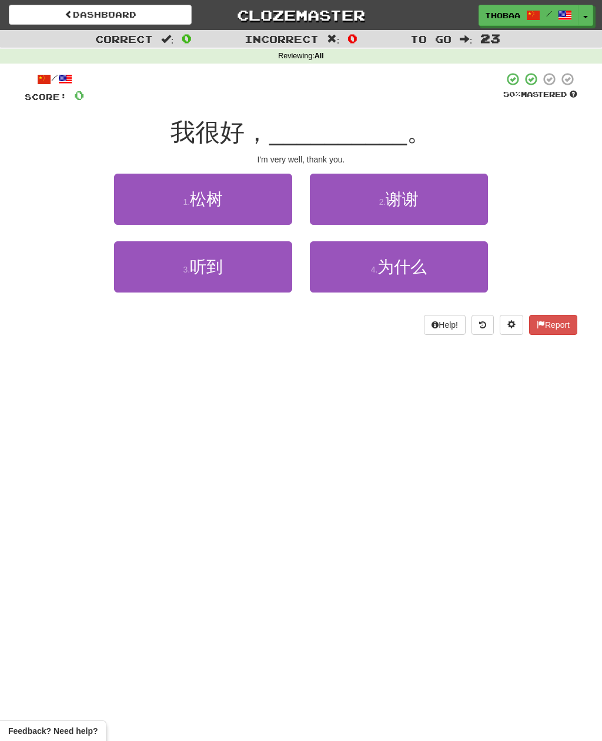
click at [470, 207] on button "2 . 谢谢" at bounding box center [399, 199] width 178 height 51
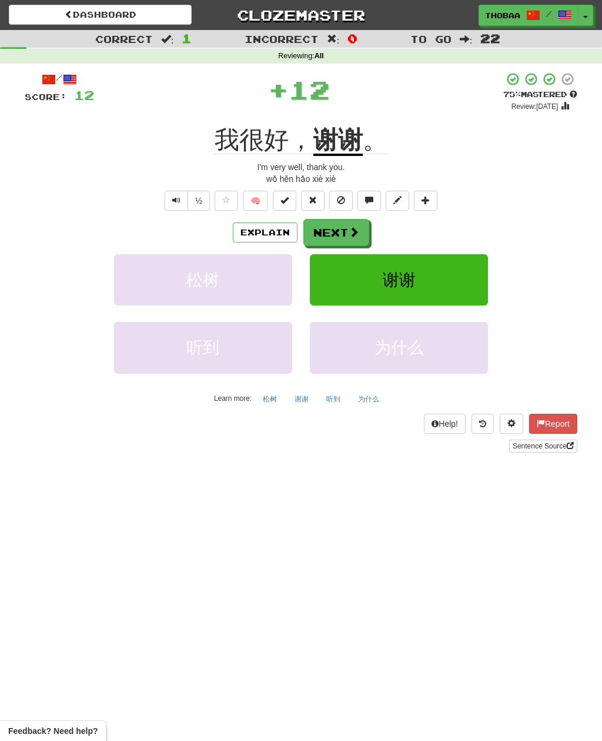
click at [455, 285] on button "谢谢" at bounding box center [399, 279] width 178 height 51
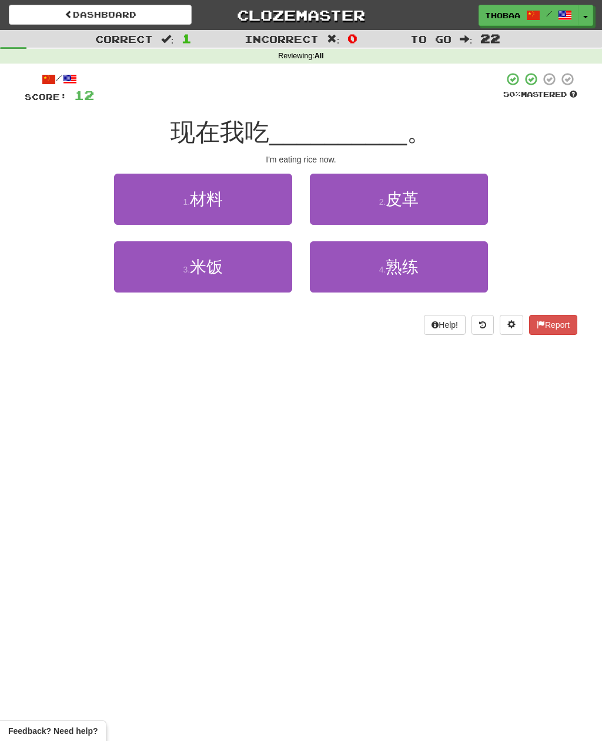
click at [146, 275] on button "3 . 米饭" at bounding box center [203, 266] width 178 height 51
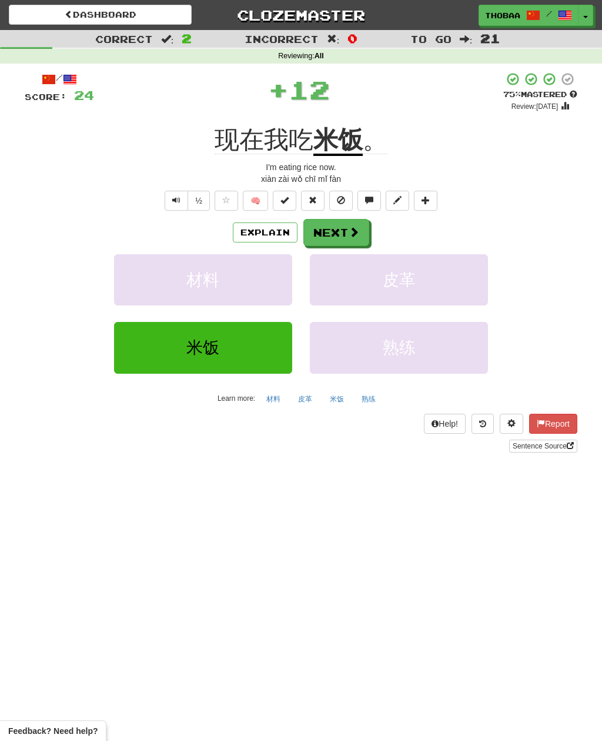
click at [445, 274] on button "皮革" at bounding box center [399, 279] width 178 height 51
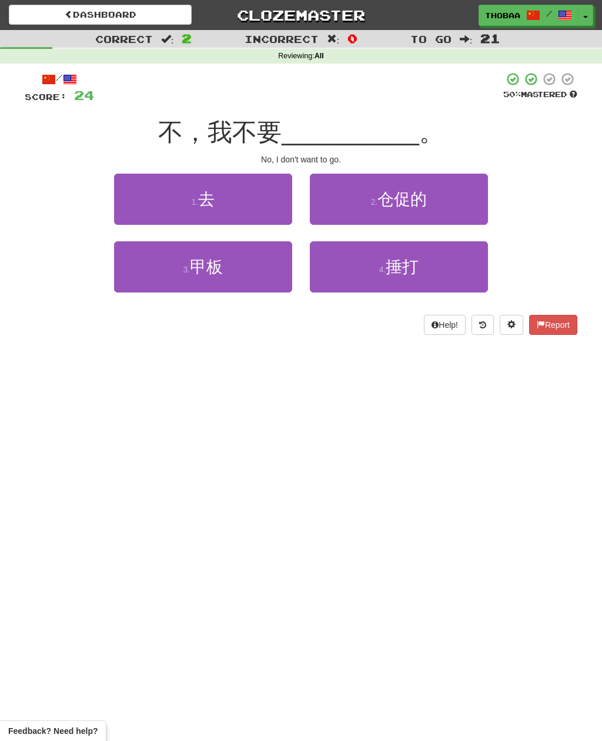
click at [145, 202] on button "1 . 去" at bounding box center [203, 199] width 178 height 51
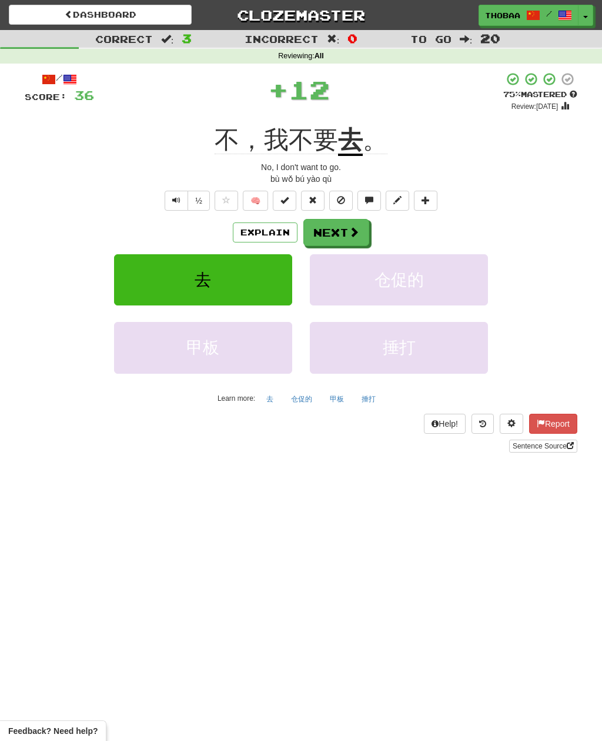
click at [455, 284] on button "仓促的" at bounding box center [399, 279] width 178 height 51
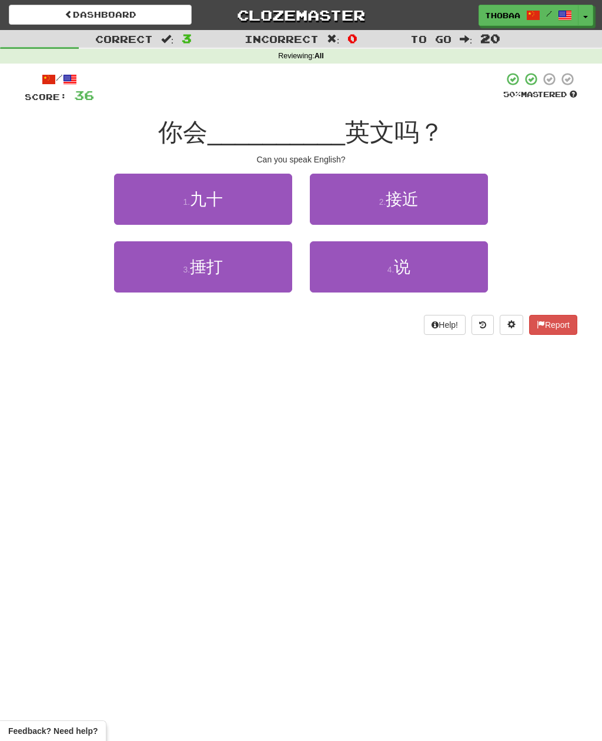
click at [465, 274] on button "4 . 说" at bounding box center [399, 266] width 178 height 51
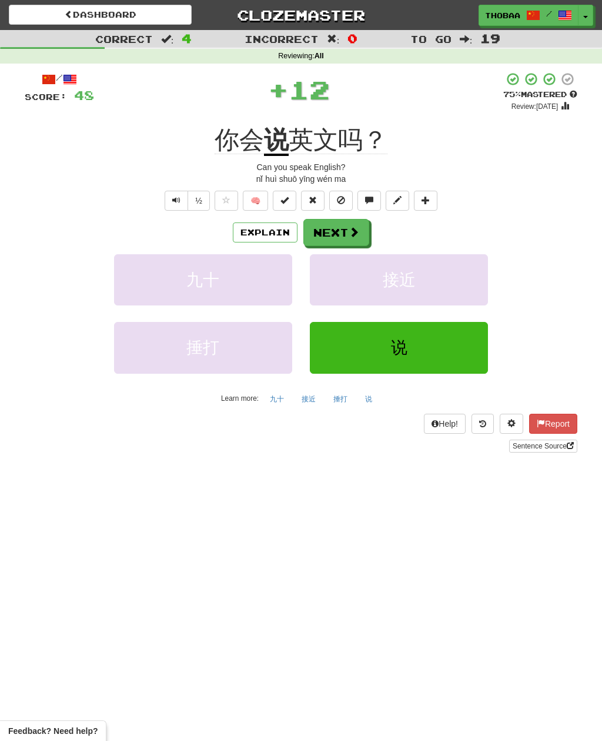
click at [465, 273] on button "接近" at bounding box center [399, 279] width 178 height 51
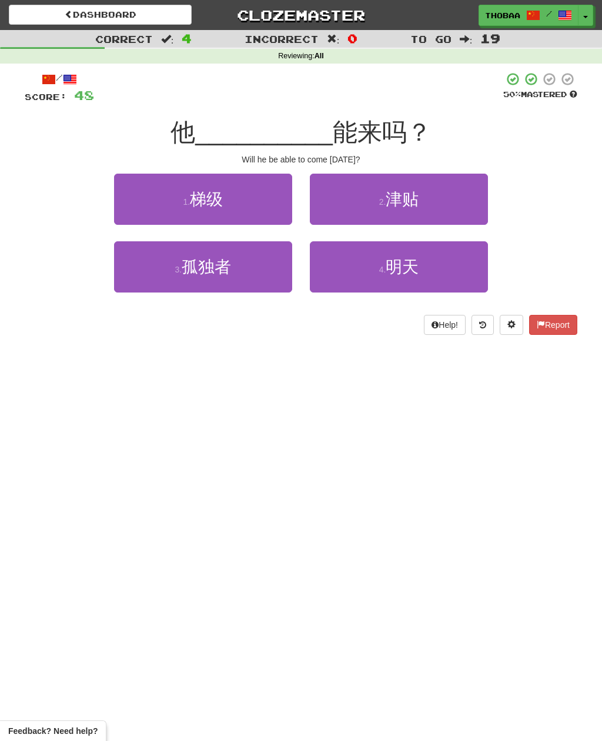
click at [468, 272] on button "4 . 明天" at bounding box center [399, 266] width 178 height 51
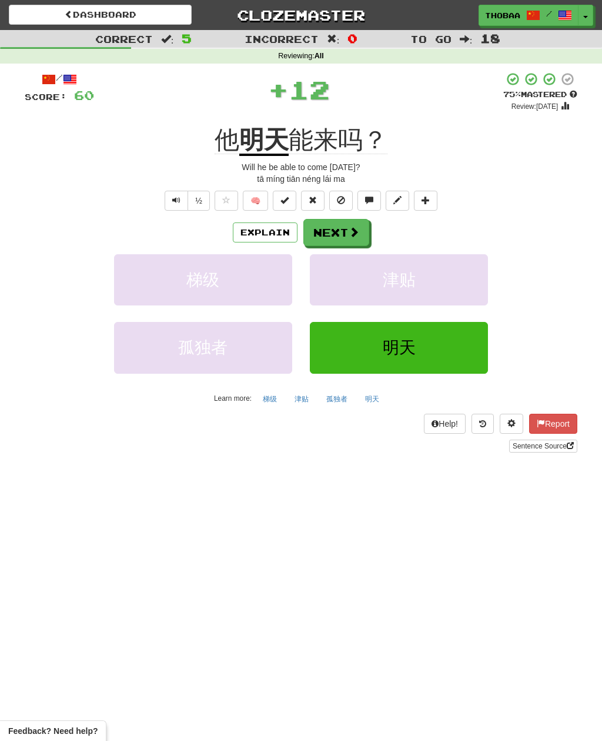
click at [468, 272] on button "津贴" at bounding box center [399, 279] width 178 height 51
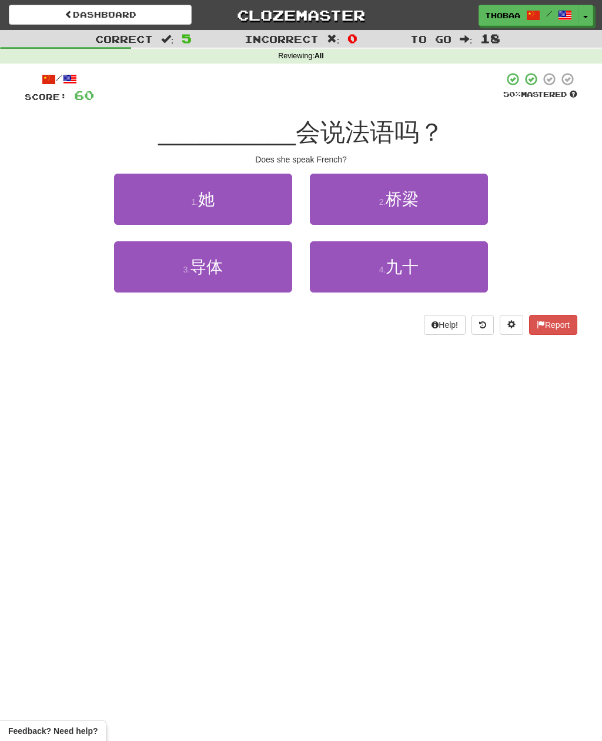
click at [139, 191] on button "1 . 她" at bounding box center [203, 199] width 178 height 51
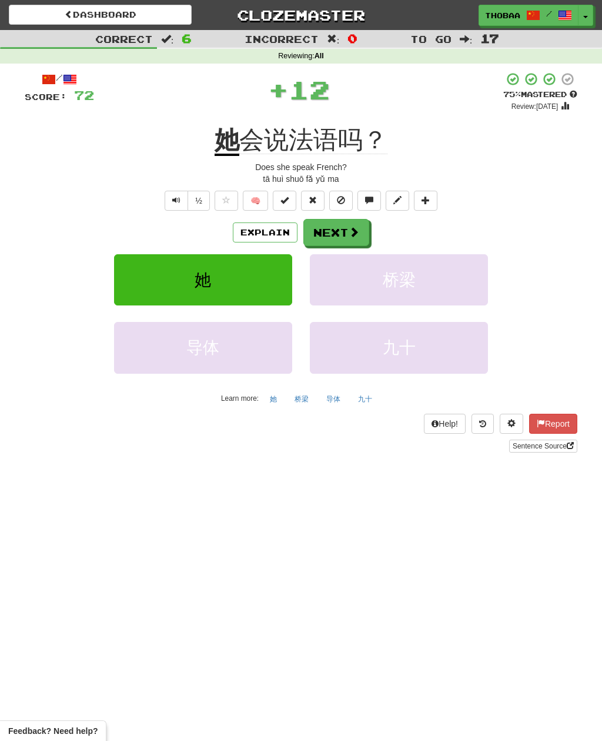
click at [447, 254] on button "桥梁" at bounding box center [399, 279] width 178 height 51
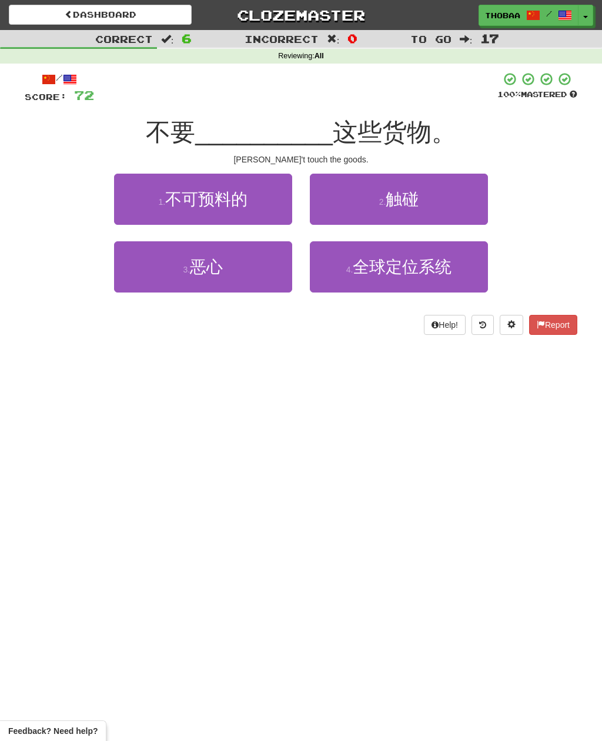
click at [477, 198] on button "2 . 触碰" at bounding box center [399, 199] width 178 height 51
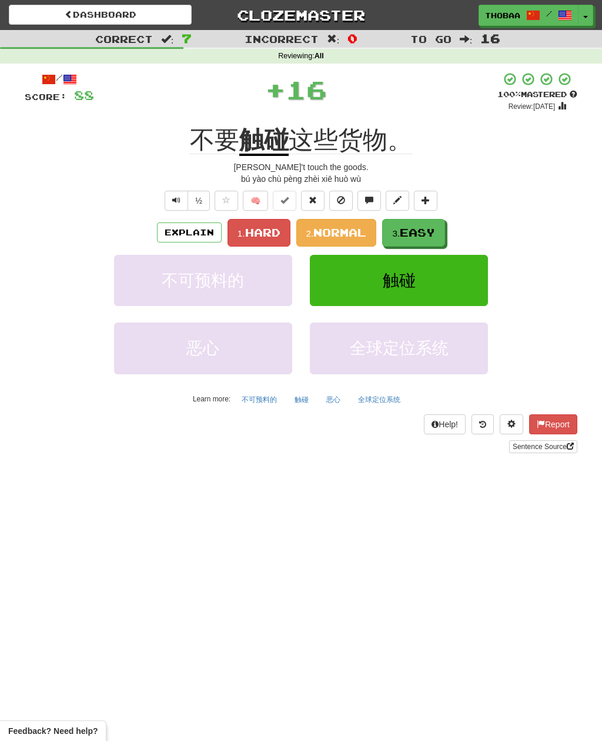
click at [305, 403] on button "触碰" at bounding box center [301, 400] width 27 height 18
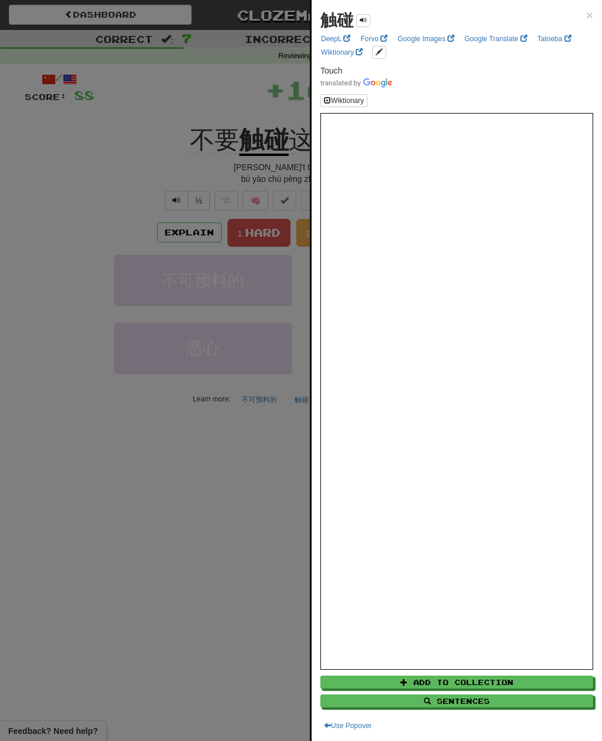
click at [51, 239] on div at bounding box center [301, 370] width 602 height 741
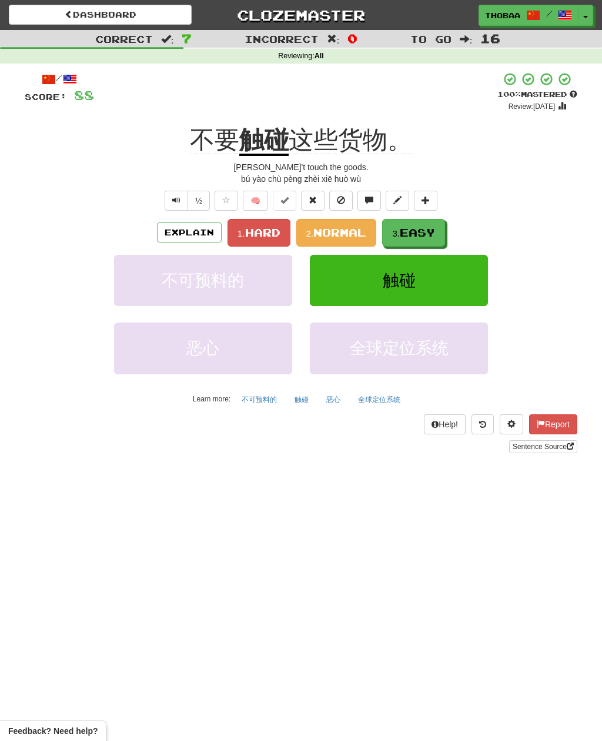
click at [257, 237] on button "1. Hard" at bounding box center [259, 233] width 63 height 28
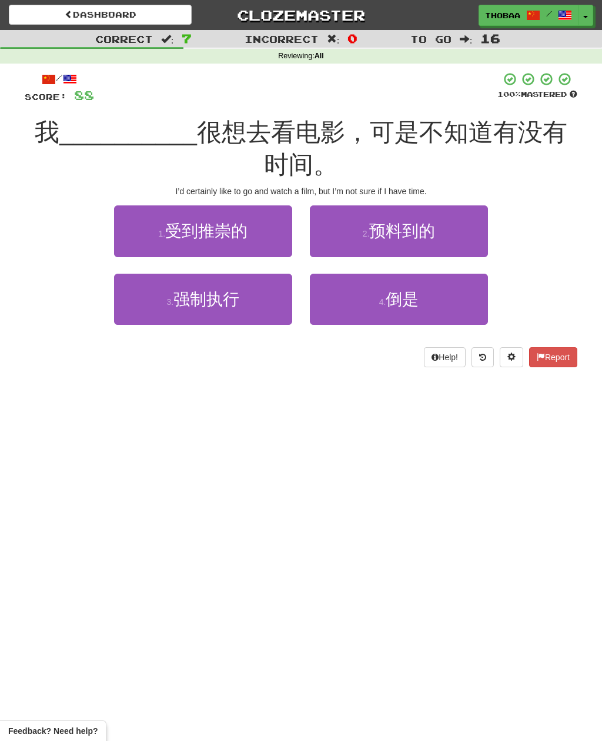
click at [474, 305] on button "4 . 倒是" at bounding box center [399, 299] width 178 height 51
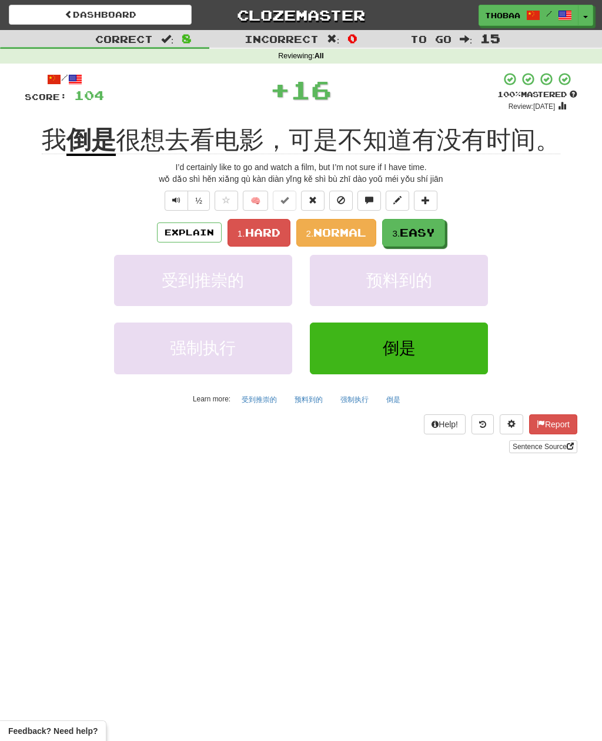
click at [397, 399] on button "倒是" at bounding box center [393, 400] width 27 height 18
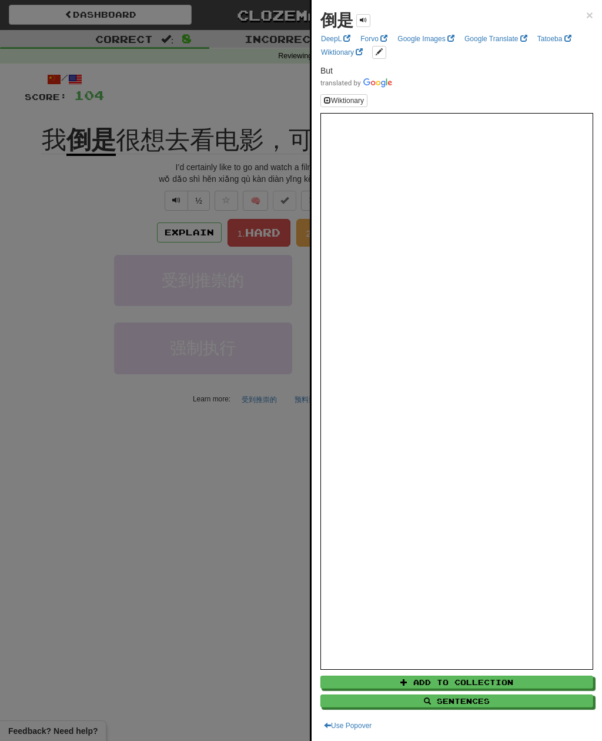
click at [68, 258] on div at bounding box center [301, 370] width 602 height 741
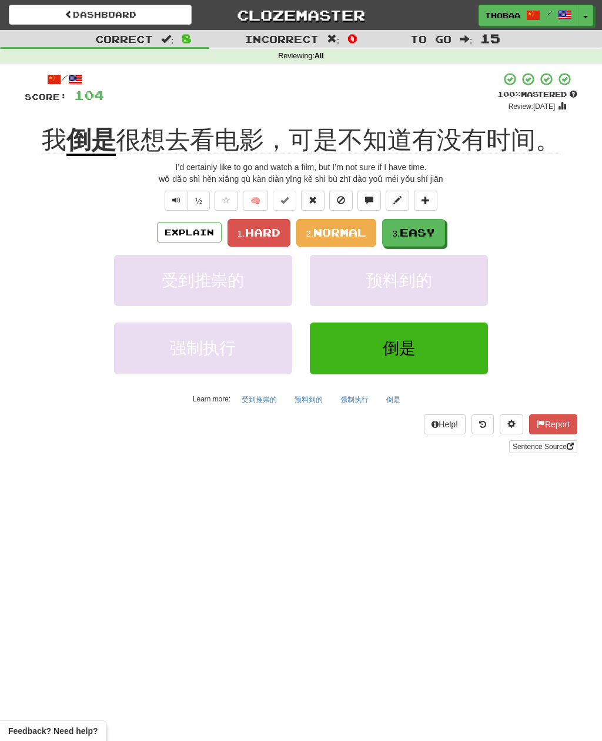
click at [252, 231] on span "Hard" at bounding box center [262, 232] width 35 height 13
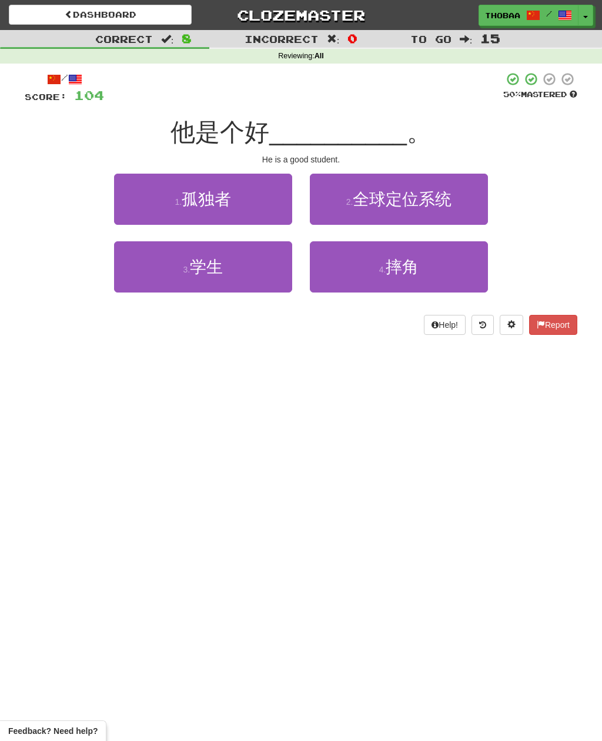
click at [134, 279] on button "3 . 学生" at bounding box center [203, 266] width 178 height 51
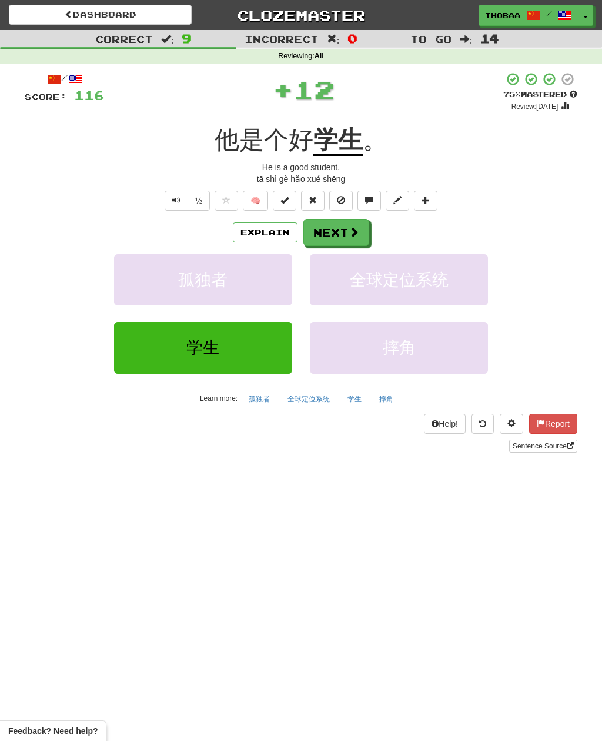
click at [450, 299] on button "全球定位系统" at bounding box center [399, 279] width 178 height 51
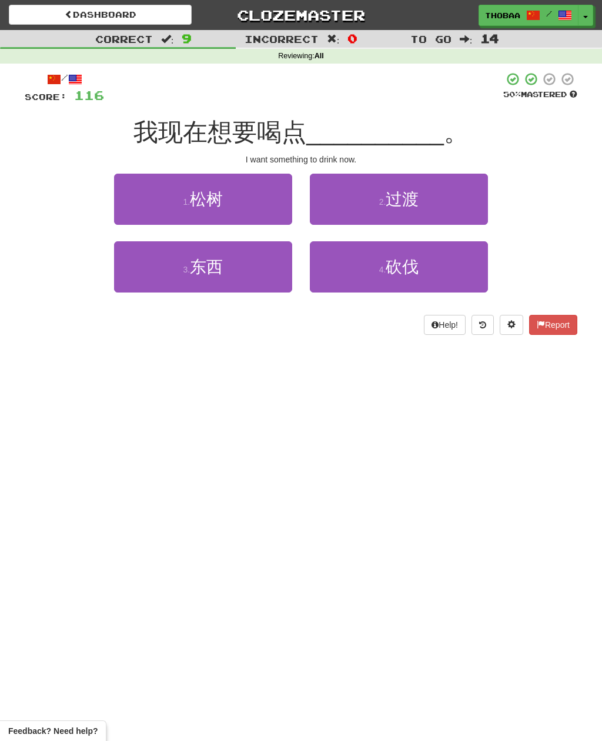
click at [127, 275] on button "3 . 东西" at bounding box center [203, 266] width 178 height 51
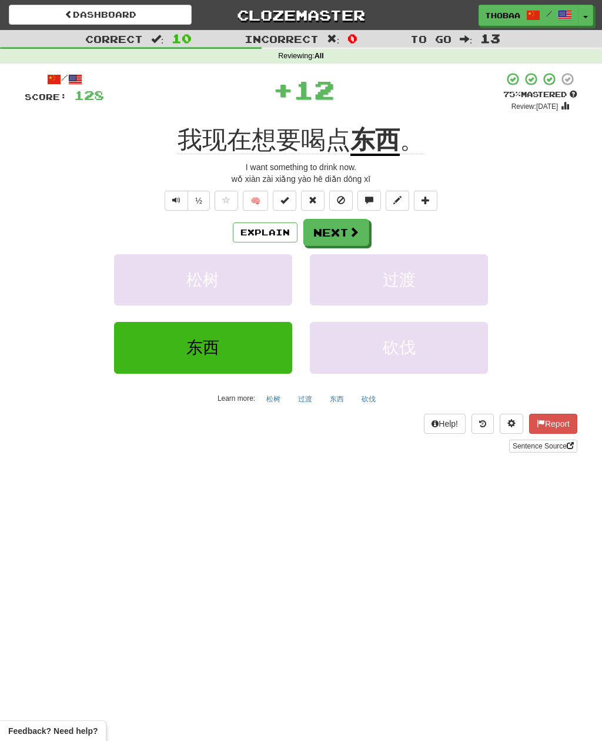
click at [460, 272] on button "过渡" at bounding box center [399, 279] width 178 height 51
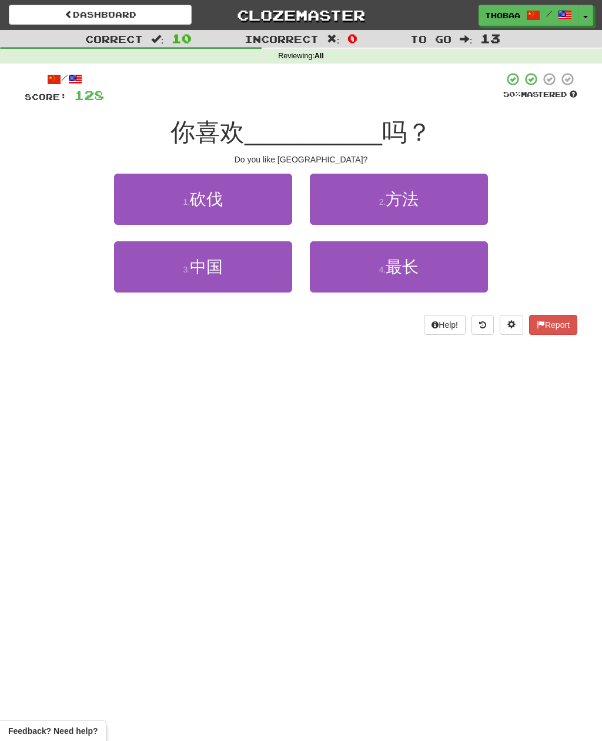
click at [125, 264] on button "3 . 中国" at bounding box center [203, 266] width 178 height 51
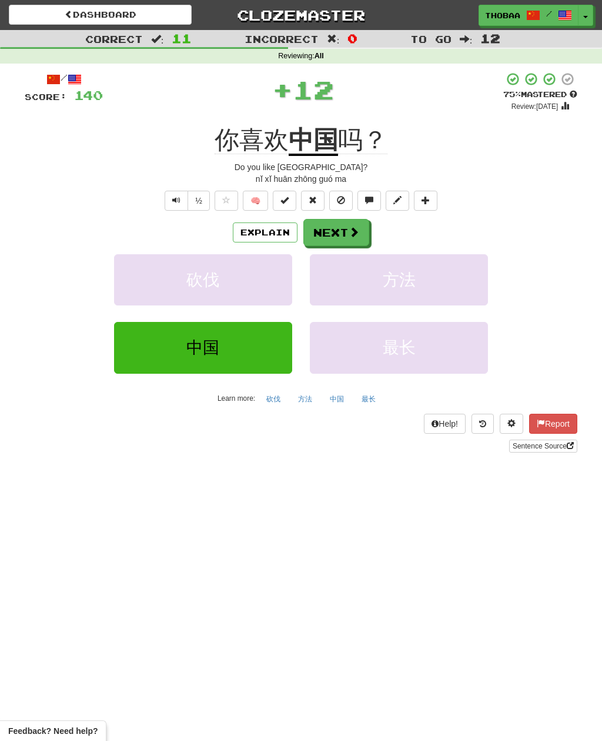
click at [438, 282] on button "方法" at bounding box center [399, 279] width 178 height 51
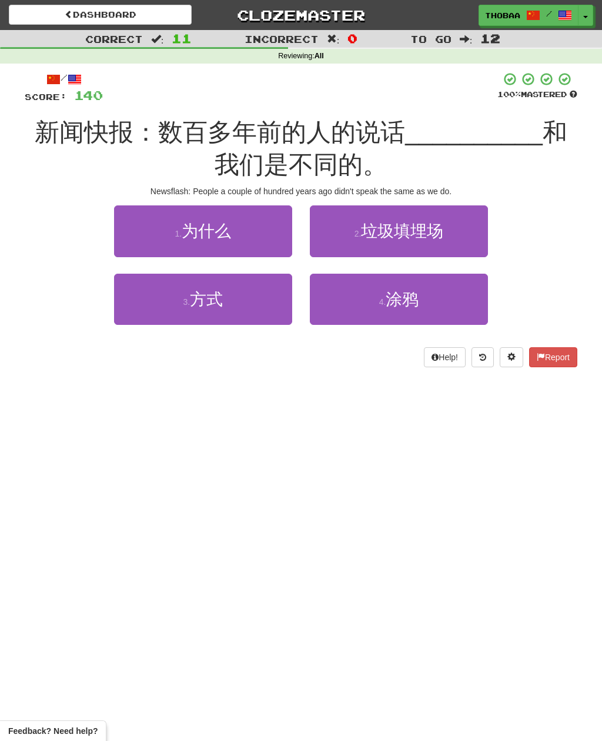
click at [133, 317] on button "3 . 方式" at bounding box center [203, 299] width 178 height 51
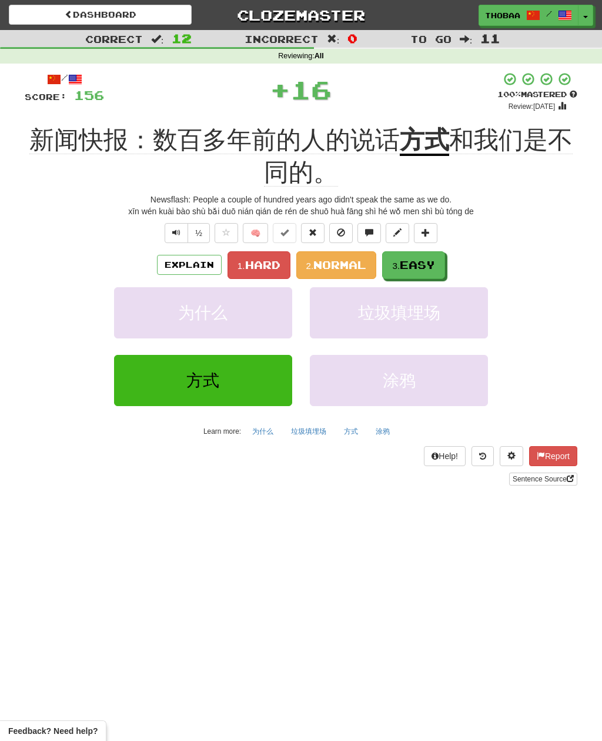
click at [462, 331] on button "垃圾填埋场" at bounding box center [399, 312] width 178 height 51
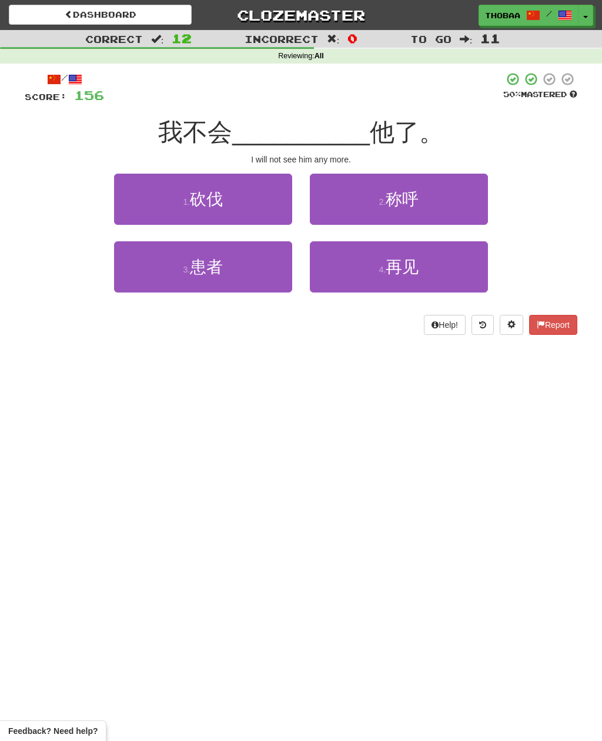
click at [465, 272] on button "4 . 再见" at bounding box center [399, 266] width 178 height 51
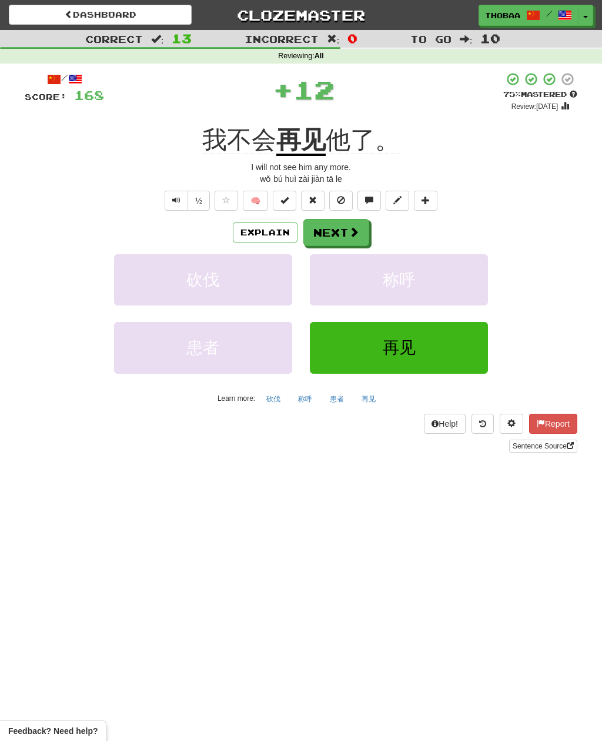
click at [467, 291] on button "称呼" at bounding box center [399, 279] width 178 height 51
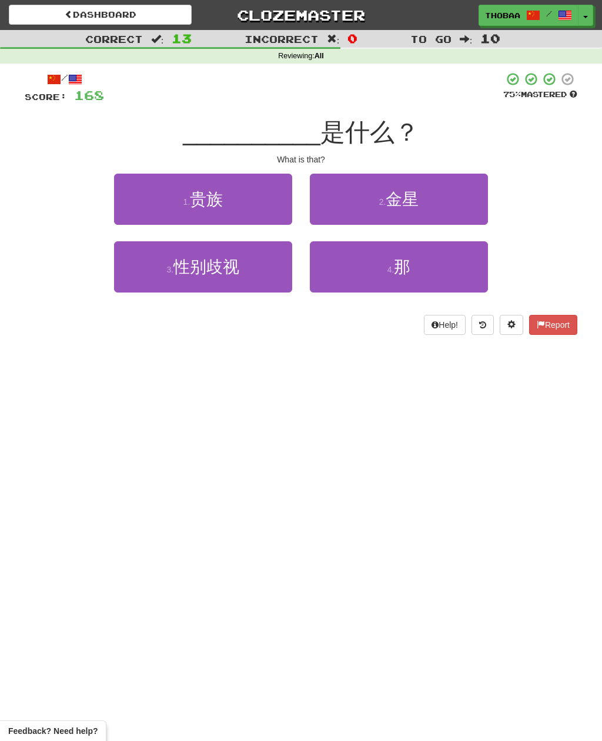
click at [465, 274] on button "4 . 那" at bounding box center [399, 266] width 178 height 51
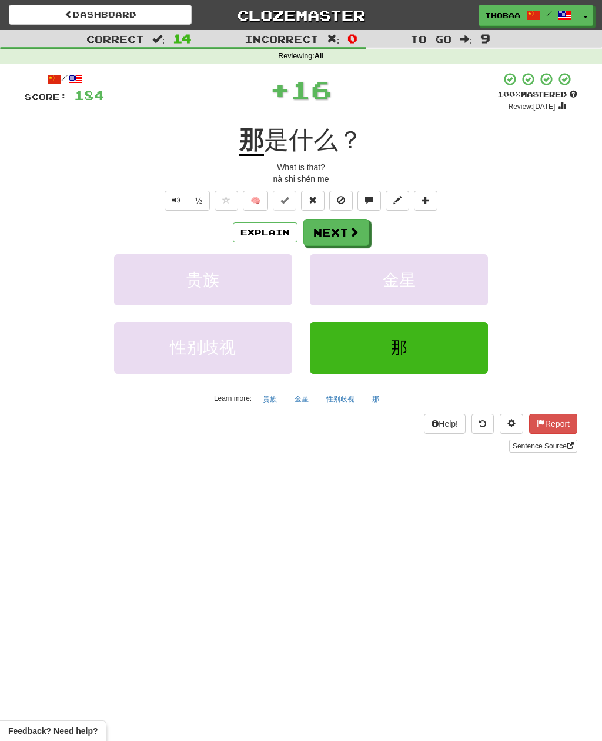
click at [465, 284] on button "金星" at bounding box center [399, 279] width 178 height 51
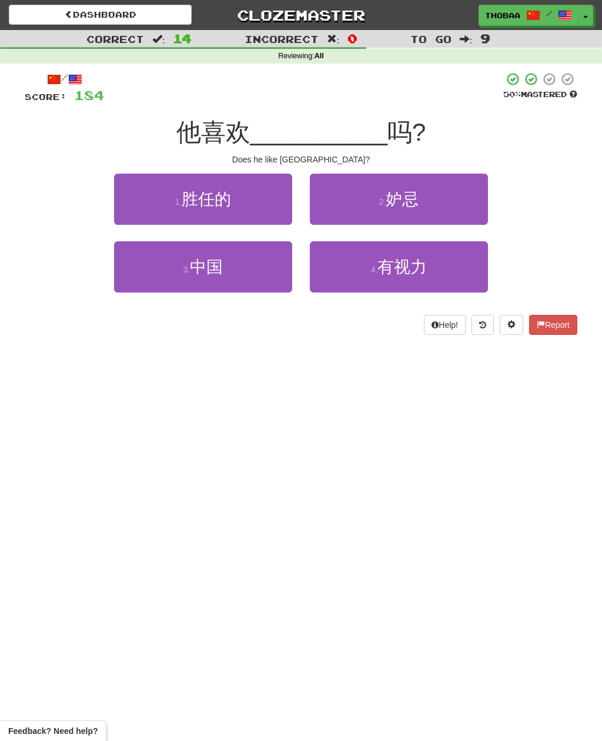
click at [122, 269] on button "3 . 中国" at bounding box center [203, 266] width 178 height 51
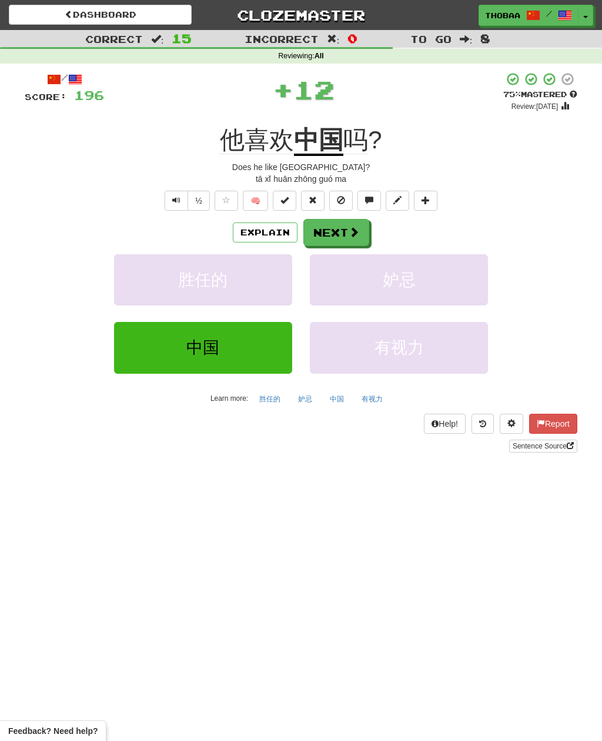
click at [468, 272] on button "妒忌" at bounding box center [399, 279] width 178 height 51
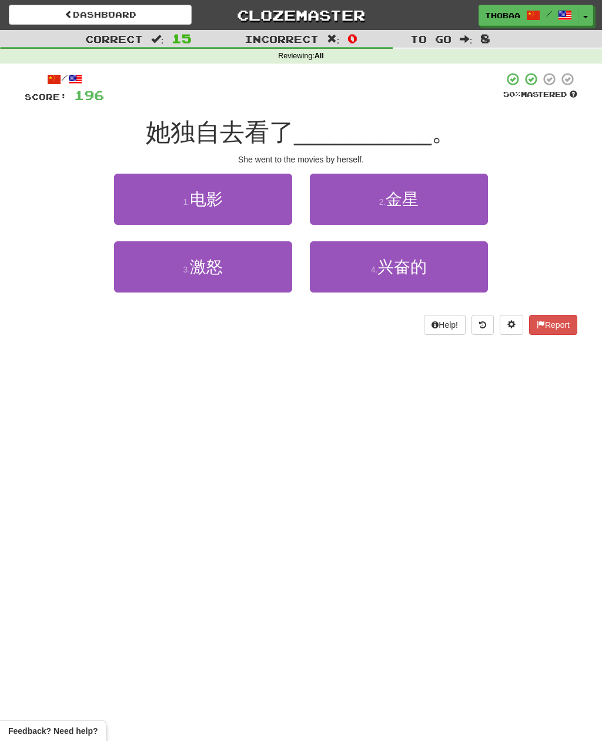
click at [137, 202] on button "1 . 电影" at bounding box center [203, 199] width 178 height 51
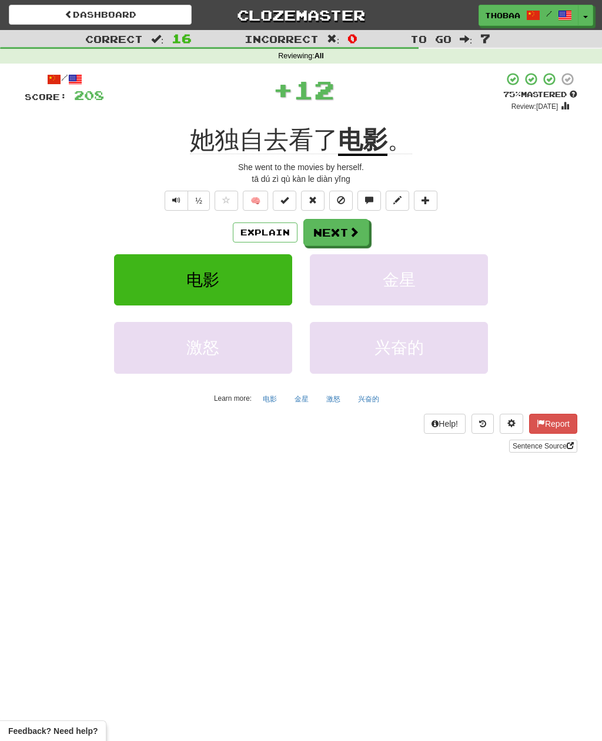
click at [447, 299] on button "金星" at bounding box center [399, 279] width 178 height 51
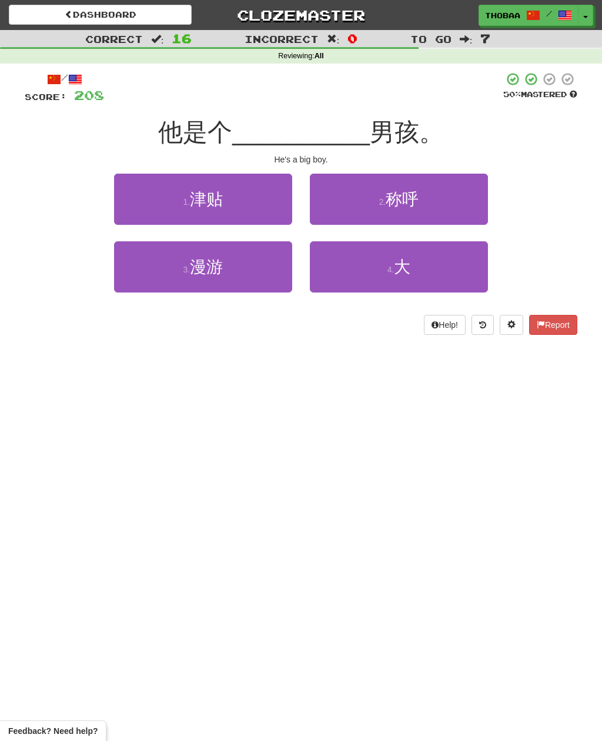
click at [443, 278] on button "4 . 大" at bounding box center [399, 266] width 178 height 51
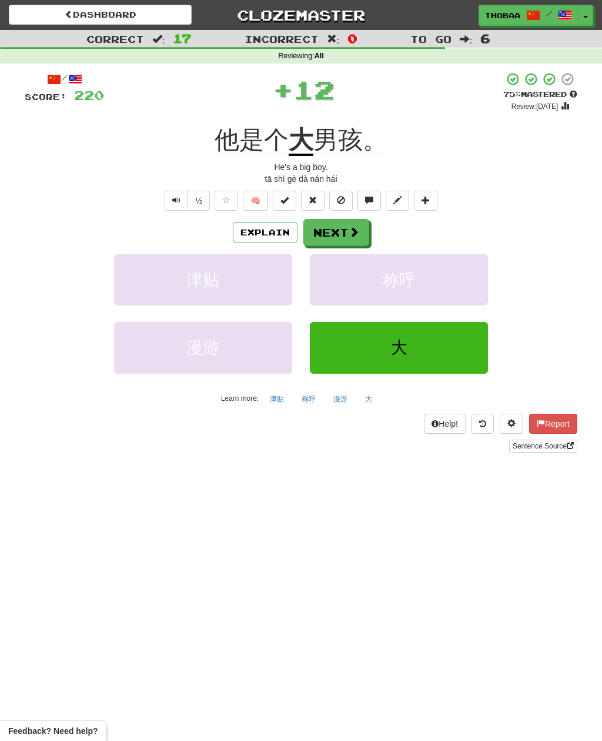
click at [442, 277] on button "称呼" at bounding box center [399, 279] width 178 height 51
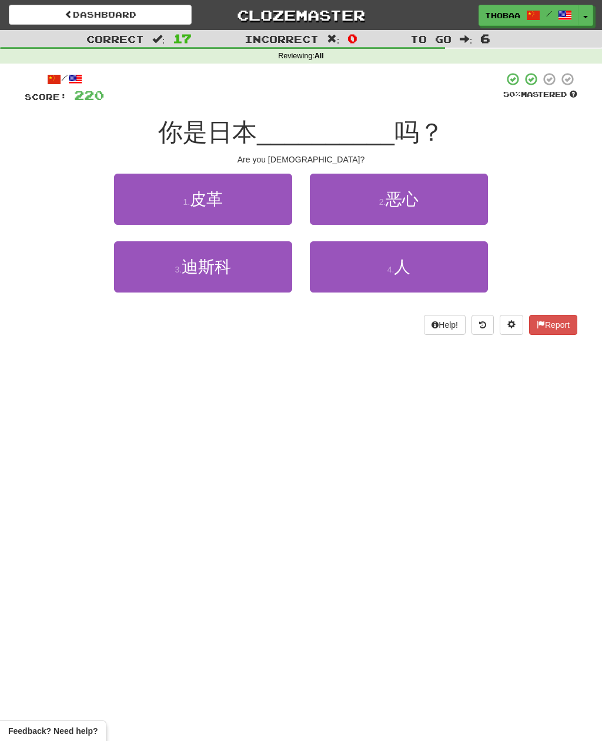
click at [465, 276] on button "4 . 人" at bounding box center [399, 266] width 178 height 51
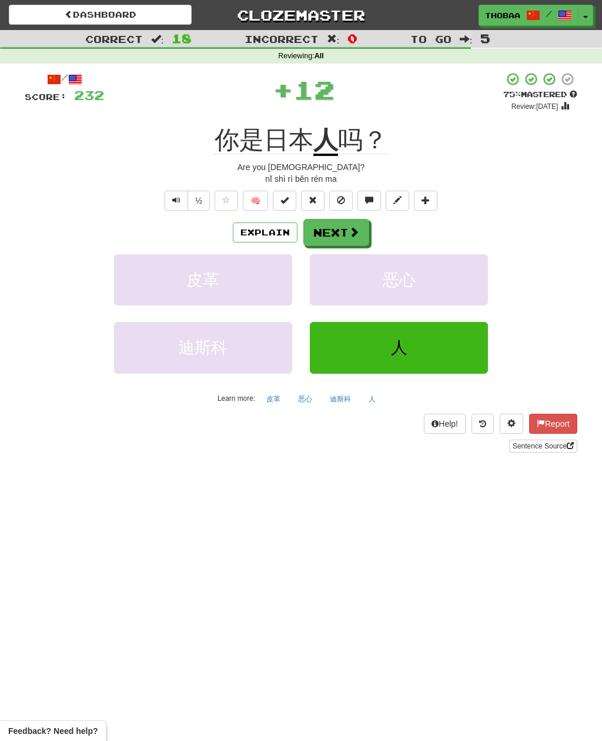
click at [465, 292] on button "恶心" at bounding box center [399, 279] width 178 height 51
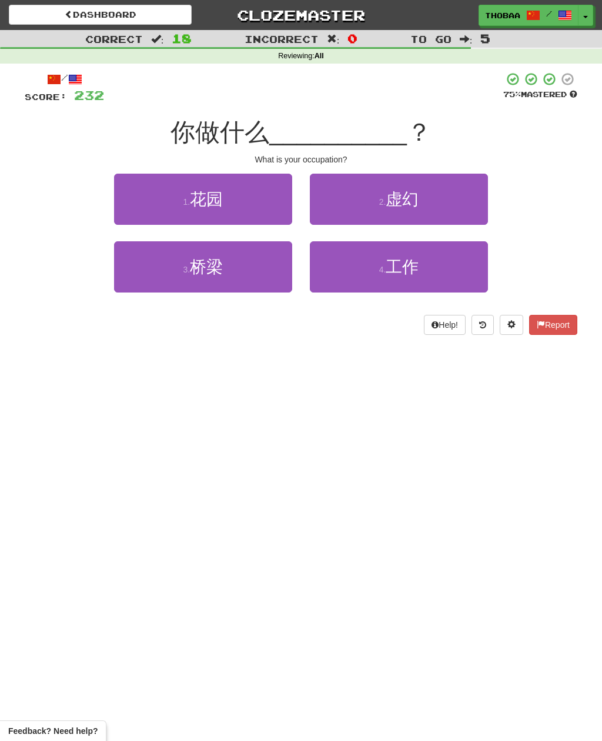
click at [469, 272] on button "4 . 工作" at bounding box center [399, 266] width 178 height 51
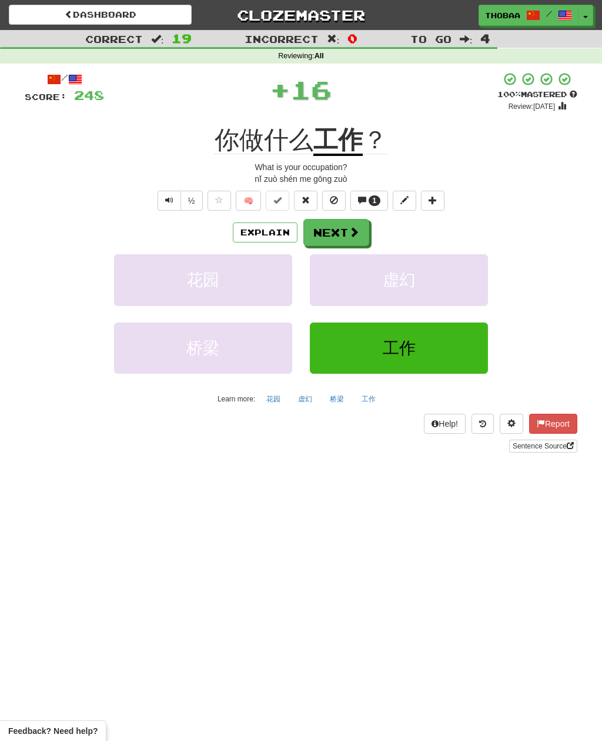
click at [454, 328] on button "工作" at bounding box center [399, 347] width 178 height 51
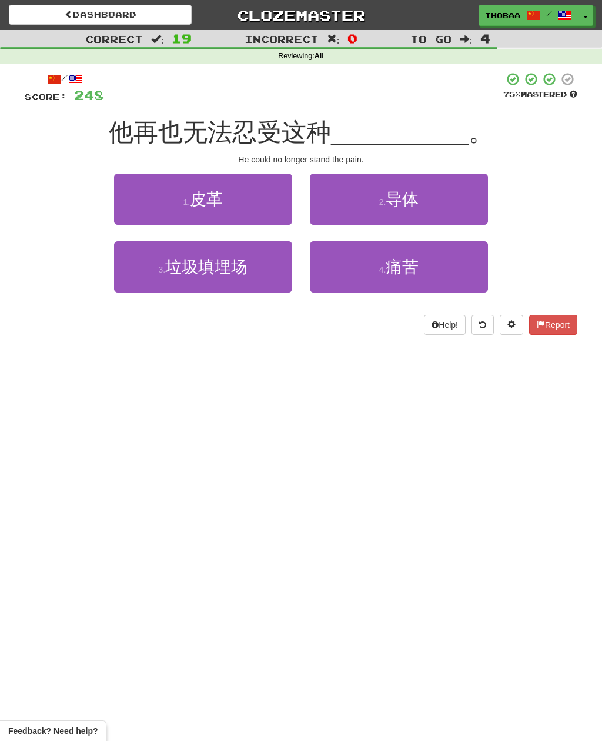
click at [465, 271] on button "4 . 痛苦" at bounding box center [399, 266] width 178 height 51
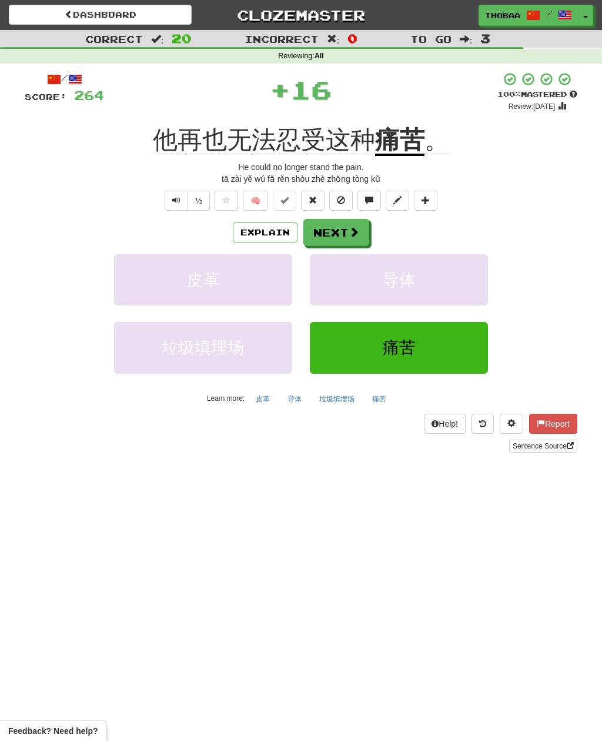
click at [462, 285] on button "导体" at bounding box center [399, 279] width 178 height 51
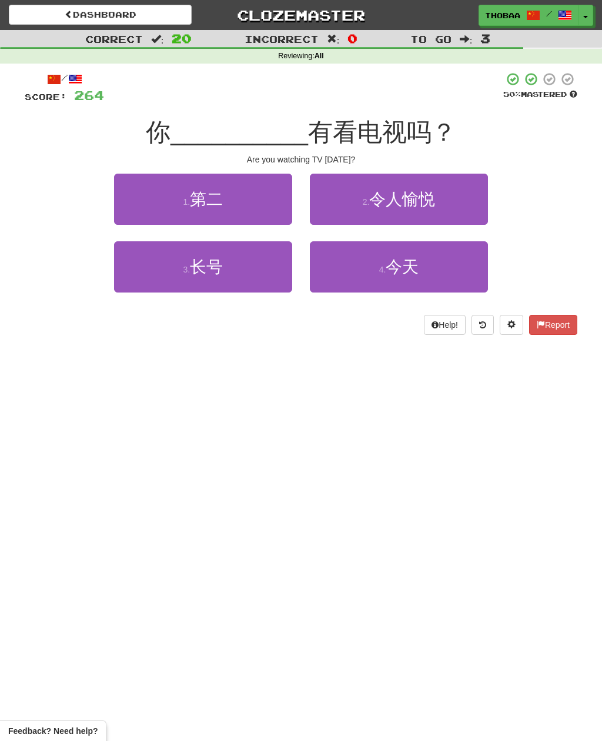
click at [456, 272] on button "4 . 今天" at bounding box center [399, 266] width 178 height 51
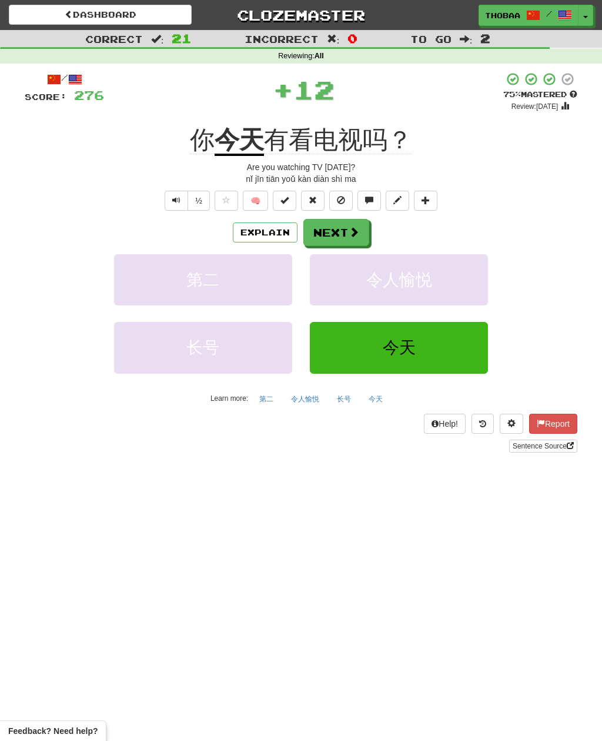
click at [456, 302] on button "令人愉悦" at bounding box center [399, 279] width 178 height 51
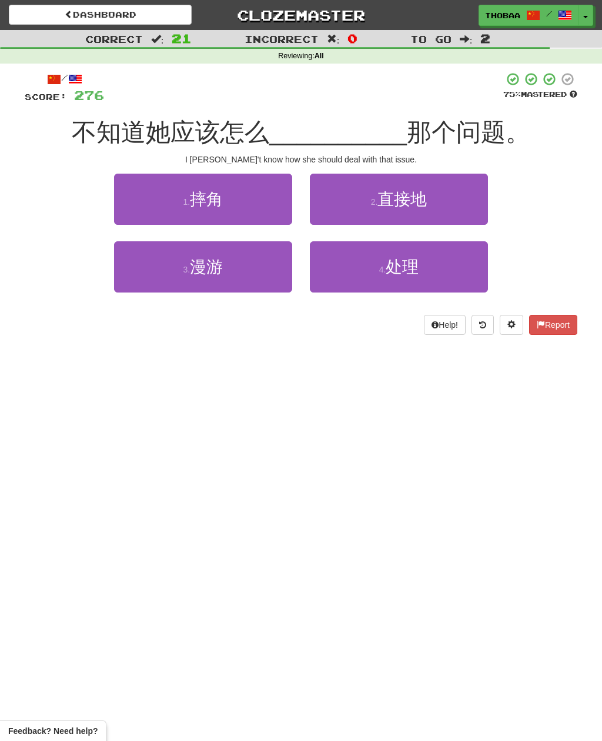
click at [471, 273] on button "4 . 处理" at bounding box center [399, 266] width 178 height 51
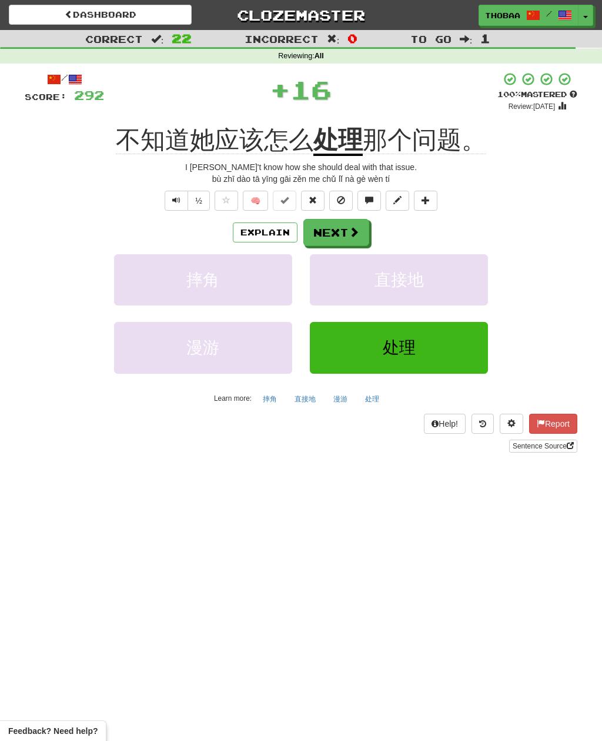
click at [470, 279] on button "直接地" at bounding box center [399, 279] width 178 height 51
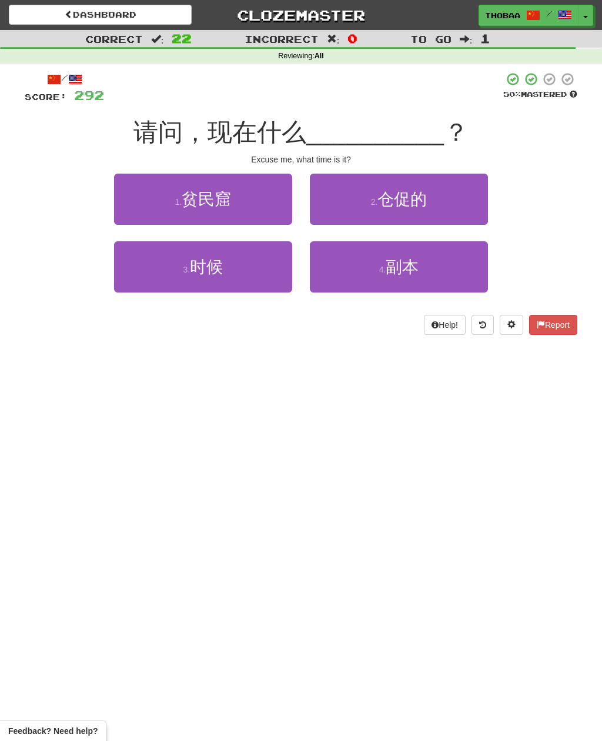
click at [466, 282] on button "4 . 副本" at bounding box center [399, 266] width 178 height 51
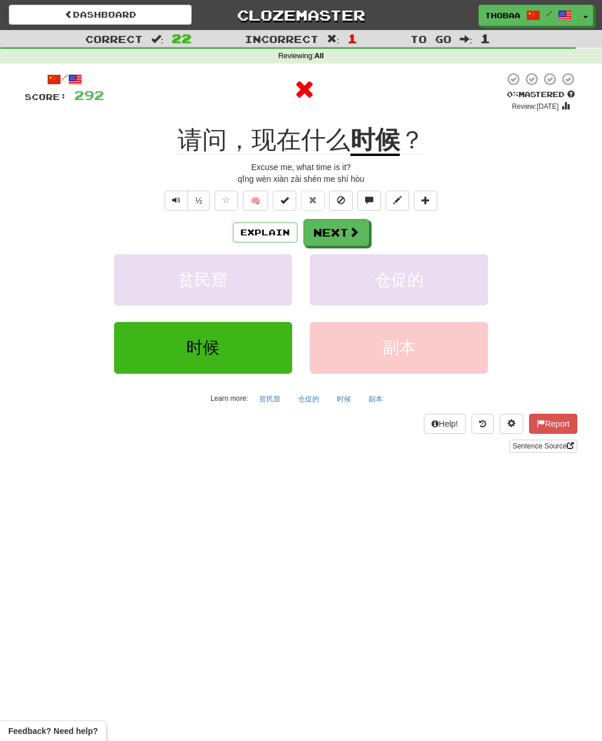
click at [144, 345] on button "时候" at bounding box center [203, 347] width 178 height 51
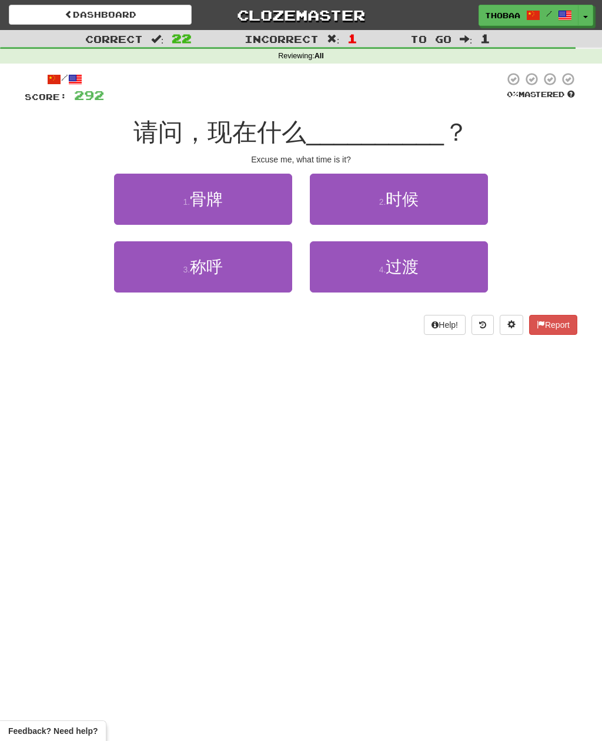
click at [465, 200] on button "2 . 时候" at bounding box center [399, 199] width 178 height 51
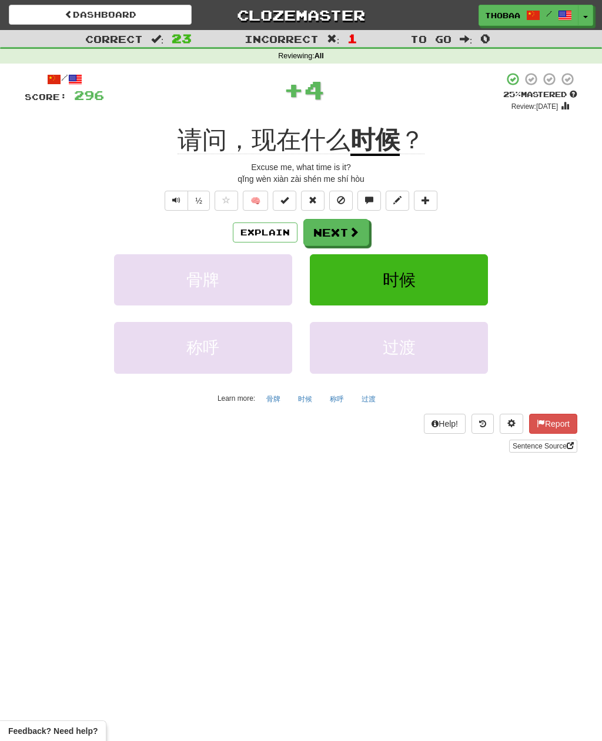
click at [451, 312] on div "时候" at bounding box center [399, 288] width 196 height 68
click at [469, 269] on button "时候" at bounding box center [399, 279] width 178 height 51
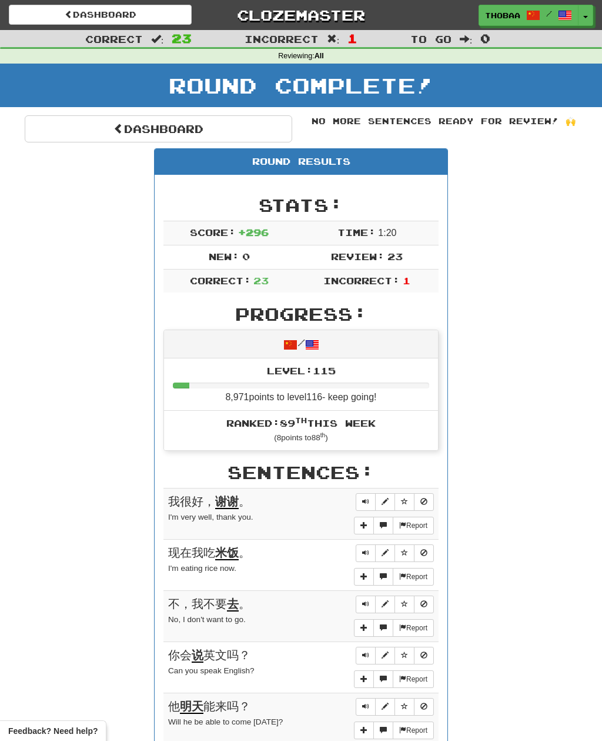
click at [78, 136] on link "Dashboard" at bounding box center [159, 128] width 268 height 27
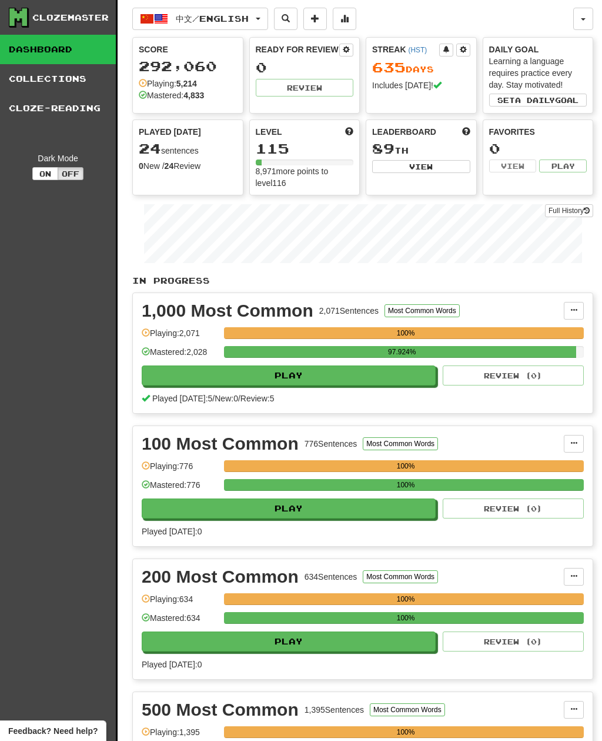
click at [249, 22] on span "中文 / English" at bounding box center [212, 19] width 73 height 10
